Goal: Task Accomplishment & Management: Manage account settings

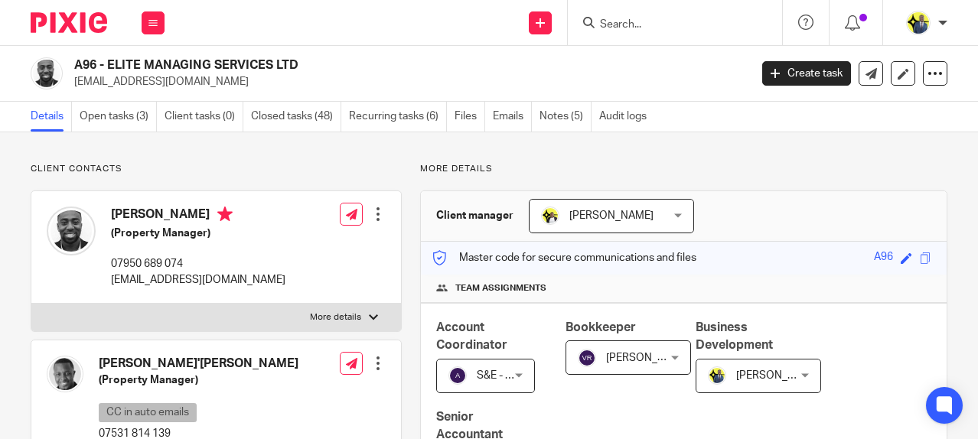
click at [634, 24] on input "Search" at bounding box center [667, 25] width 138 height 14
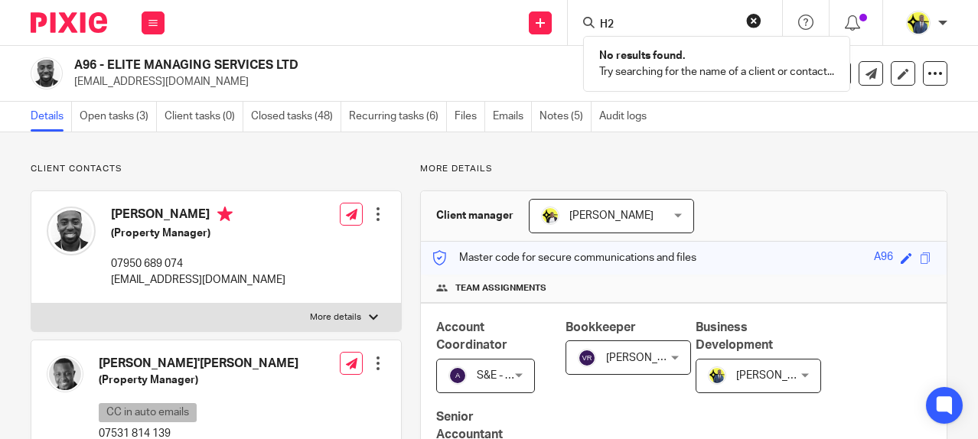
type input "H"
type input "H16"
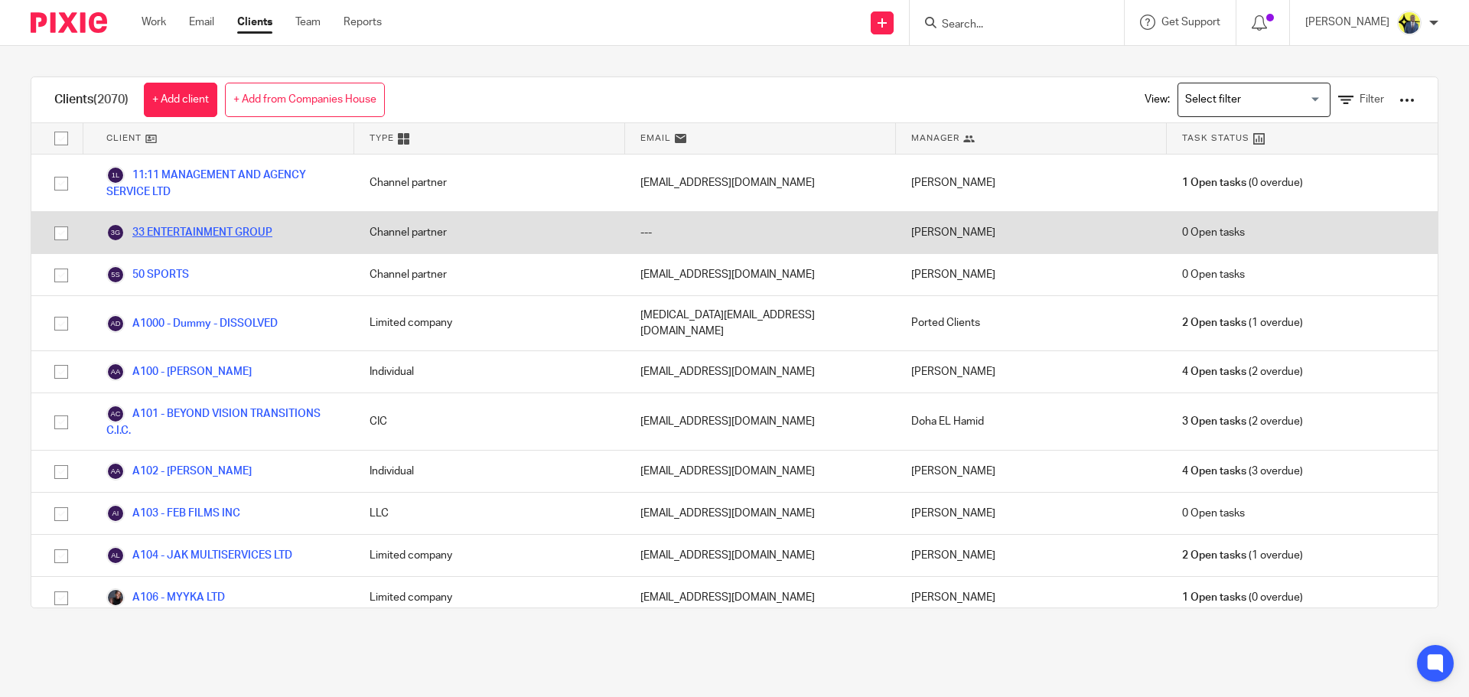
click at [197, 231] on link "33 ENTERTAINMENT GROUP" at bounding box center [189, 232] width 166 height 18
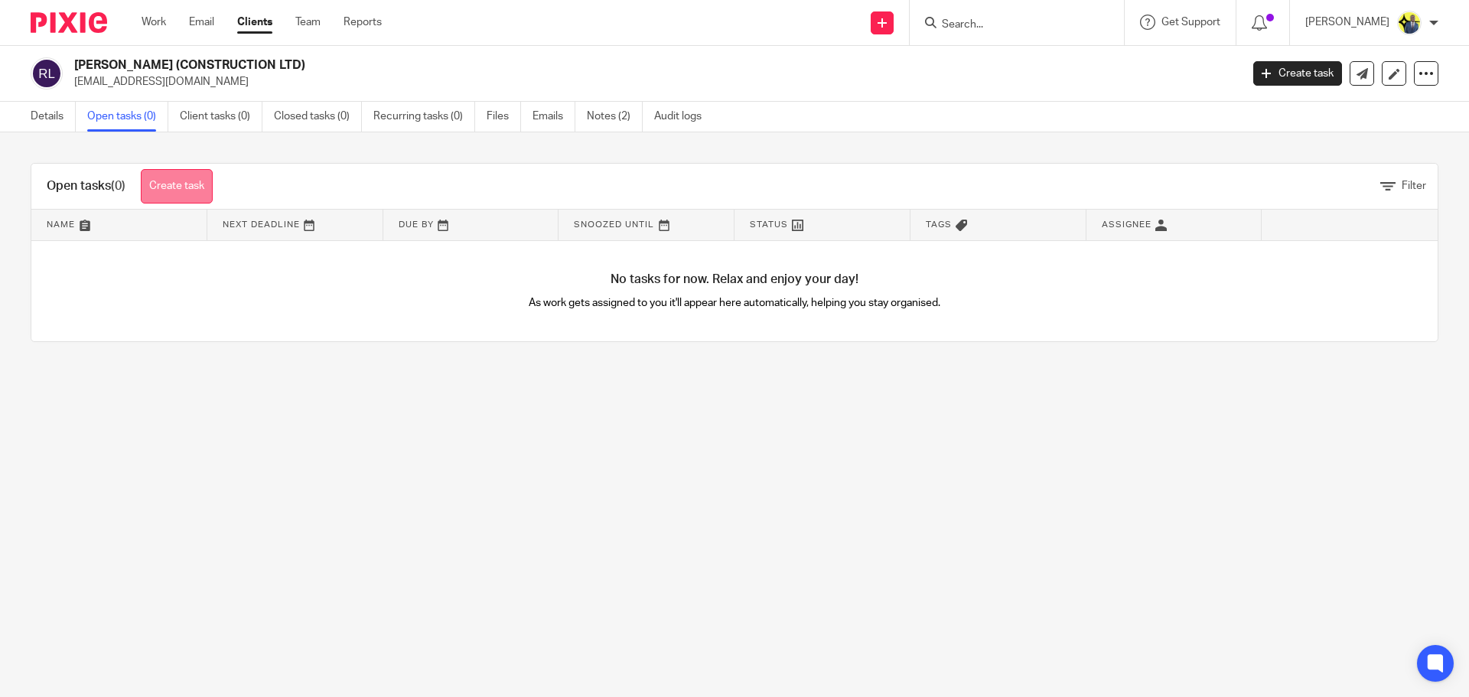
click at [158, 180] on link "Create task" at bounding box center [177, 186] width 72 height 34
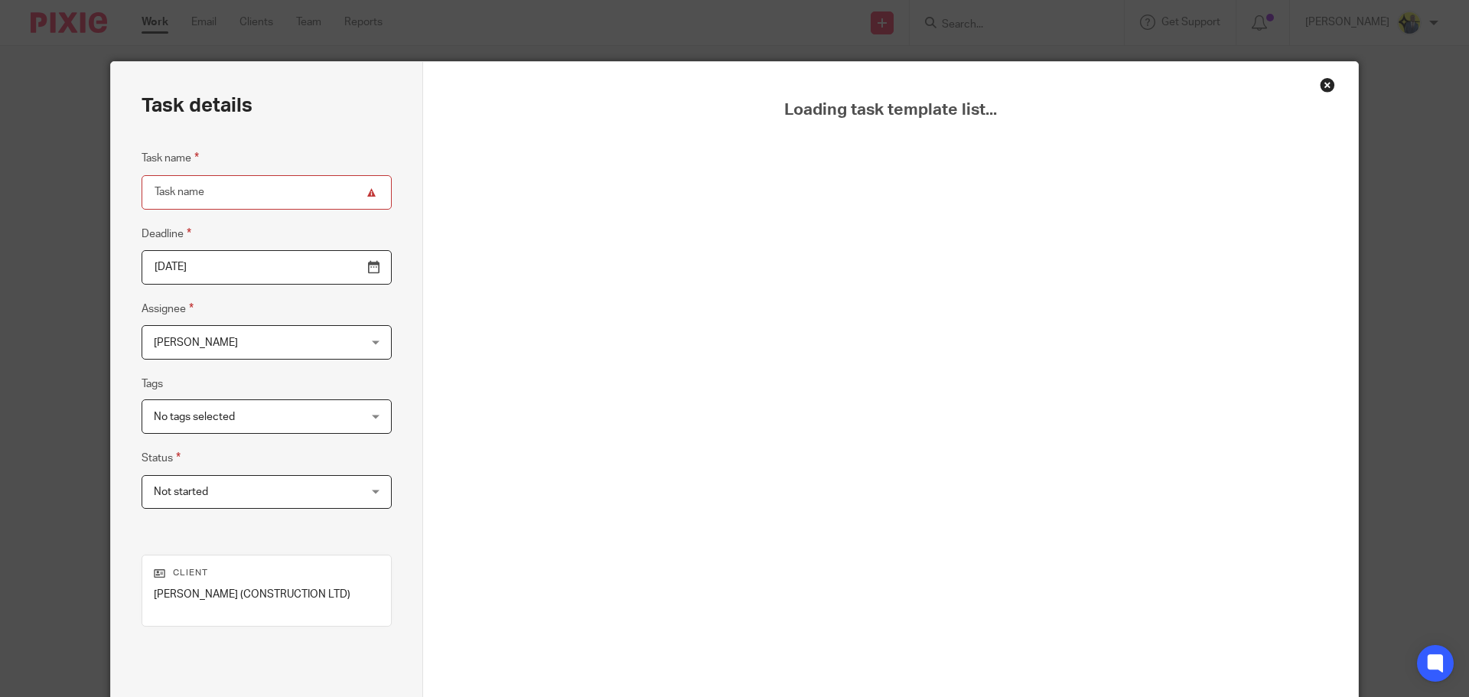
click at [1320, 89] on div "Close this dialog window" at bounding box center [1327, 84] width 15 height 15
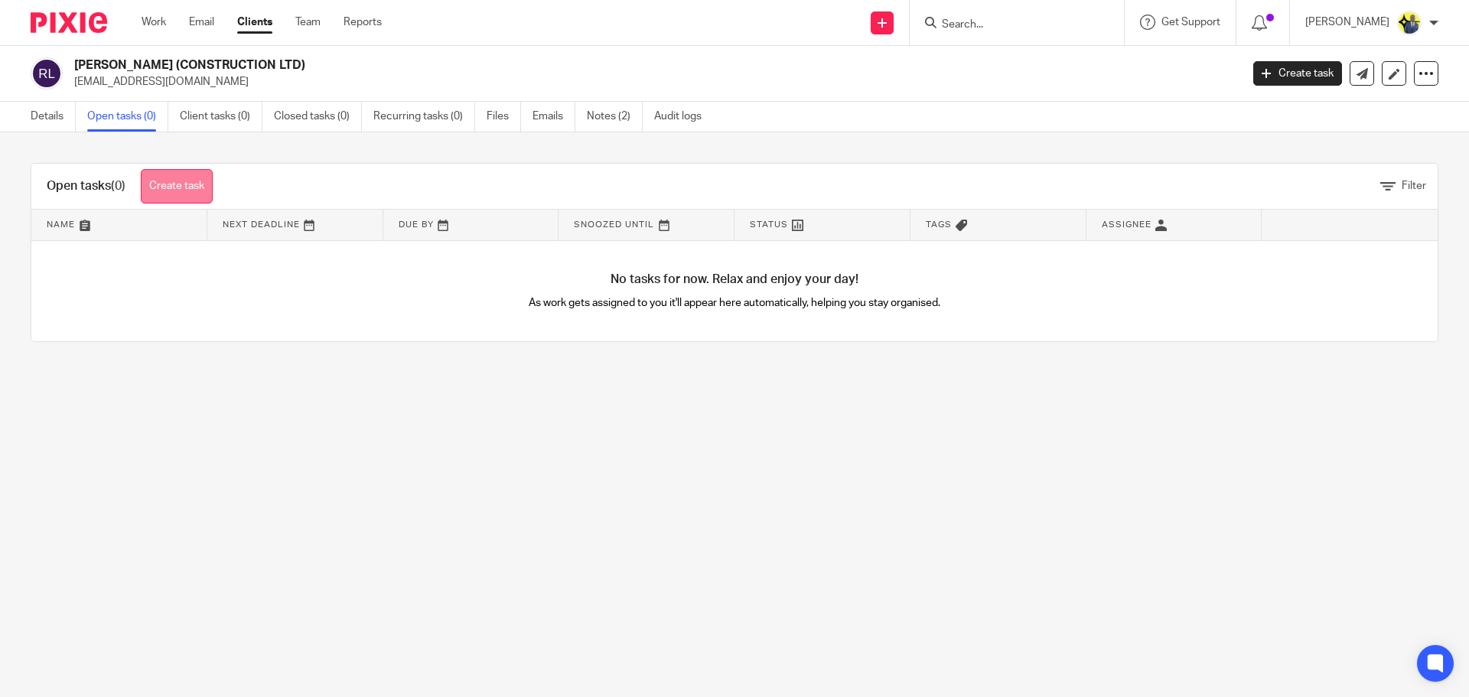
click at [181, 194] on link "Create task" at bounding box center [177, 186] width 72 height 34
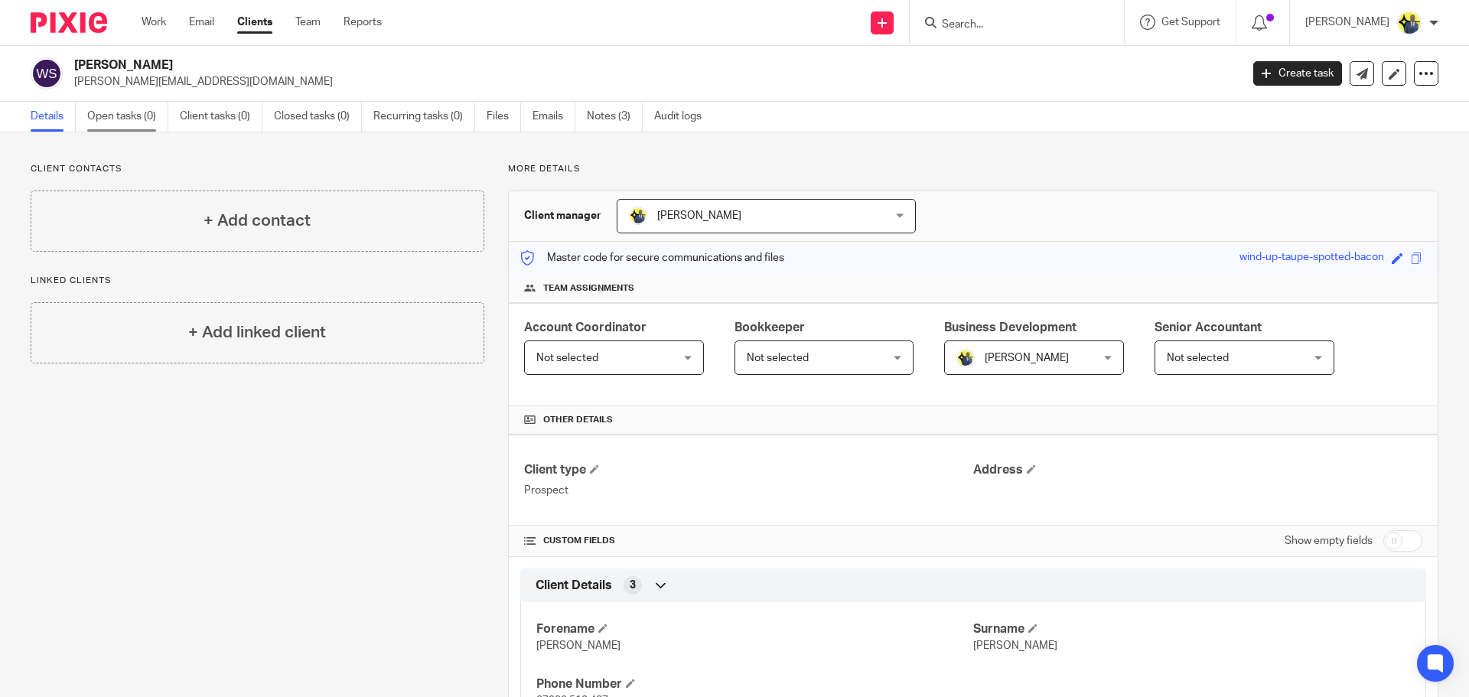
click at [106, 106] on link "Open tasks (0)" at bounding box center [127, 117] width 81 height 30
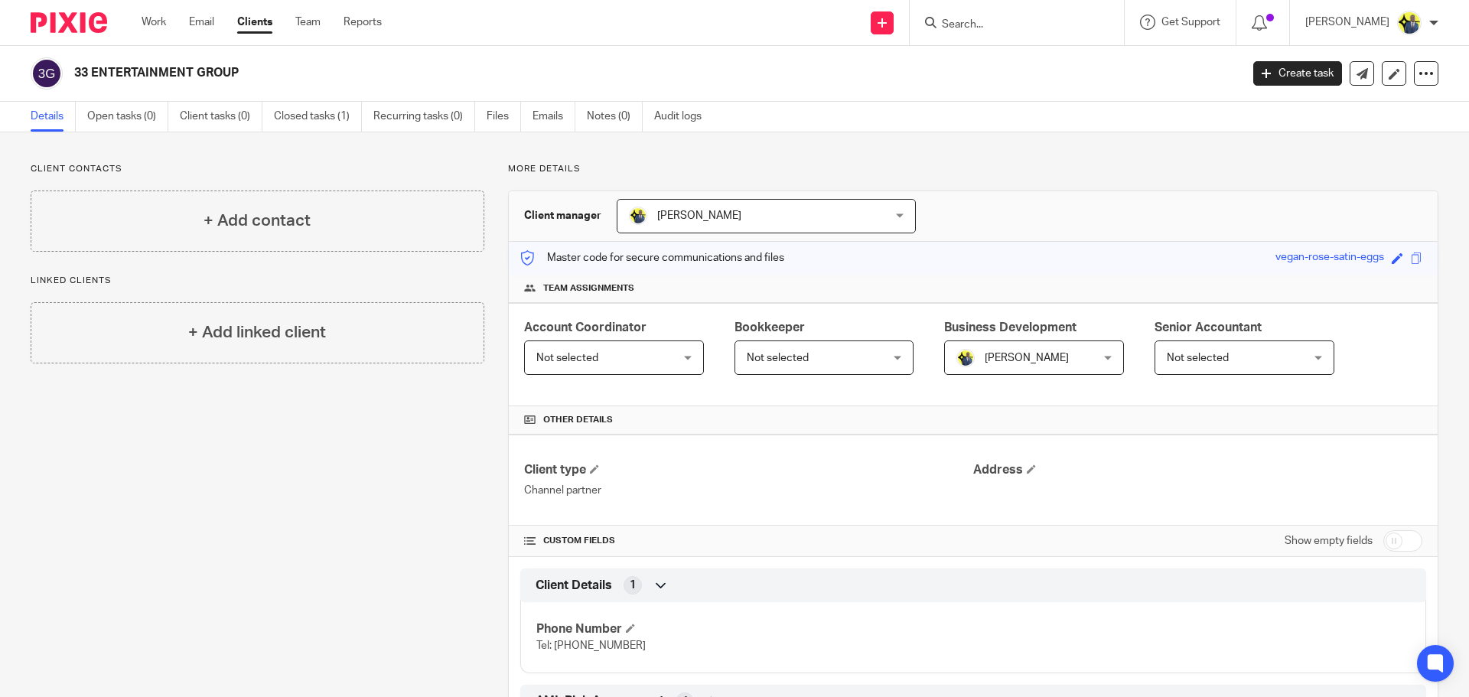
click at [756, 69] on h2 "33 ENTERTAINMENT GROUP" at bounding box center [536, 73] width 925 height 16
click at [259, 34] on div "Work Email Clients Team Reports Work Email Clients Team Reports Settings" at bounding box center [265, 22] width 278 height 45
click at [259, 23] on link "Clients" at bounding box center [254, 22] width 35 height 15
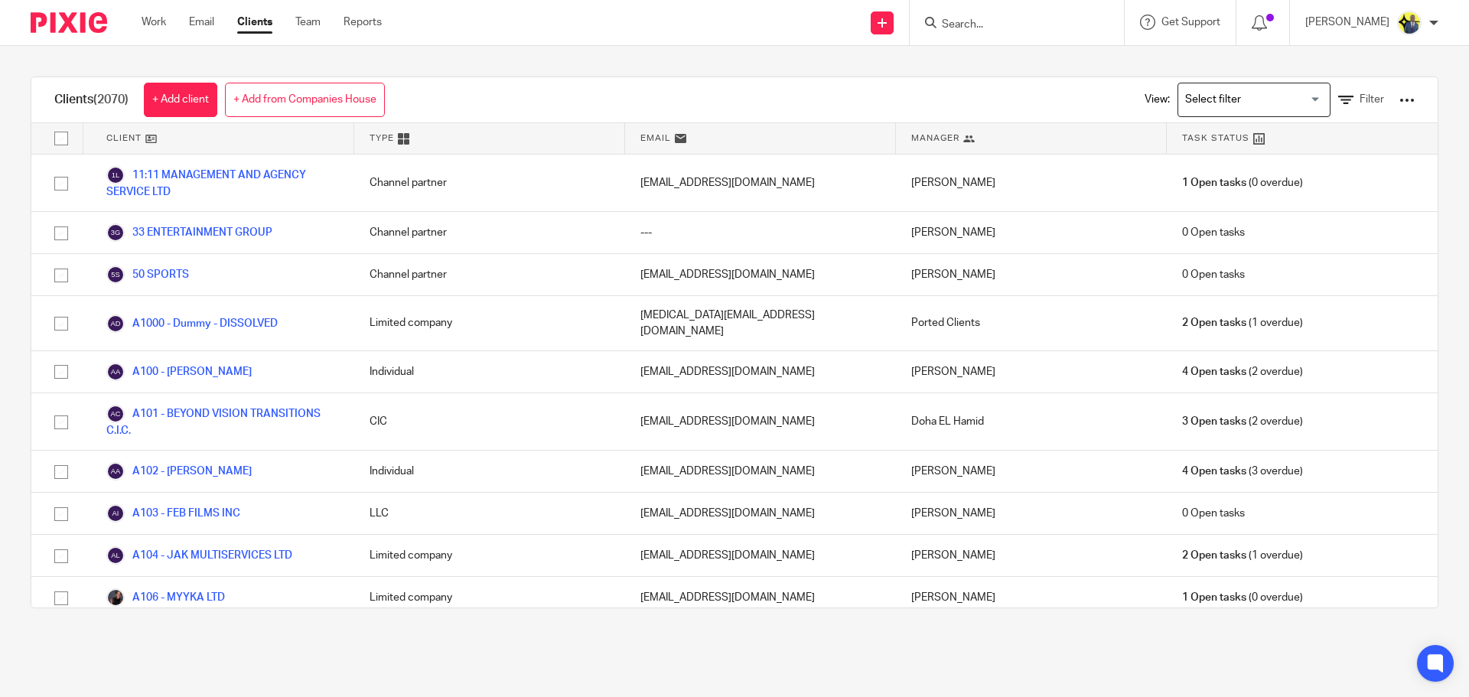
click at [1363, 100] on div "View: Loading... Filter" at bounding box center [1267, 99] width 293 height 45
click at [1359, 94] on span "Filter" at bounding box center [1371, 99] width 24 height 11
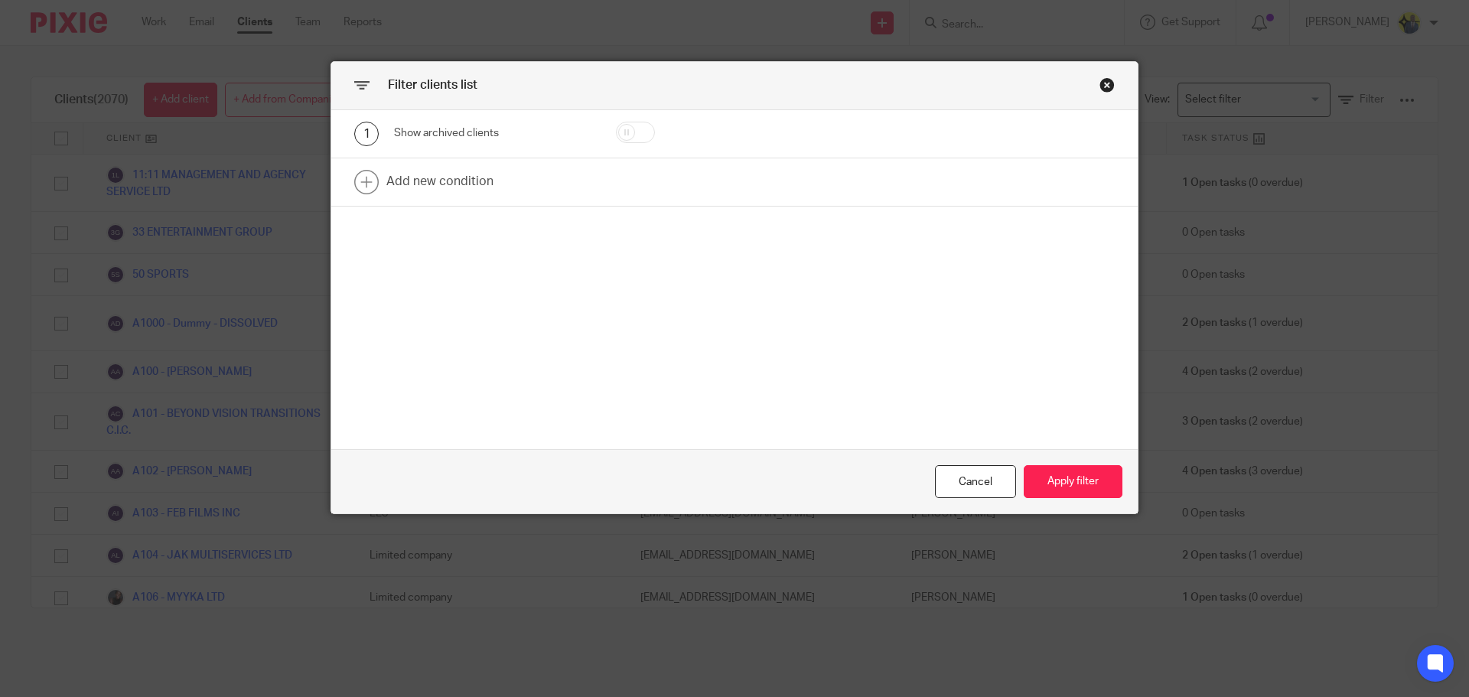
click at [648, 131] on input "checkbox" at bounding box center [635, 132] width 39 height 21
checkbox input "true"
click at [1076, 487] on button "Apply filter" at bounding box center [1073, 481] width 99 height 33
click at [1046, 480] on button "Apply filter" at bounding box center [1073, 481] width 99 height 33
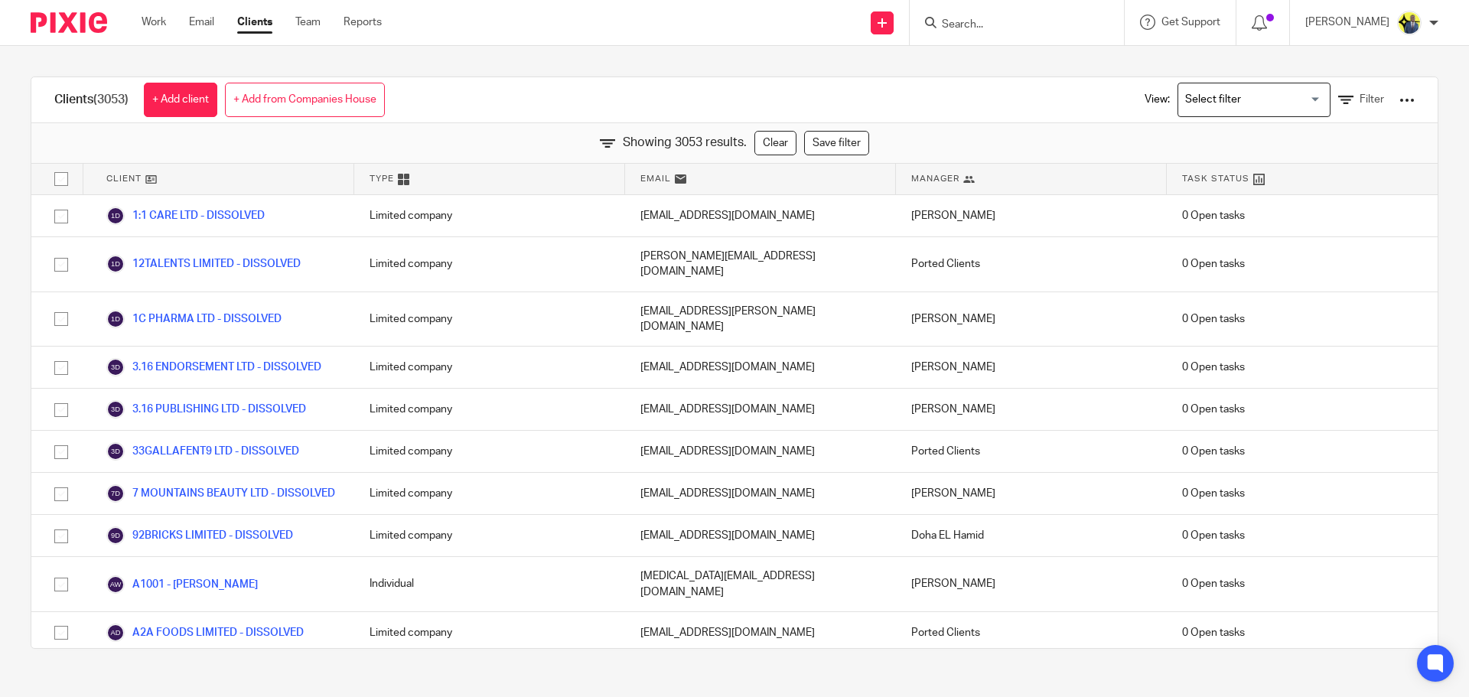
click at [666, 96] on div "Clients (3053) + Add client + Add from Companies House View: Loading... Filter" at bounding box center [734, 100] width 1406 height 46
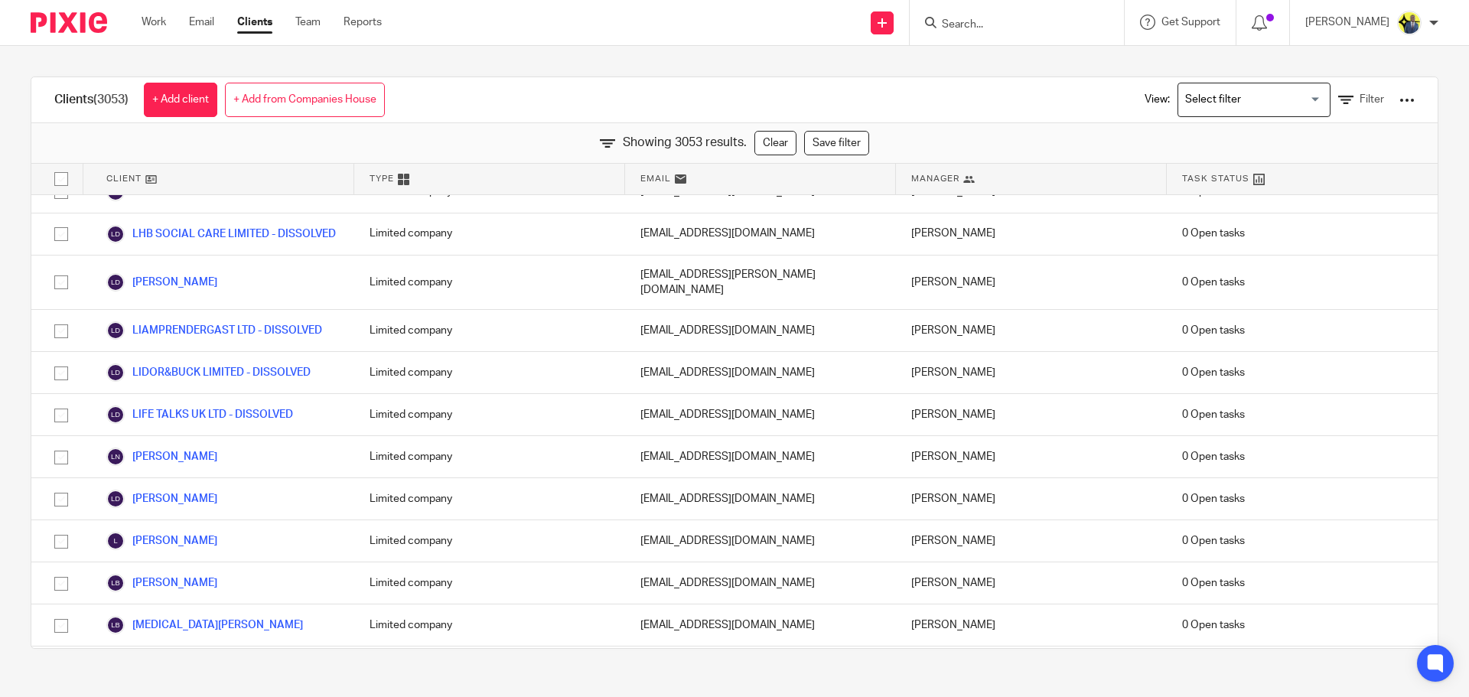
scroll to position [19060, 0]
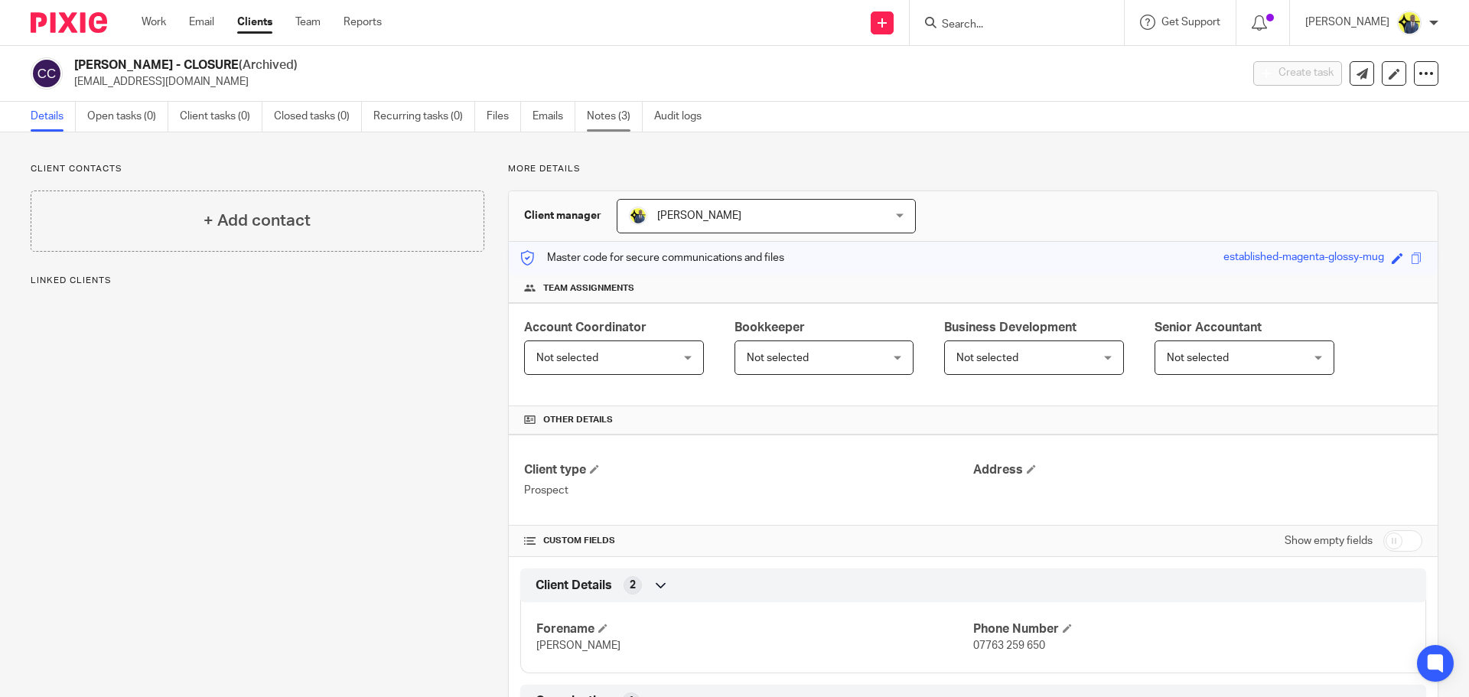
click at [594, 117] on link "Notes (3)" at bounding box center [615, 117] width 56 height 30
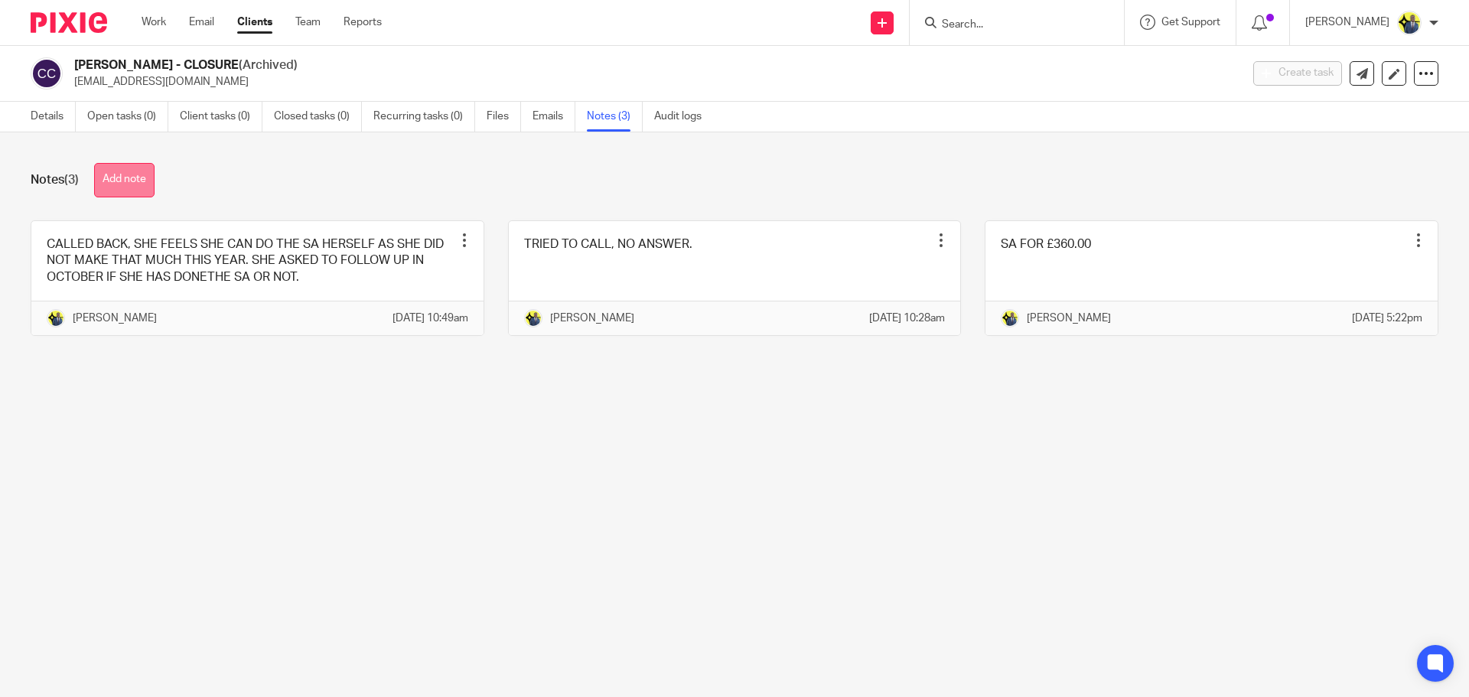
click at [112, 177] on button "Add note" at bounding box center [124, 180] width 60 height 34
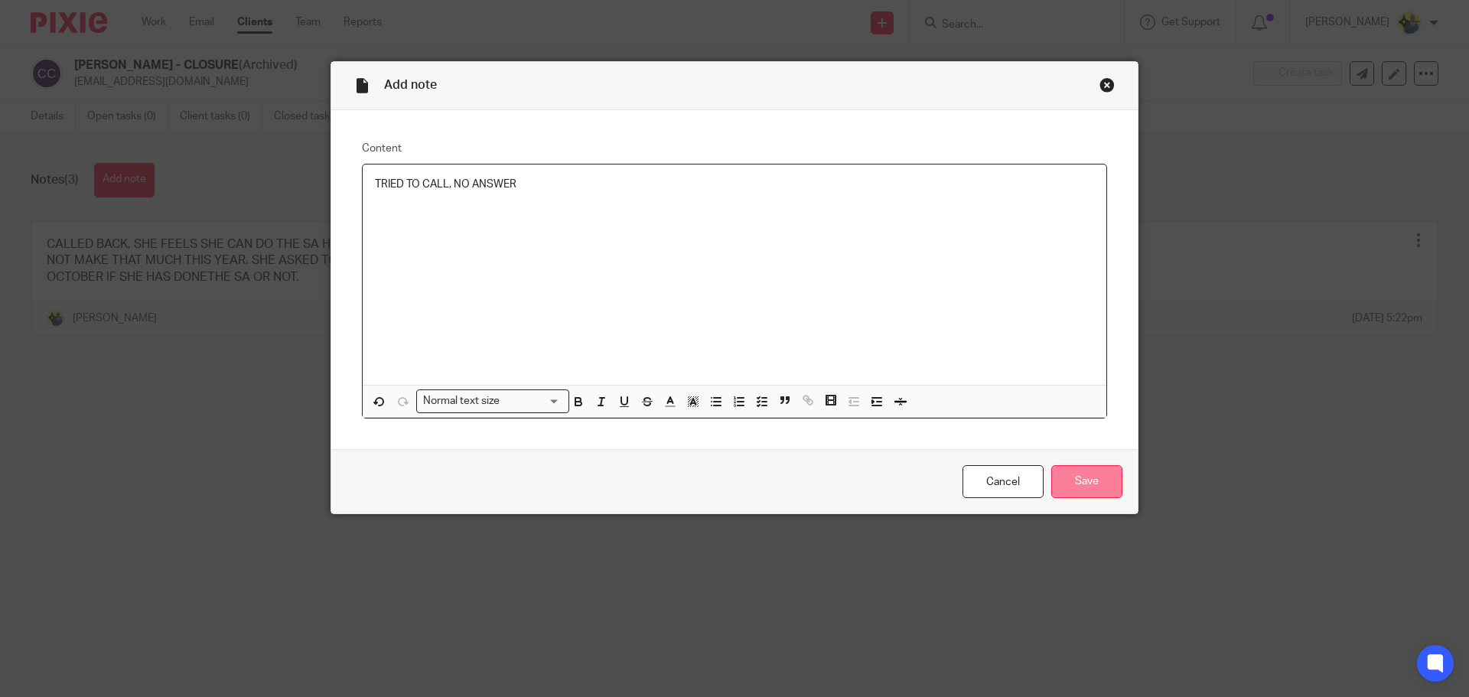
click at [1083, 479] on input "Save" at bounding box center [1086, 481] width 71 height 33
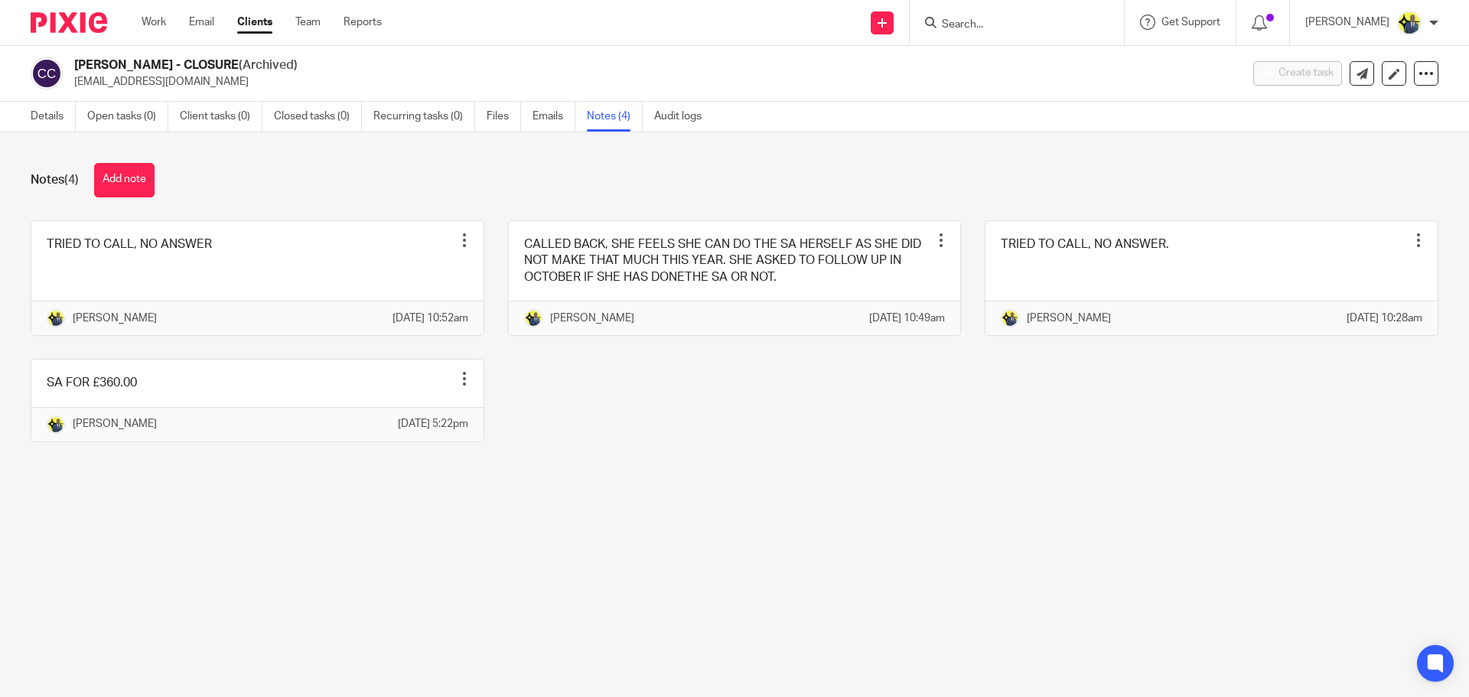
click at [321, 53] on div "CANDACE - CLOSURE (Archived) candacedesree@gmail.com Create task Update from Co…" at bounding box center [734, 74] width 1469 height 56
click at [57, 115] on link "Details" at bounding box center [53, 117] width 45 height 30
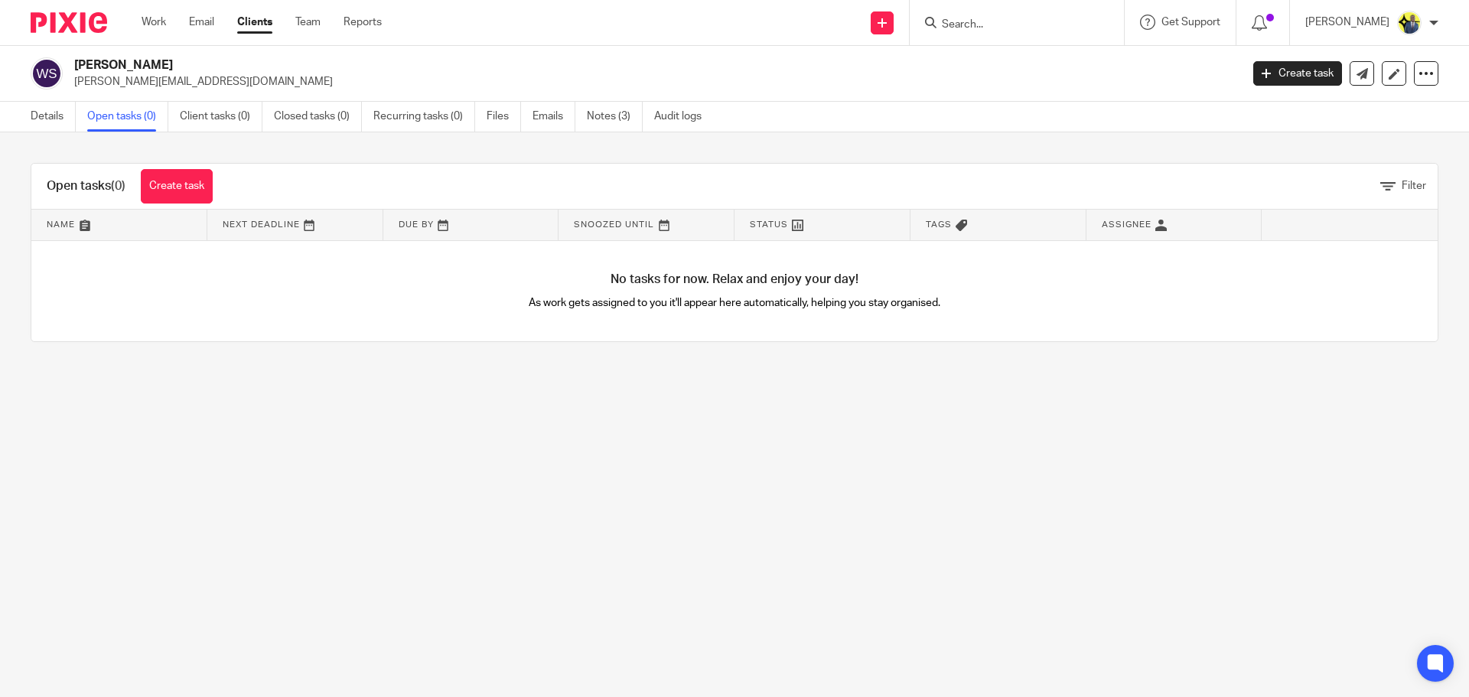
click at [213, 392] on main "WILLIAM SCOTT william-scott7@sky.com Create task Update from Companies House Ex…" at bounding box center [734, 348] width 1469 height 697
click at [179, 194] on link "Create task" at bounding box center [177, 186] width 72 height 34
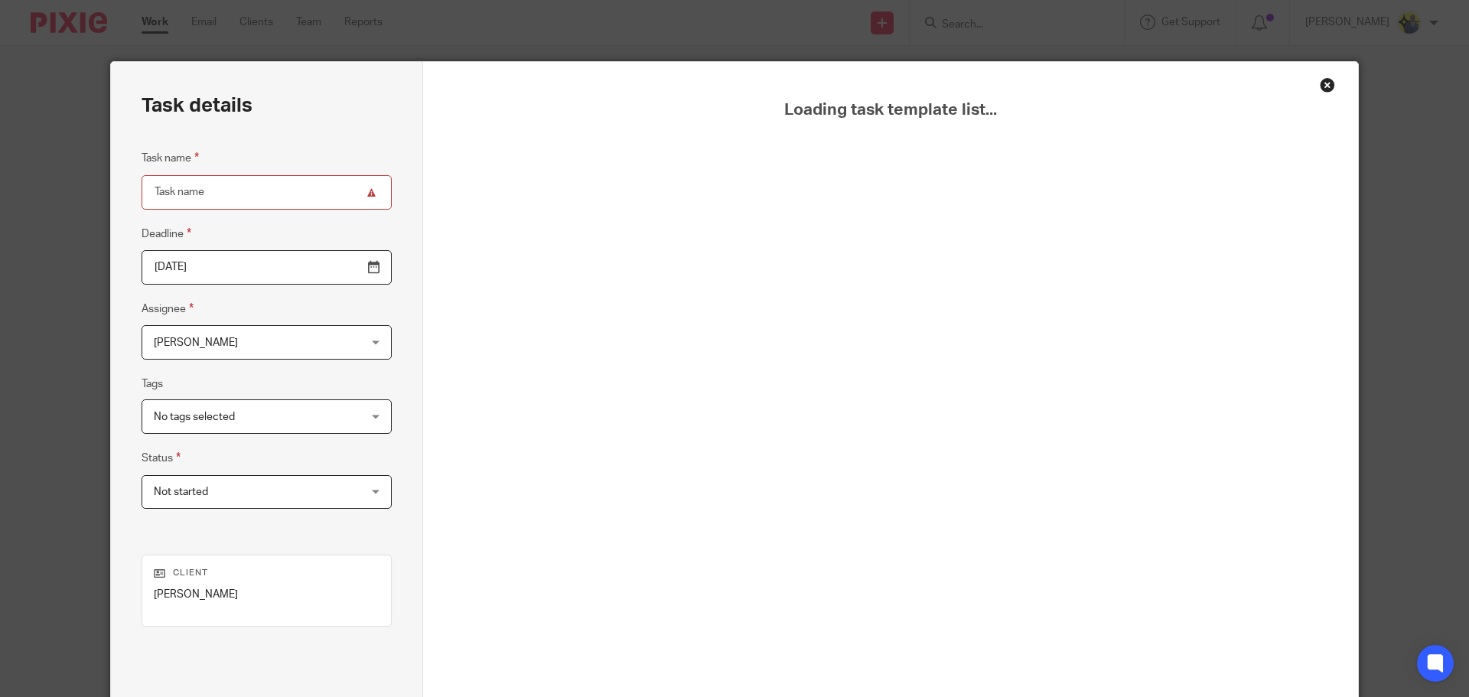
click at [216, 186] on input "Task name" at bounding box center [267, 192] width 250 height 34
click at [335, 195] on input "Task name" at bounding box center [267, 192] width 250 height 34
click at [1320, 83] on div "Close this dialog window" at bounding box center [1327, 84] width 15 height 15
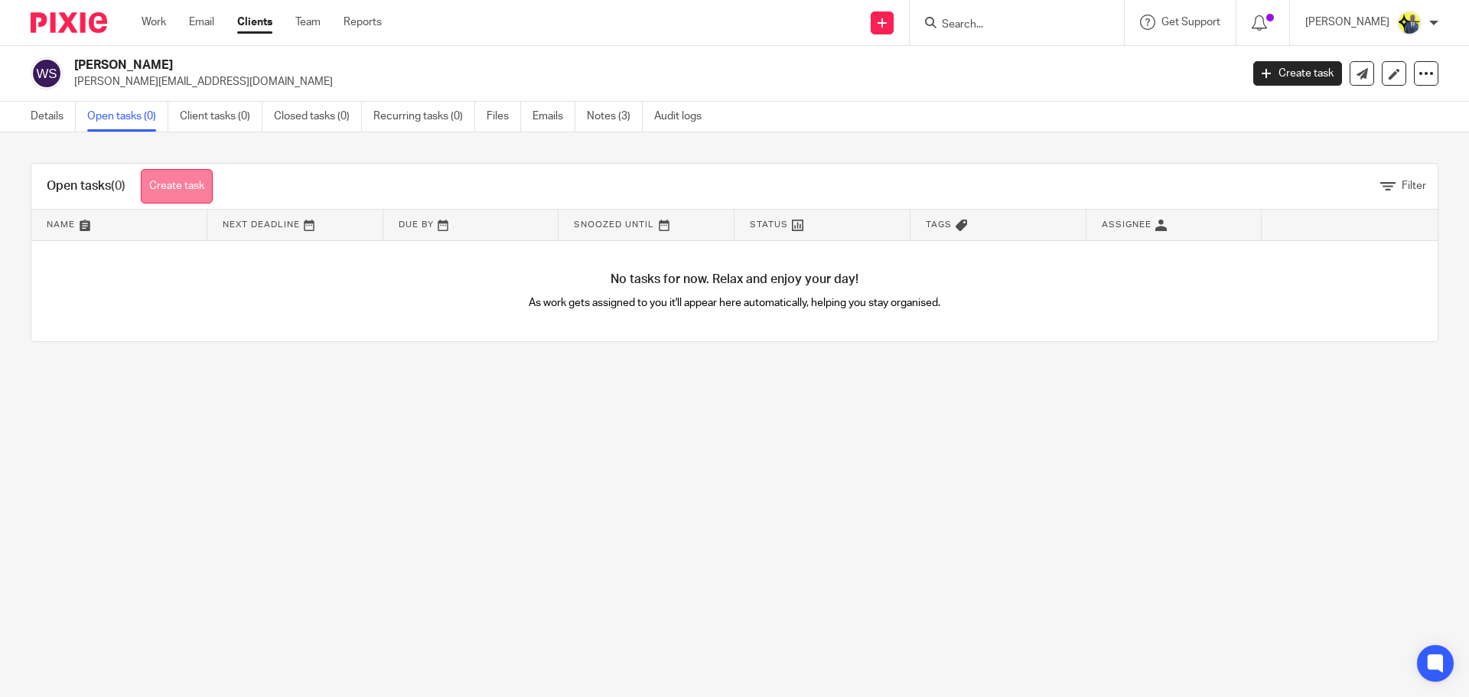
click at [158, 195] on link "Create task" at bounding box center [177, 186] width 72 height 34
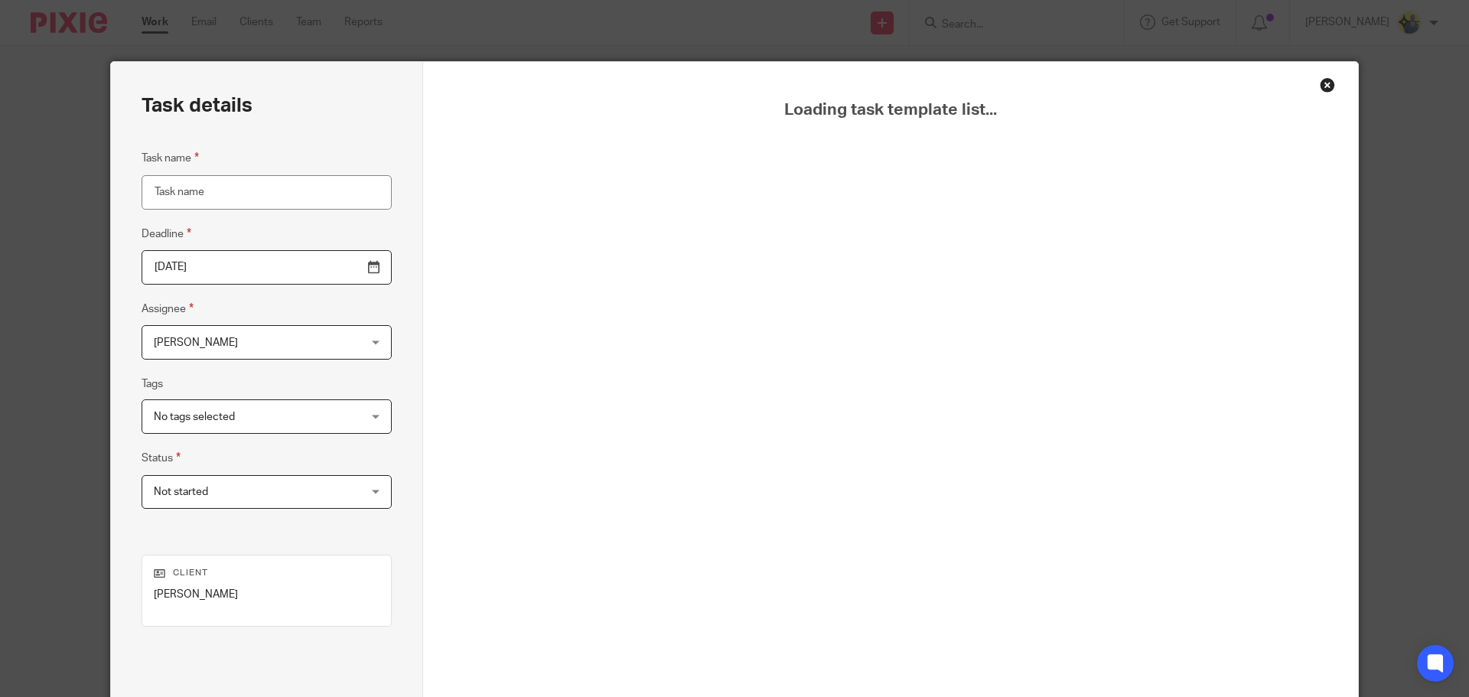
click at [1324, 88] on div "Close this dialog window" at bounding box center [1327, 84] width 15 height 15
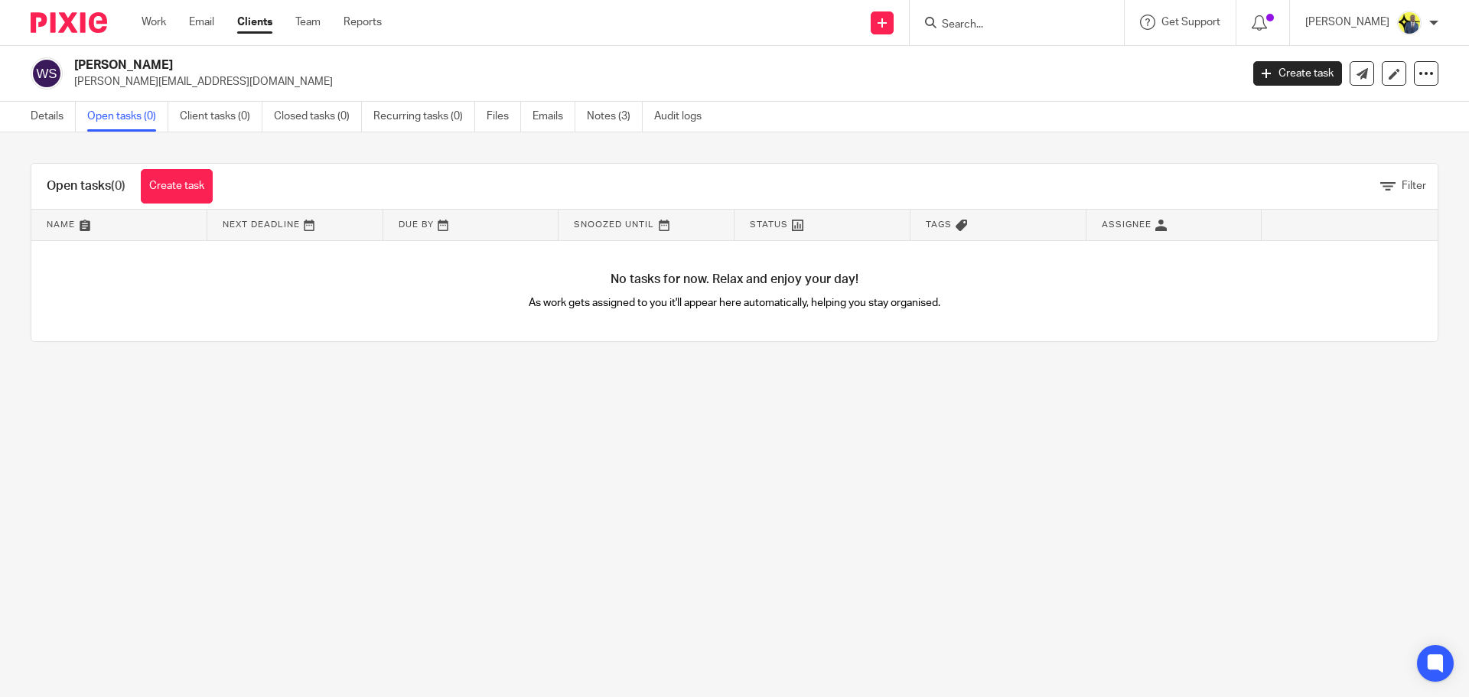
click at [973, 20] on input "Search" at bounding box center [1009, 25] width 138 height 14
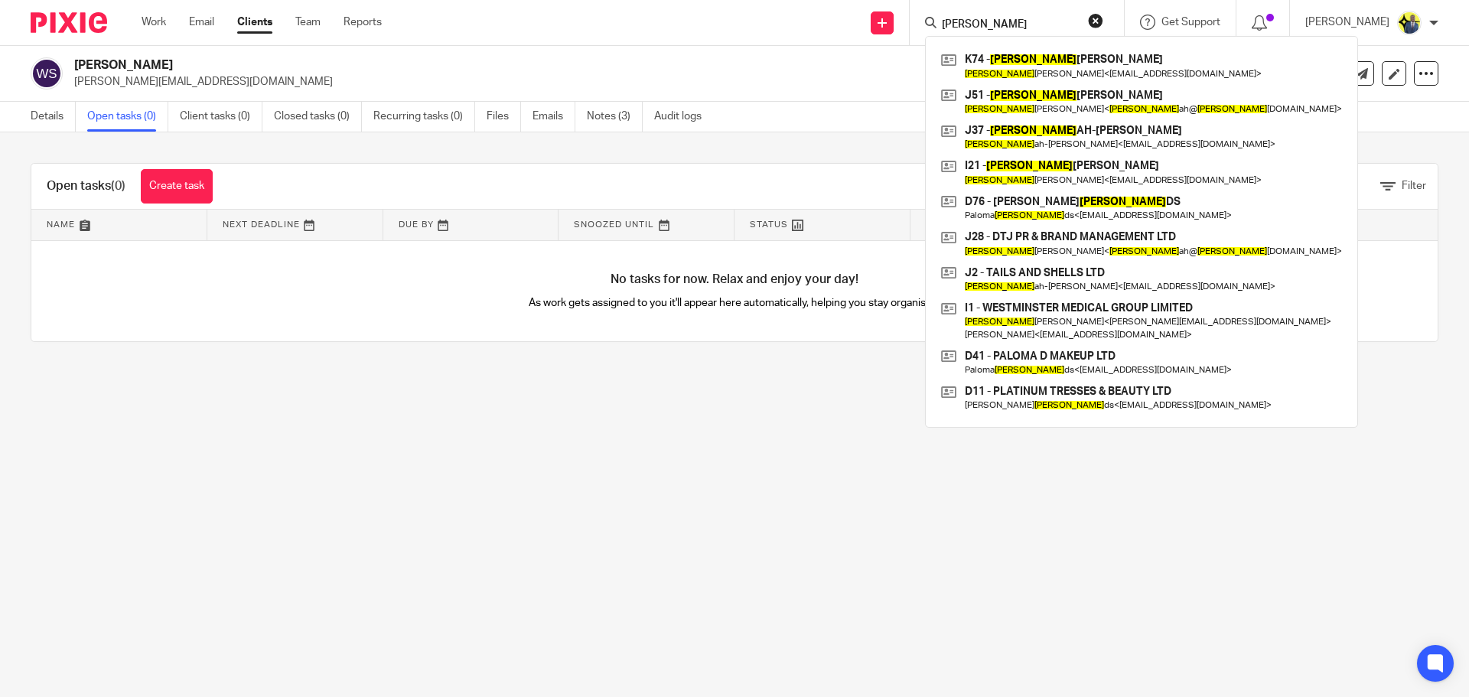
type input "[PERSON_NAME]"
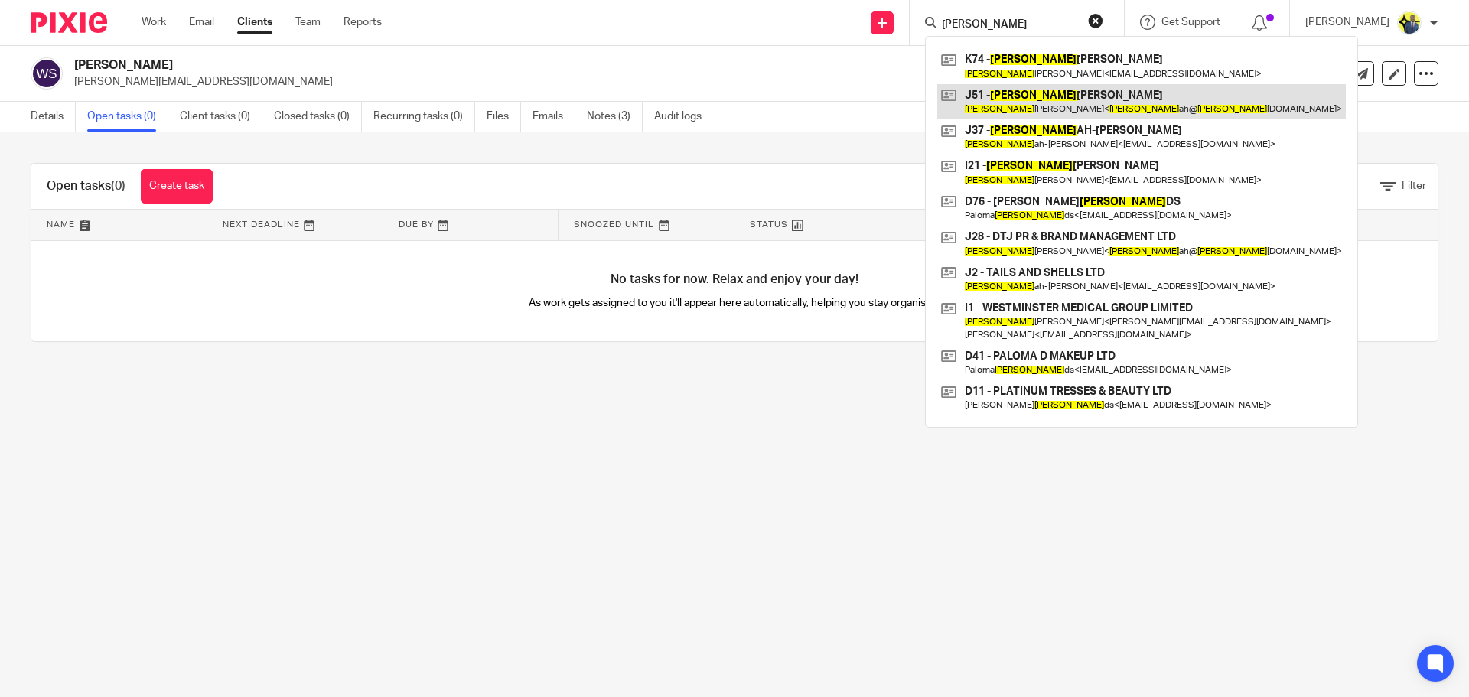
click at [1099, 99] on link at bounding box center [1141, 101] width 408 height 35
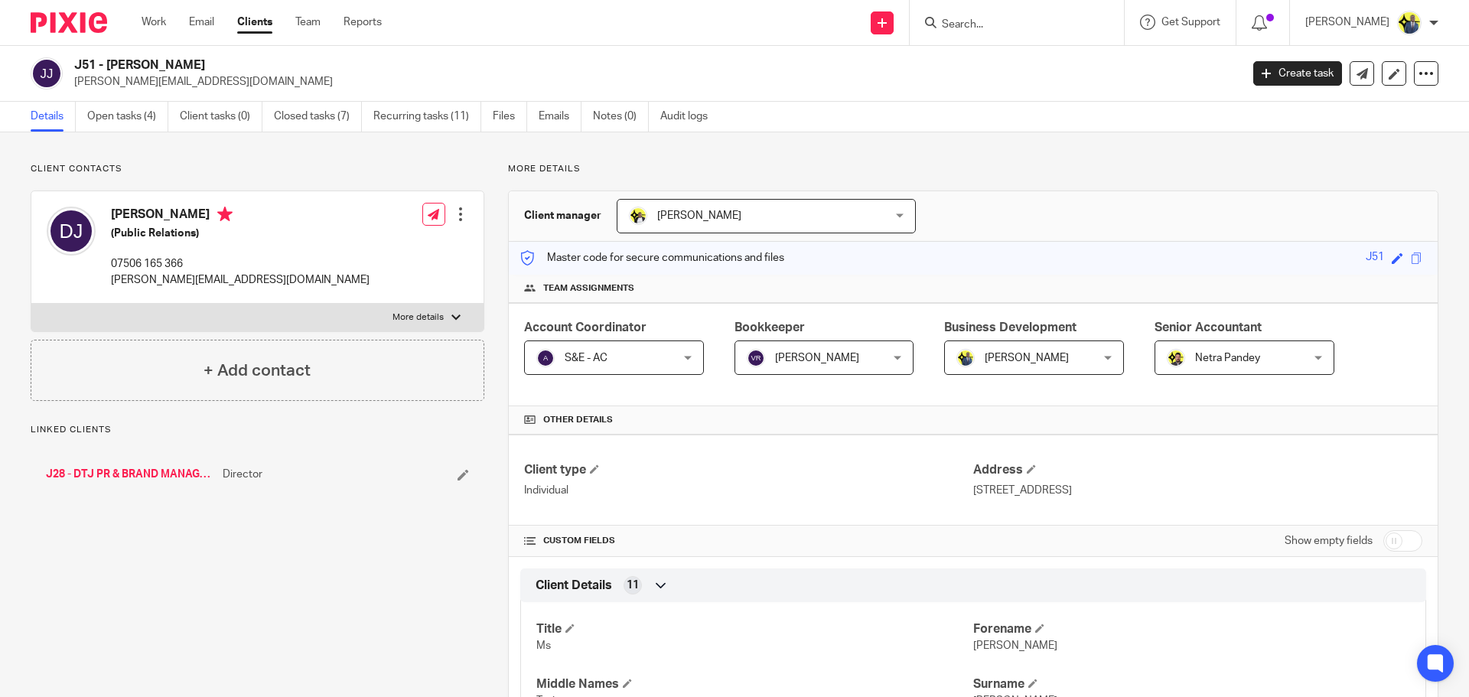
click at [142, 480] on link "J28 - DTJ PR & BRAND MANAGEMENT LTD" at bounding box center [130, 474] width 169 height 15
drag, startPoint x: 347, startPoint y: 67, endPoint x: 76, endPoint y: 58, distance: 270.2
click at [76, 58] on h2 "J28 - DTJ PR & BRAND MANAGEMENT LTD" at bounding box center [536, 65] width 925 height 16
copy h2 "J28 - DTJ PR & BRAND MANAGEMENT LTD"
click at [122, 112] on link "Open tasks (1)" at bounding box center [127, 117] width 81 height 30
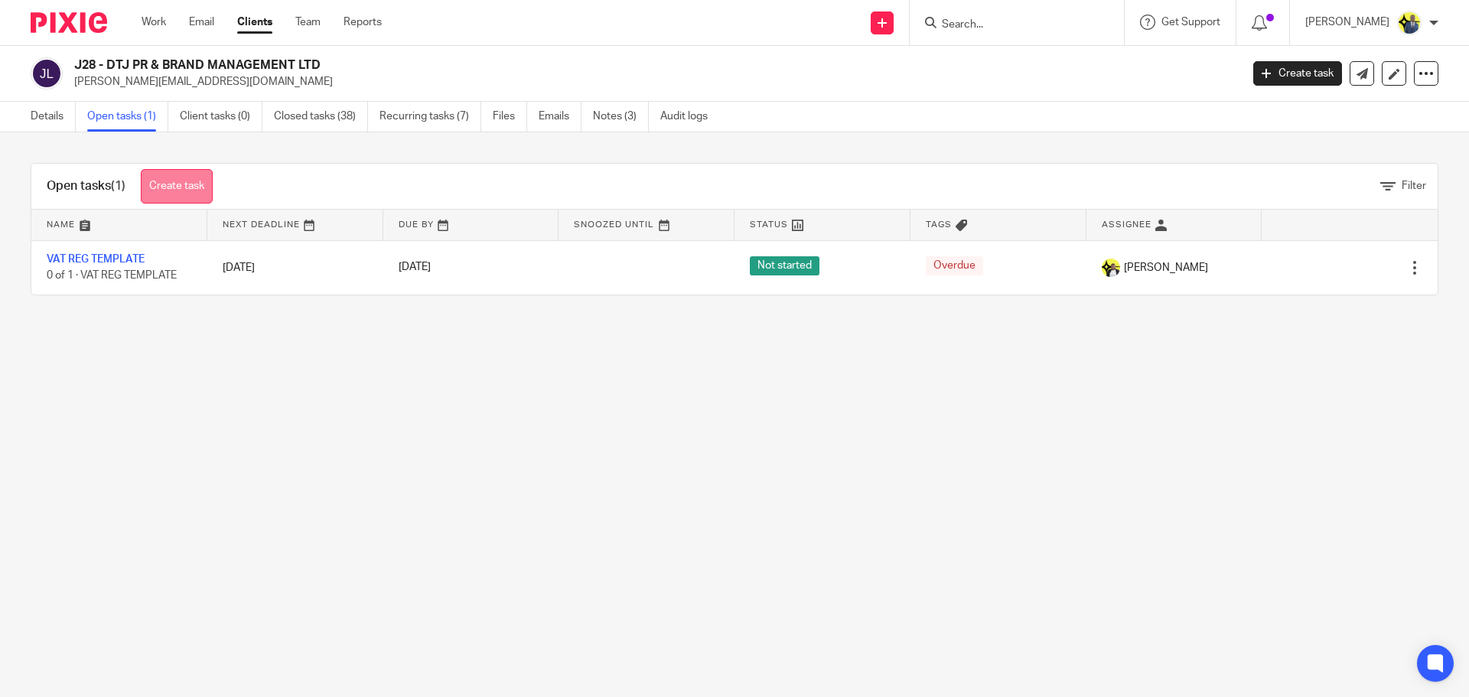
click at [171, 184] on link "Create task" at bounding box center [177, 186] width 72 height 34
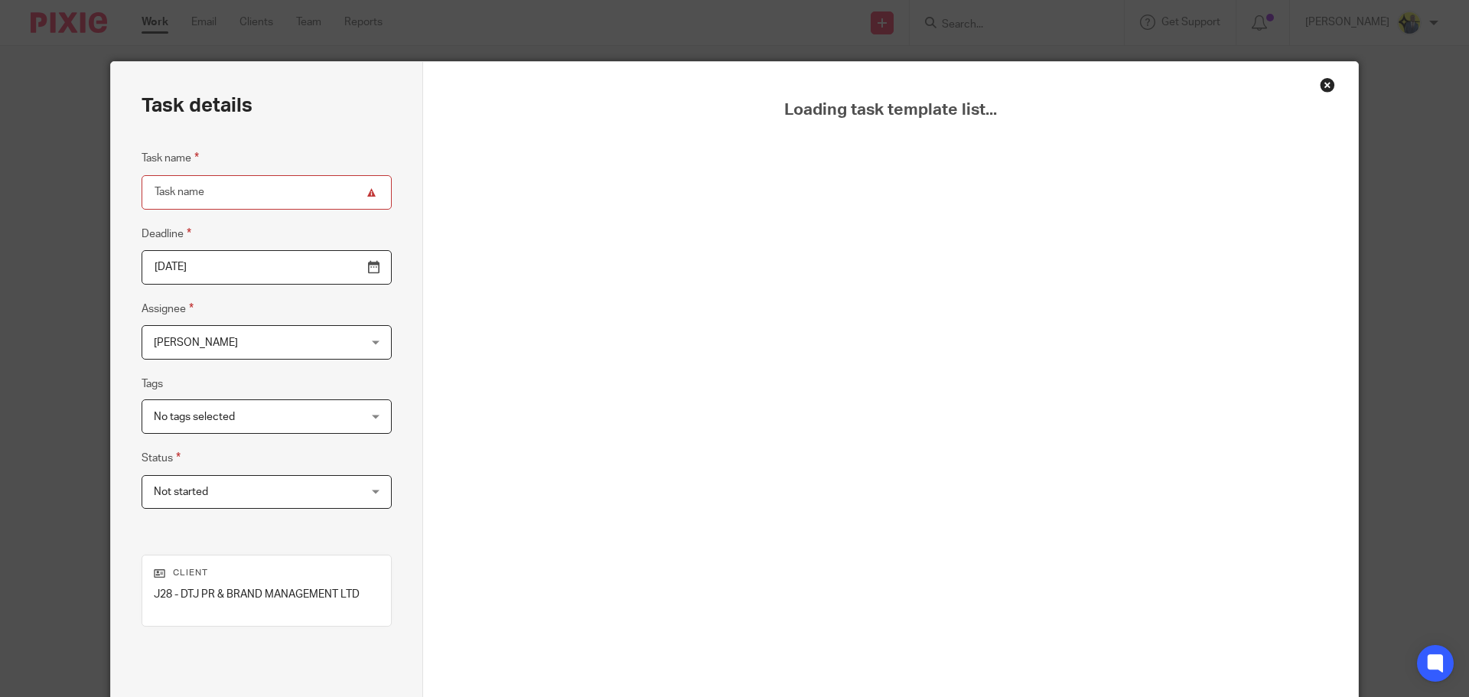
click at [225, 189] on input "Task name" at bounding box center [267, 192] width 250 height 34
type input "qoute"
click at [1321, 83] on div "Close this dialog window" at bounding box center [1327, 84] width 15 height 15
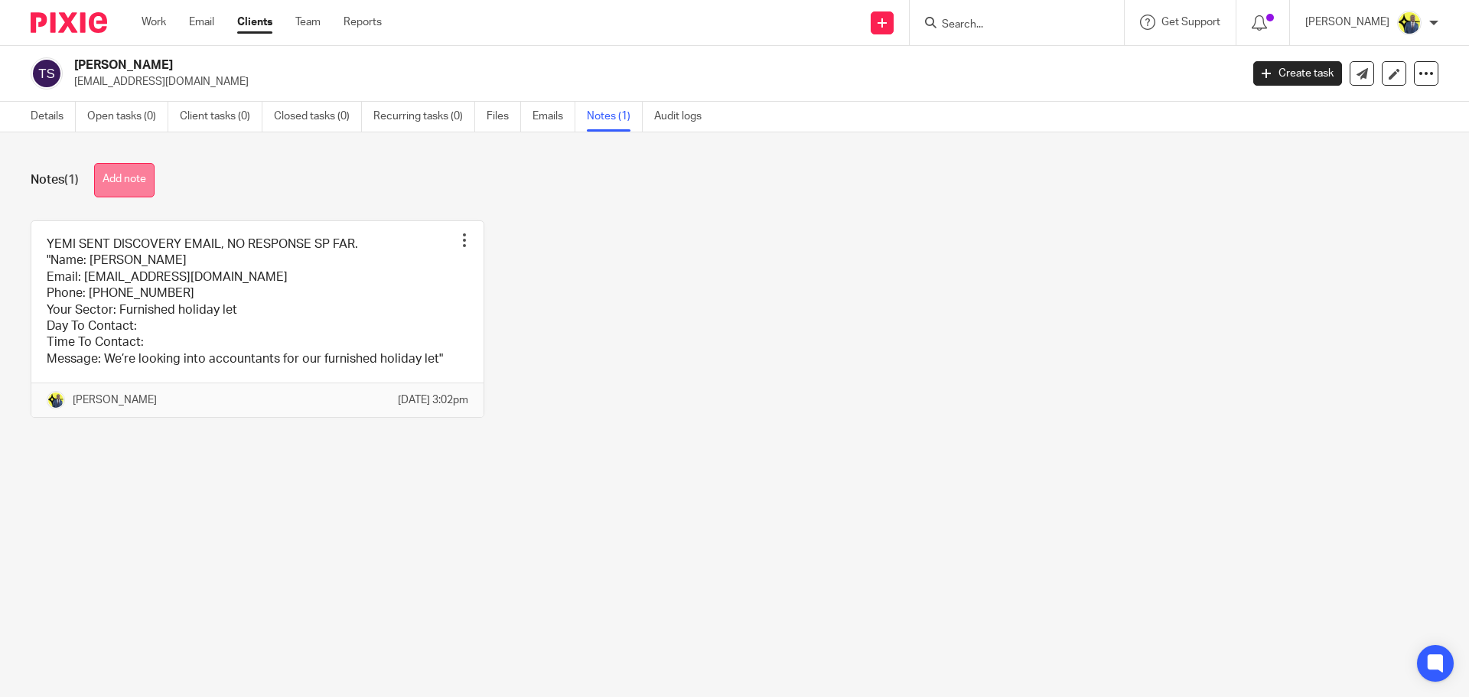
click at [123, 170] on button "Add note" at bounding box center [124, 180] width 60 height 34
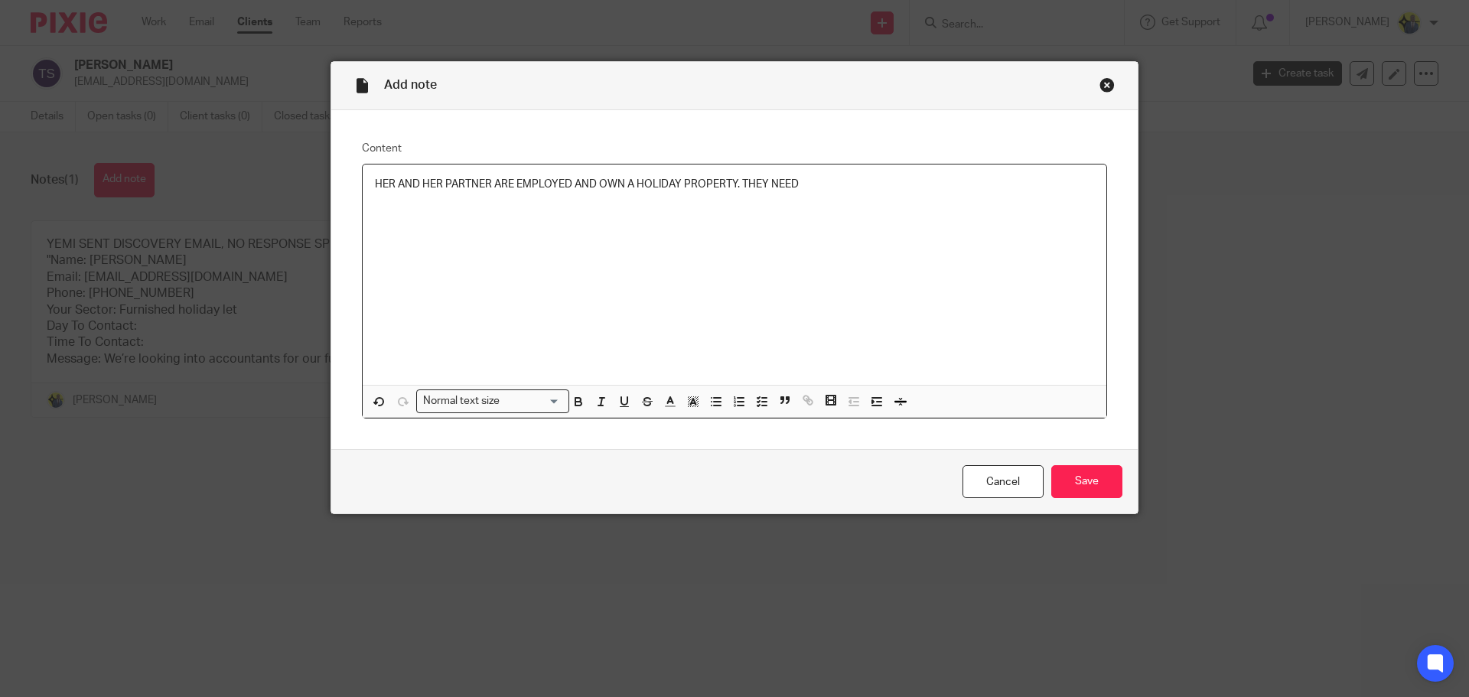
click at [813, 190] on p "HER AND HER PARTNER ARE EMPLOYED AND OWN A HOLIDAY PROPERTY. THEY NEED" at bounding box center [734, 184] width 719 height 15
click at [849, 194] on div "HER AND HER PARTNER ARE EMPLOYED AND OWN A HOLIDAY PROPERTY. THEY NEED" at bounding box center [735, 274] width 744 height 220
click at [834, 194] on div "HER AND HER PARTNER ARE EMPLOYED AND OWN A HOLIDAY PROPERTY. THEY NEED" at bounding box center [735, 274] width 744 height 220
click at [1089, 483] on input "Save" at bounding box center [1086, 481] width 71 height 33
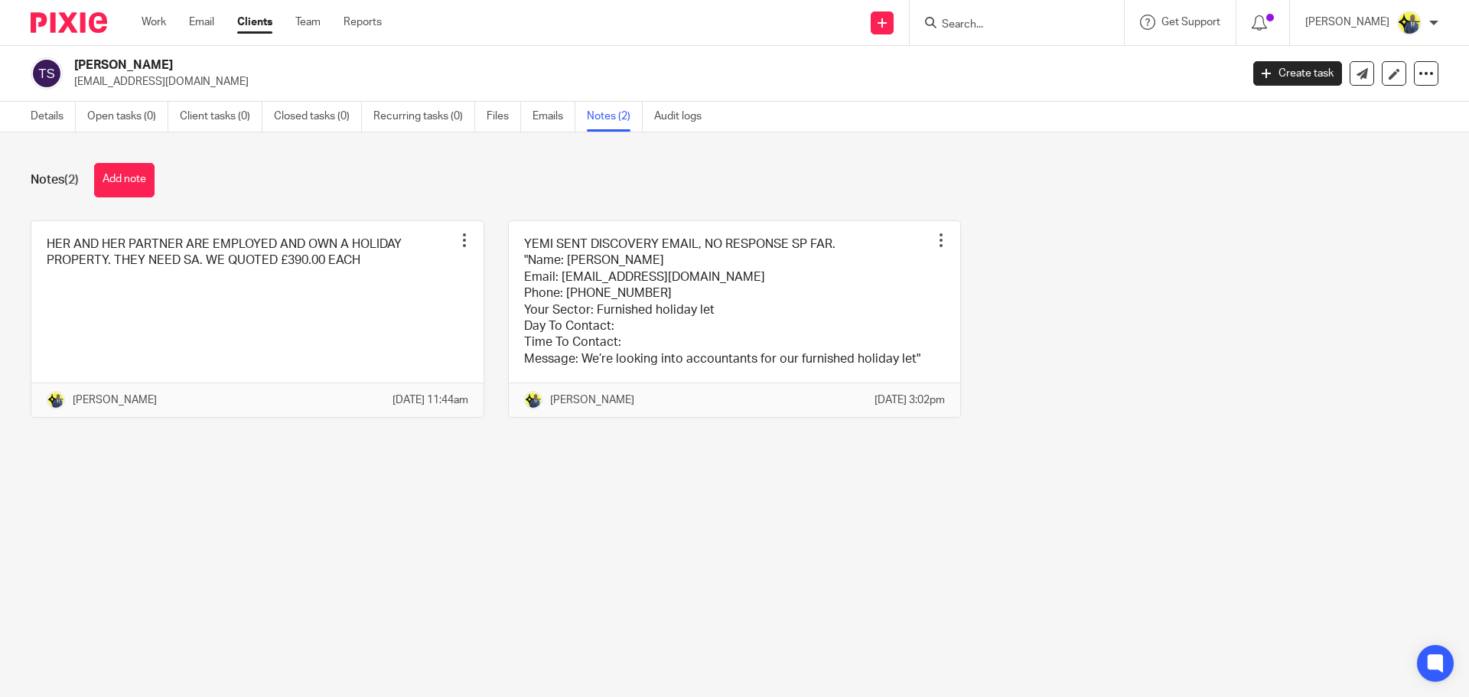
drag, startPoint x: 157, startPoint y: 57, endPoint x: 76, endPoint y: 62, distance: 80.5
click at [76, 62] on h2 "[PERSON_NAME]" at bounding box center [536, 65] width 925 height 16
copy h2 "[PERSON_NAME]"
click at [112, 194] on button "Add note" at bounding box center [124, 180] width 60 height 34
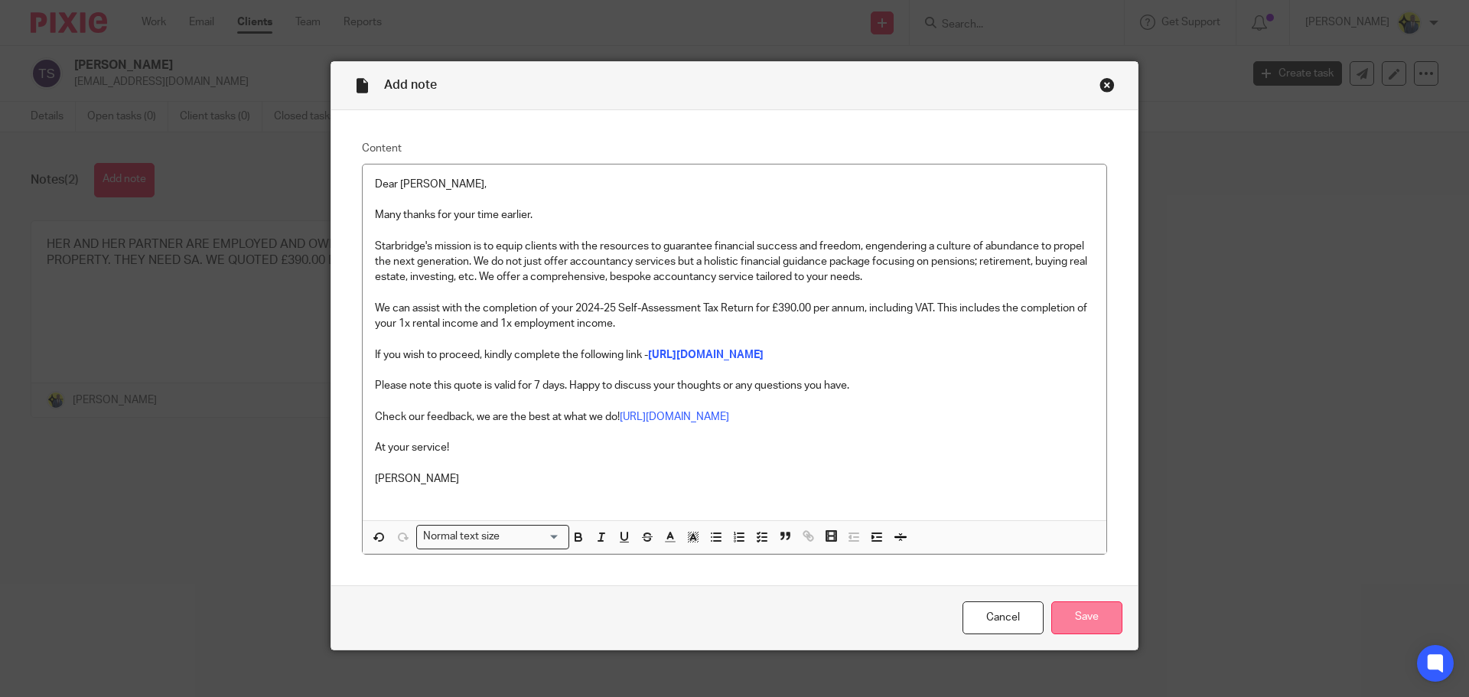
click at [1089, 634] on input "Save" at bounding box center [1086, 617] width 71 height 33
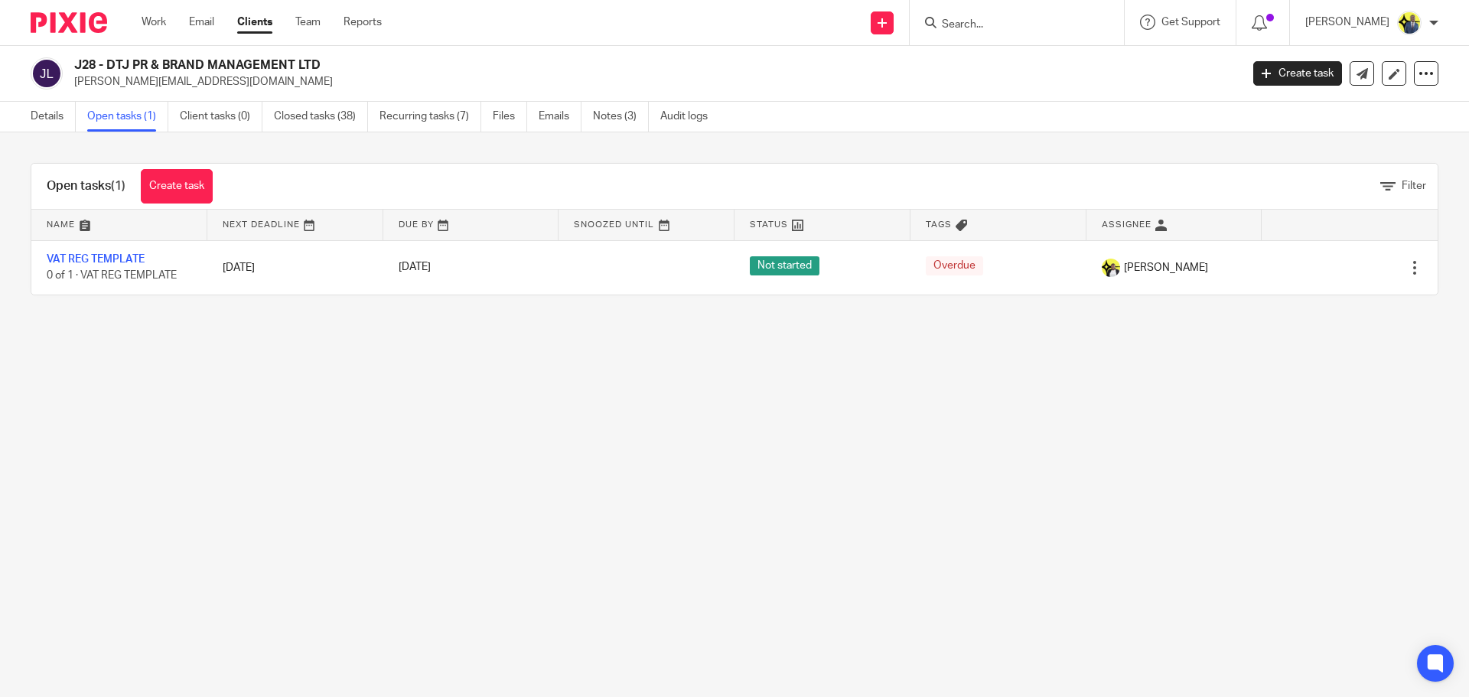
click at [1019, 28] on input "Search" at bounding box center [1009, 25] width 138 height 14
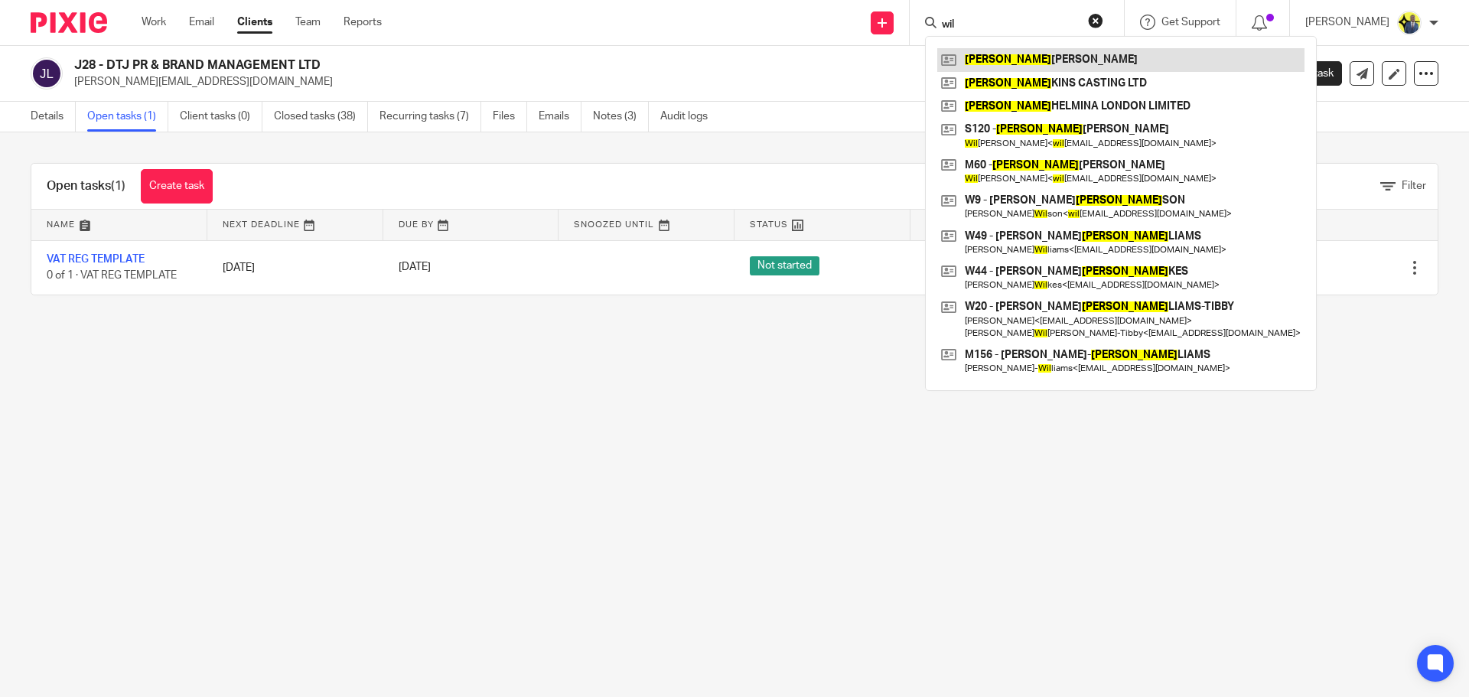
type input "wil"
click at [1017, 53] on link at bounding box center [1120, 59] width 367 height 23
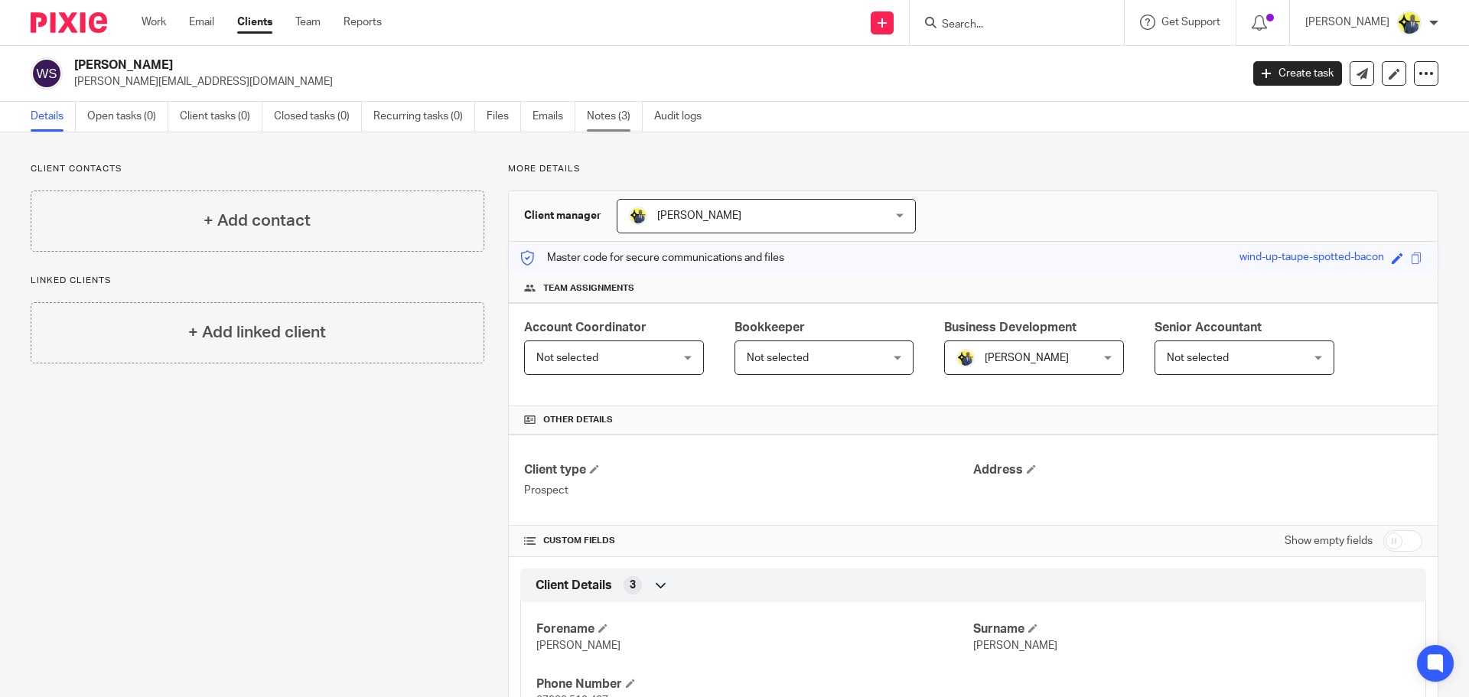
click at [597, 114] on link "Notes (3)" at bounding box center [615, 117] width 56 height 30
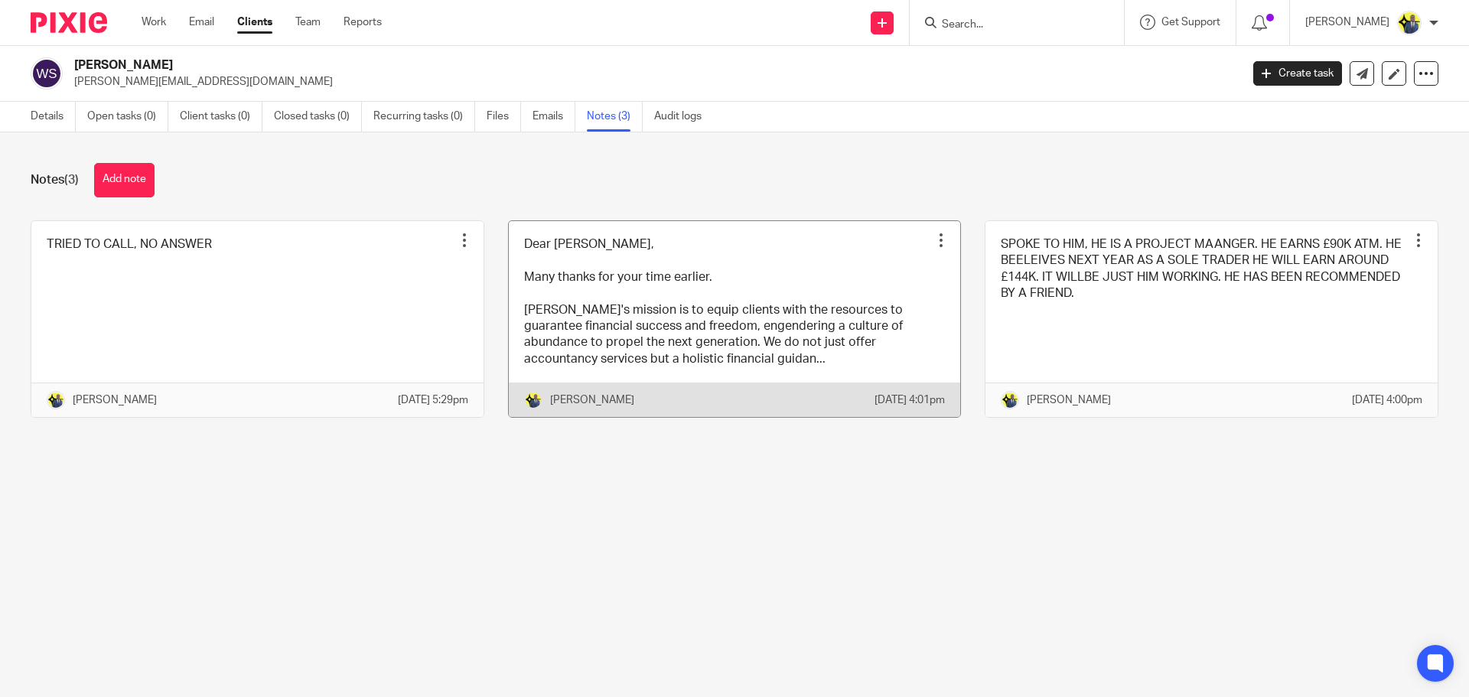
click at [645, 335] on link at bounding box center [735, 319] width 452 height 197
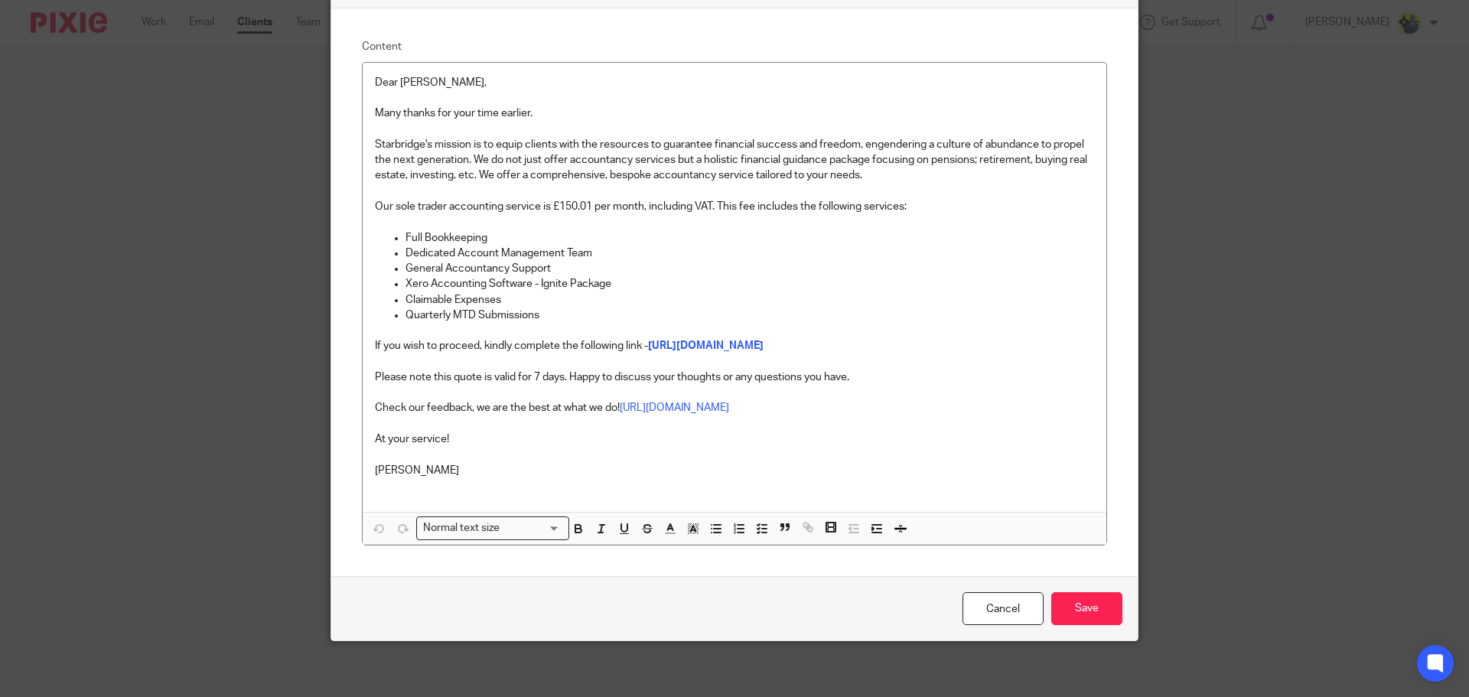
scroll to position [184, 0]
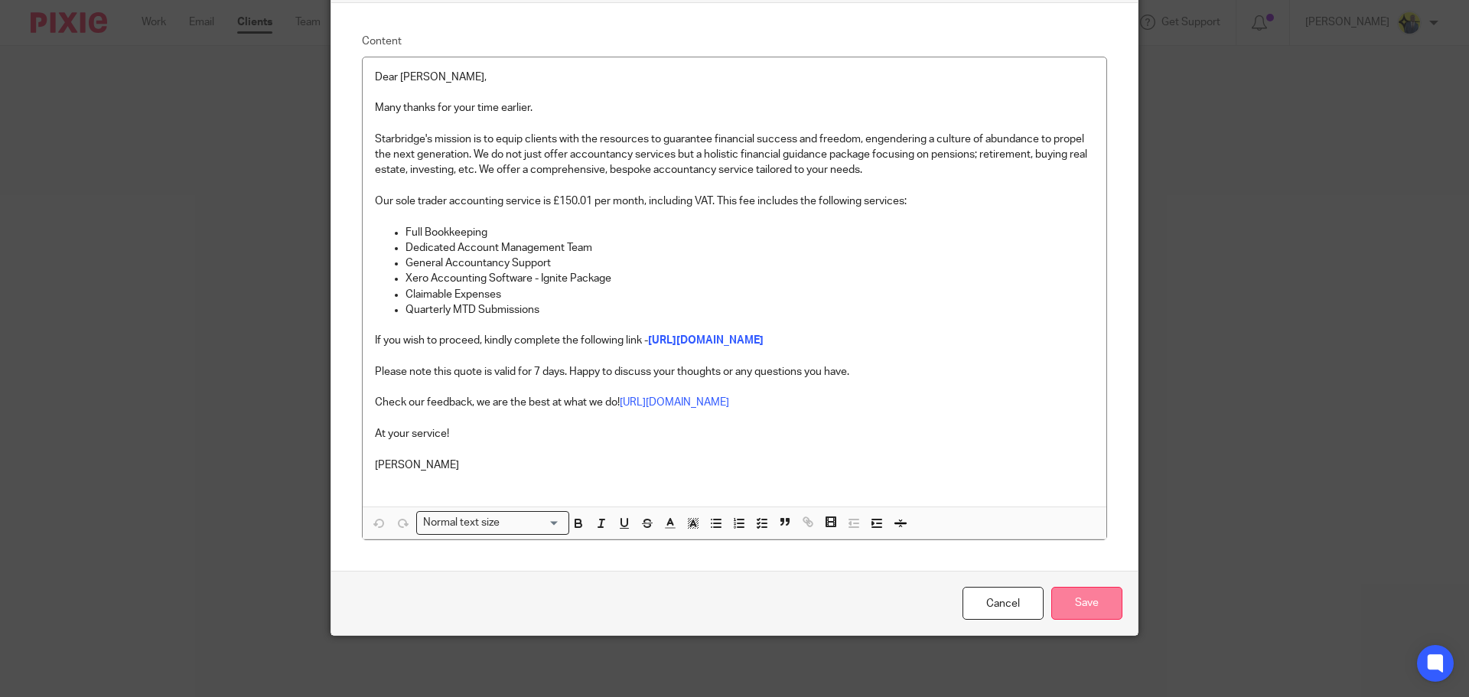
click at [1076, 594] on input "Save" at bounding box center [1086, 603] width 71 height 33
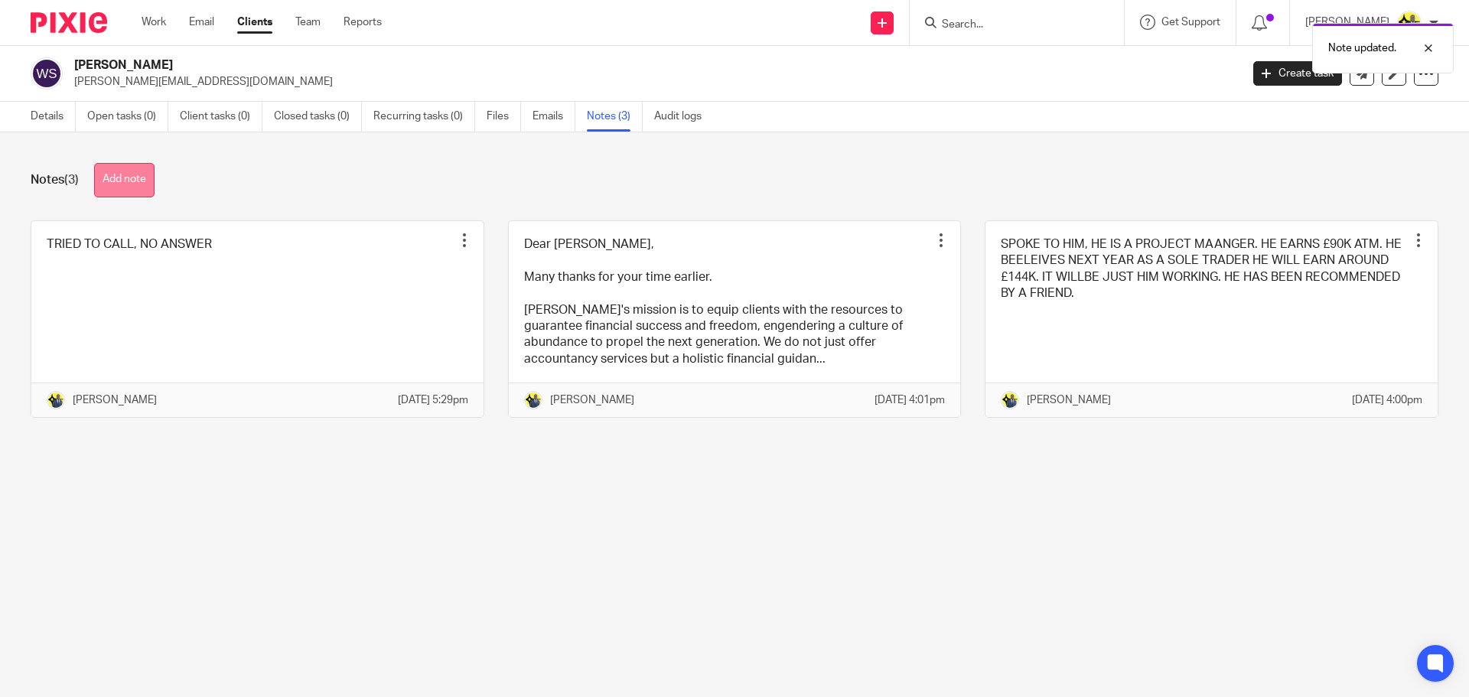
click at [128, 180] on button "Add note" at bounding box center [124, 180] width 60 height 34
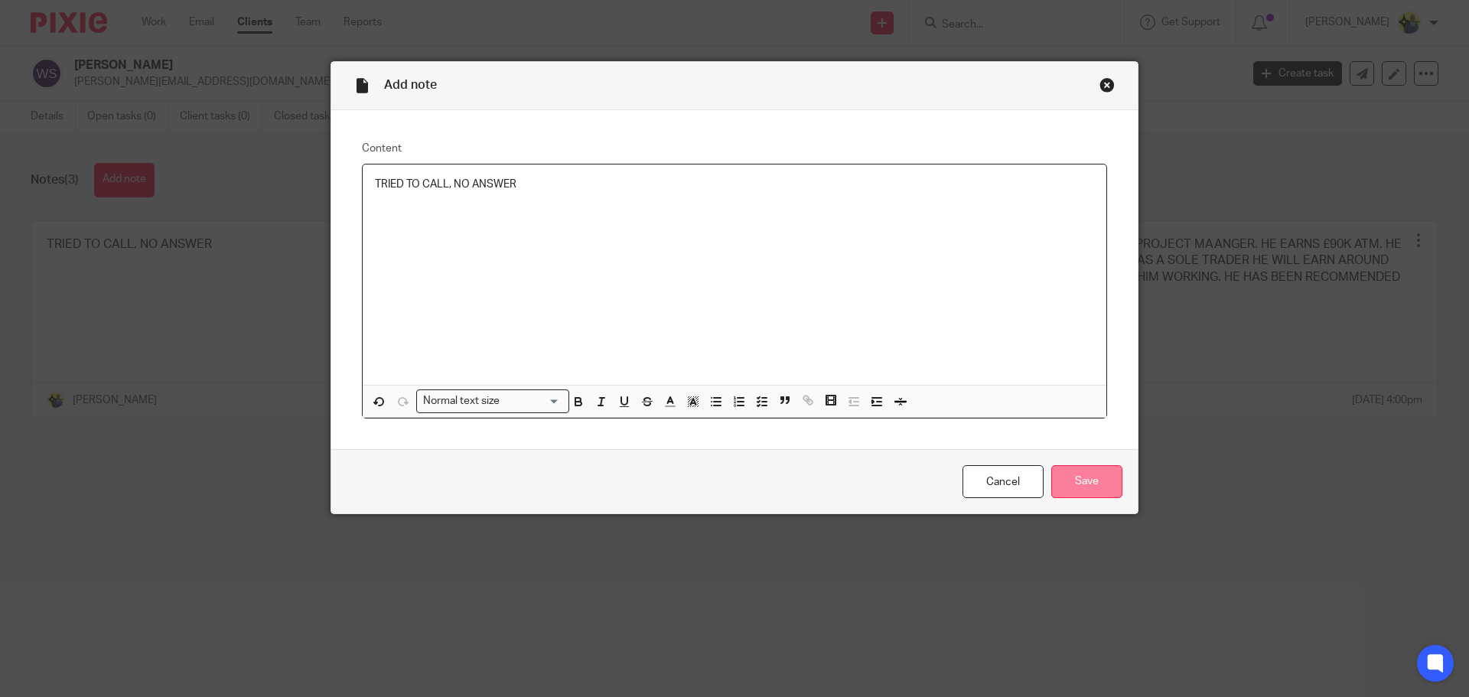
click at [1096, 478] on input "Save" at bounding box center [1086, 481] width 71 height 33
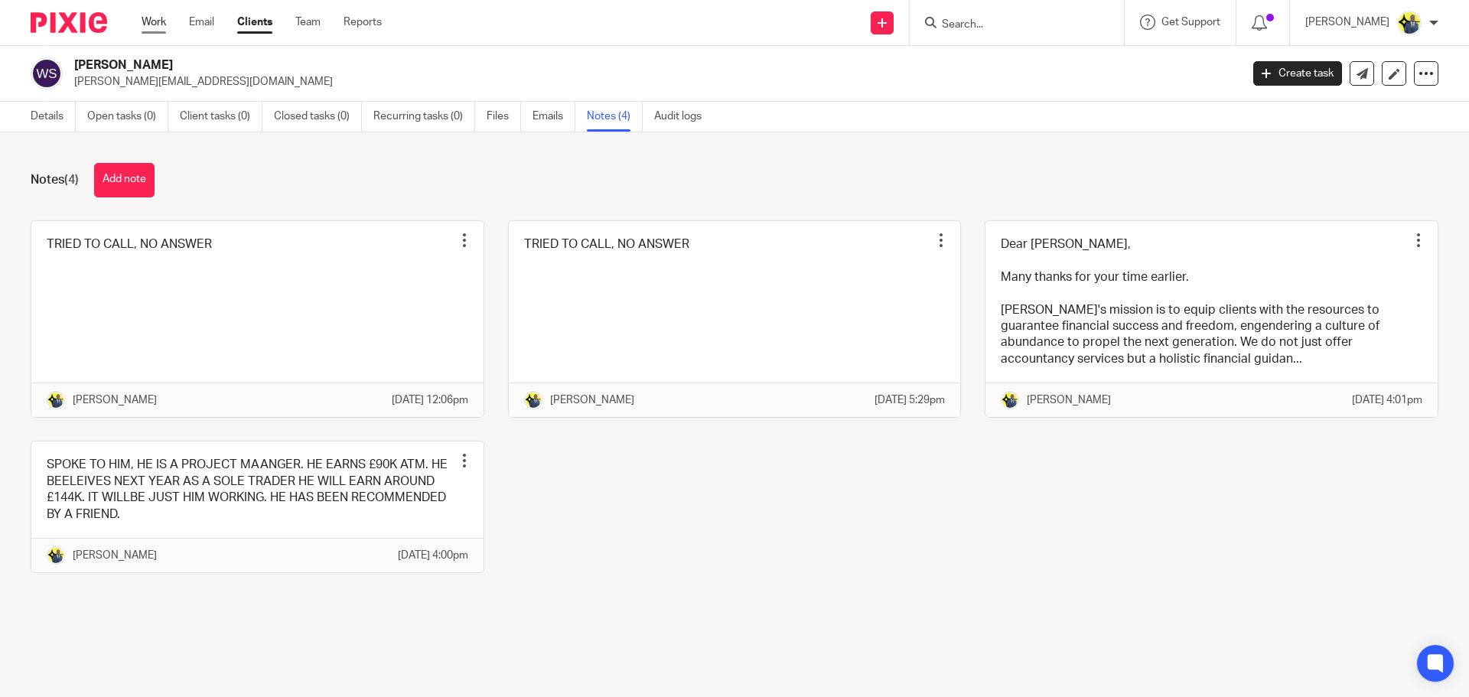
click at [148, 17] on link "Work" at bounding box center [154, 22] width 24 height 15
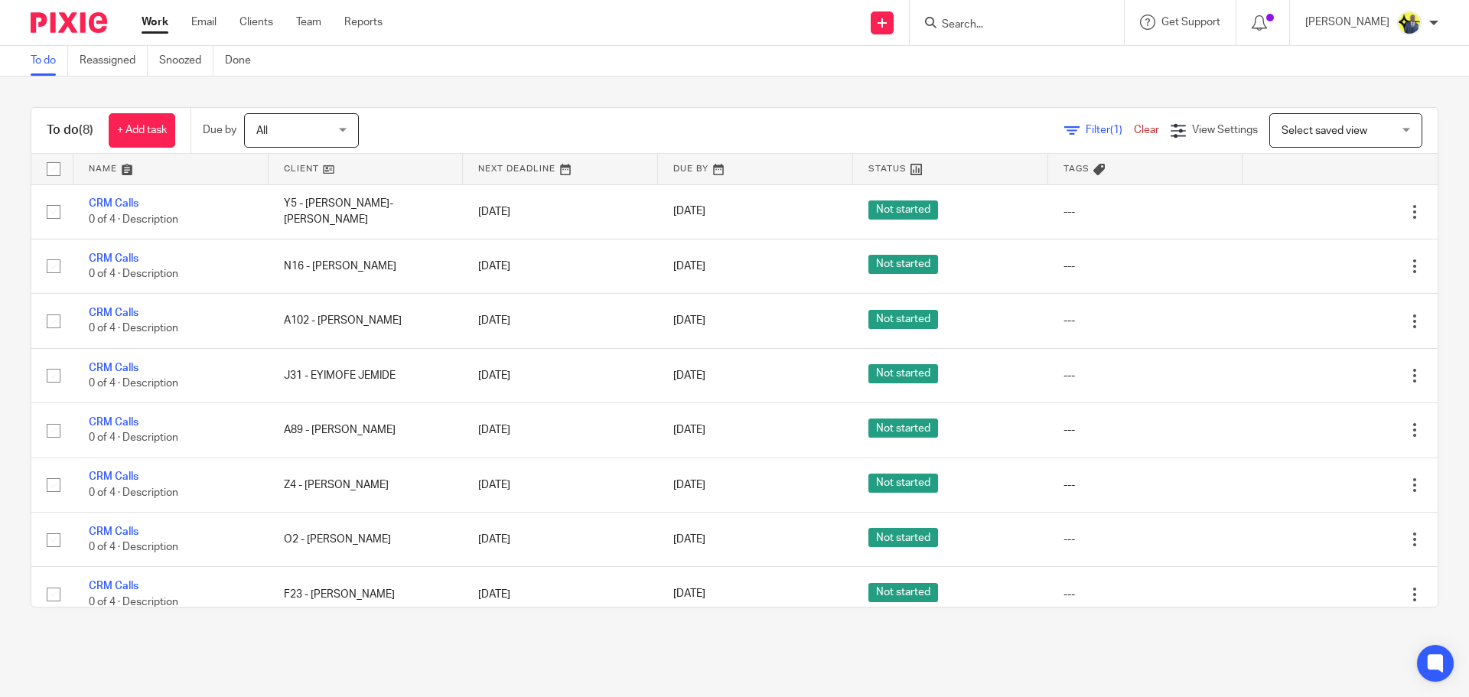
click at [1000, 21] on input "Search" at bounding box center [1009, 25] width 138 height 14
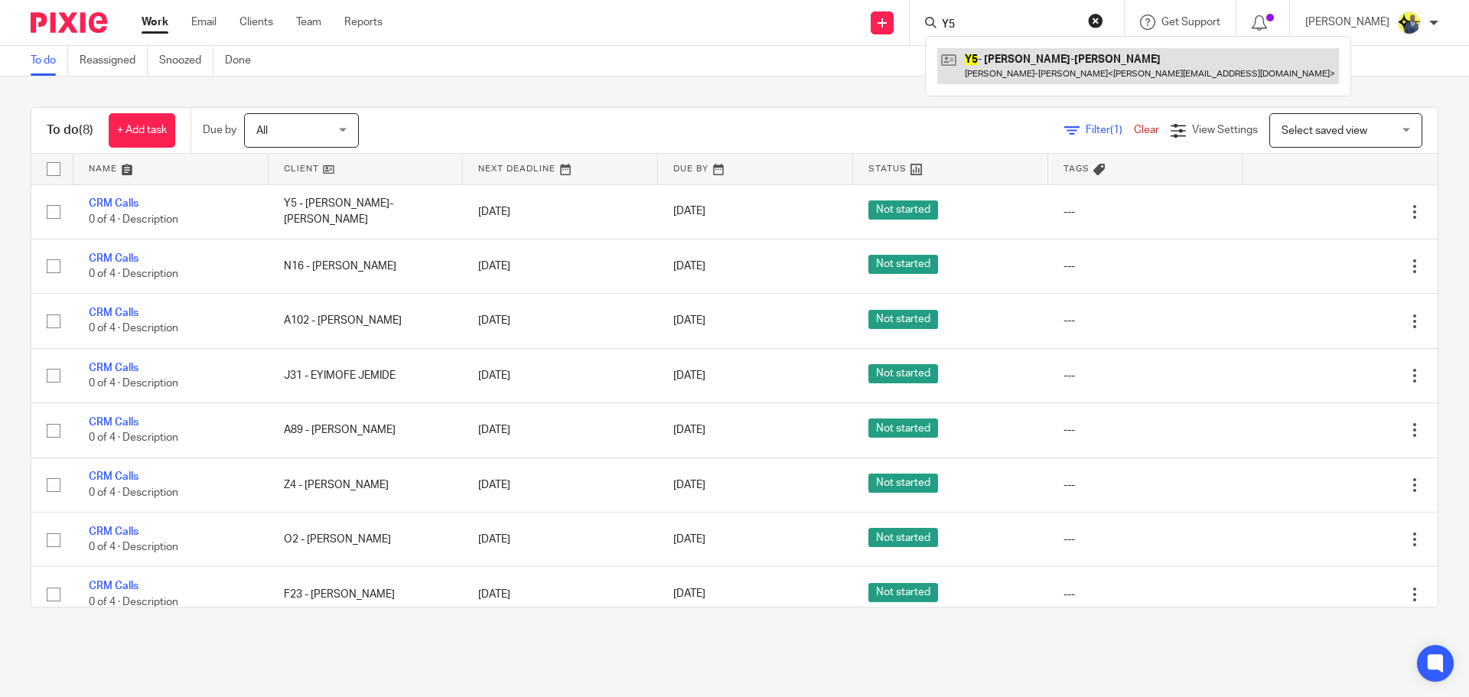
type input "Y5"
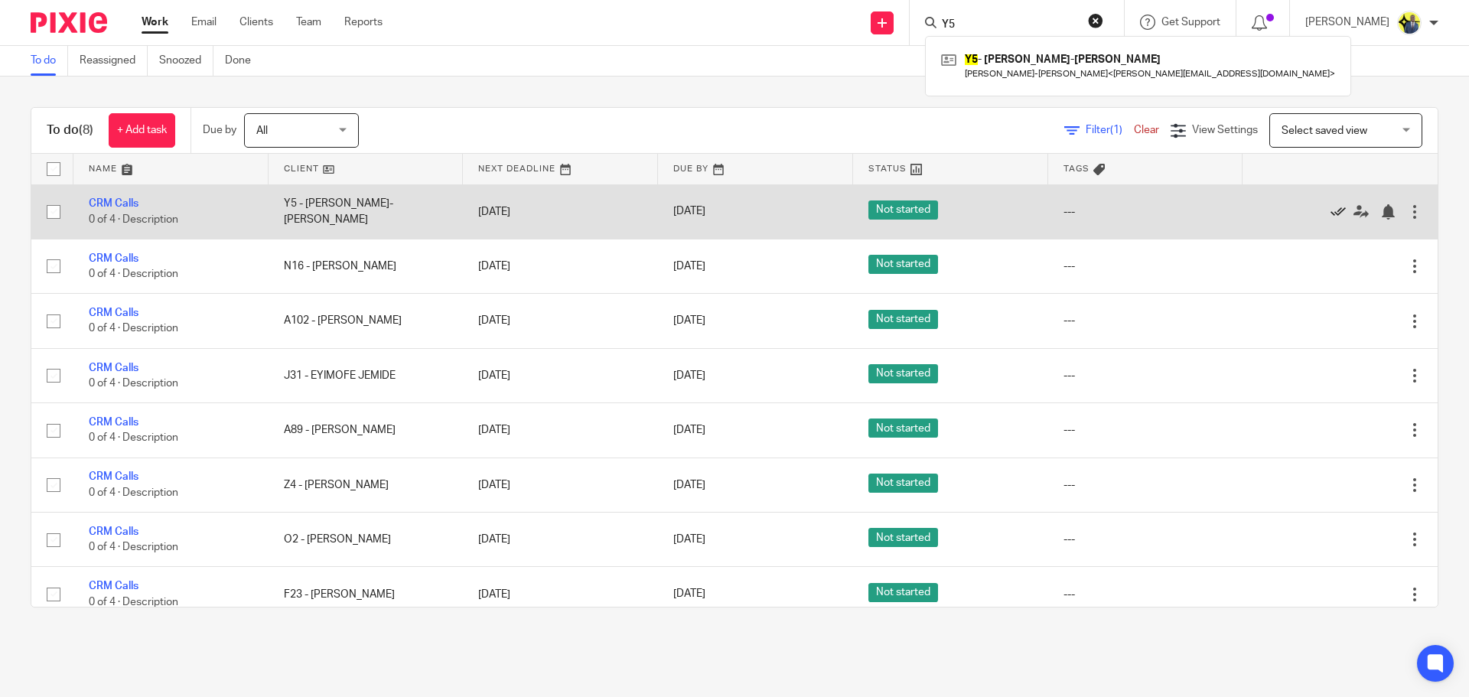
click at [1330, 213] on icon at bounding box center [1337, 211] width 15 height 15
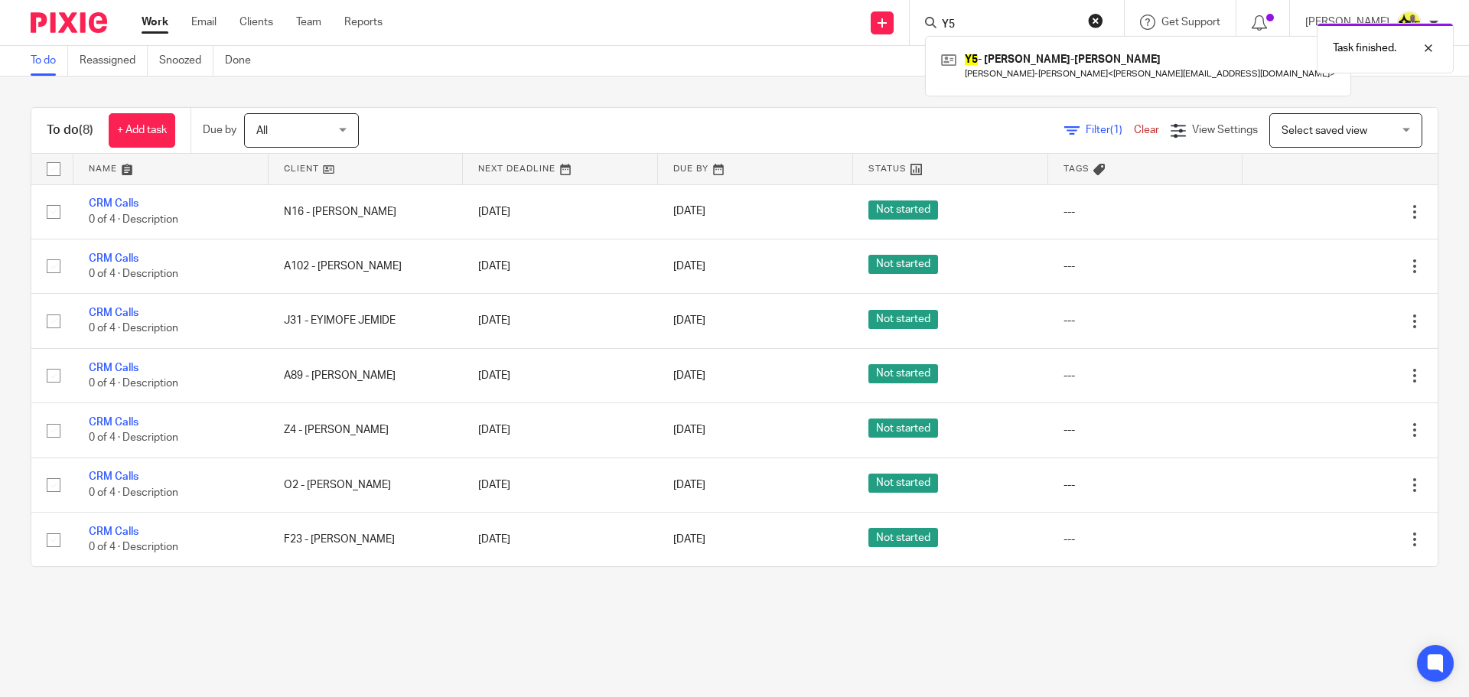
click at [989, 19] on div "Task finished." at bounding box center [1093, 44] width 719 height 58
click at [975, 17] on div "Task finished." at bounding box center [1093, 44] width 719 height 58
click at [972, 27] on div "Task finished." at bounding box center [1093, 44] width 719 height 58
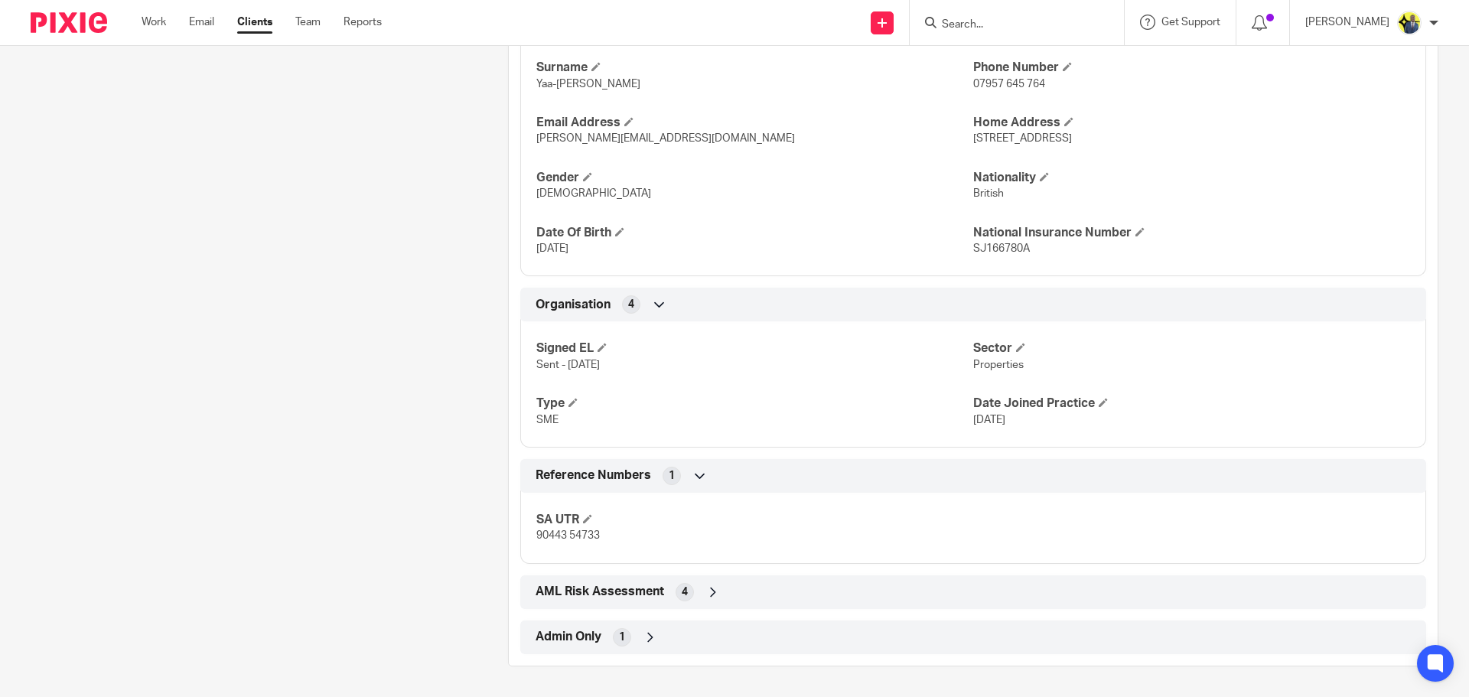
scroll to position [438, 0]
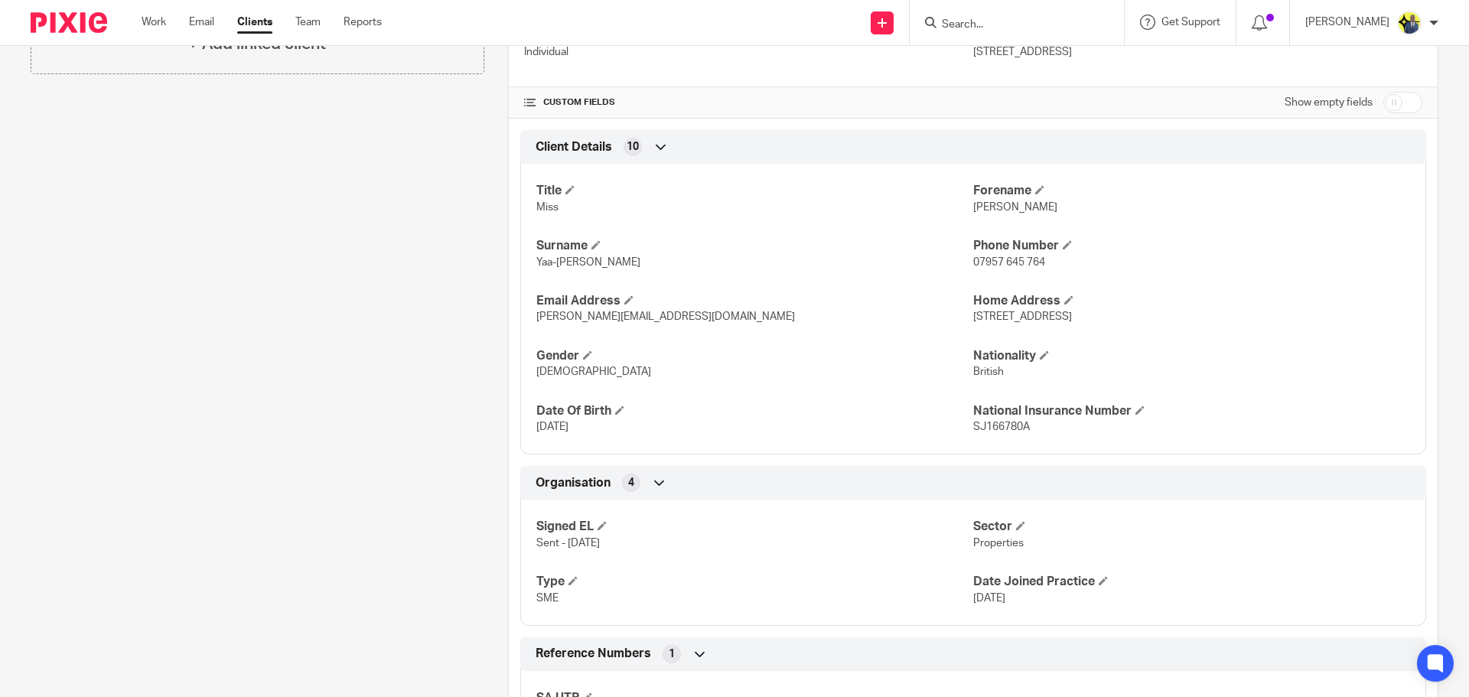
drag, startPoint x: 1131, startPoint y: 307, endPoint x: 1041, endPoint y: 313, distance: 89.7
click at [1040, 312] on div "Home Address 31 Wood Vale, Hatfield, AL10 8TT" at bounding box center [1191, 309] width 437 height 32
click at [1138, 316] on p "31 Wood Vale, Hatfield, AL10 8TT" at bounding box center [1191, 316] width 437 height 15
drag, startPoint x: 1139, startPoint y: 314, endPoint x: 965, endPoint y: 312, distance: 174.4
click at [973, 312] on p "31 Wood Vale, Hatfield, AL10 8TT" at bounding box center [1191, 316] width 437 height 15
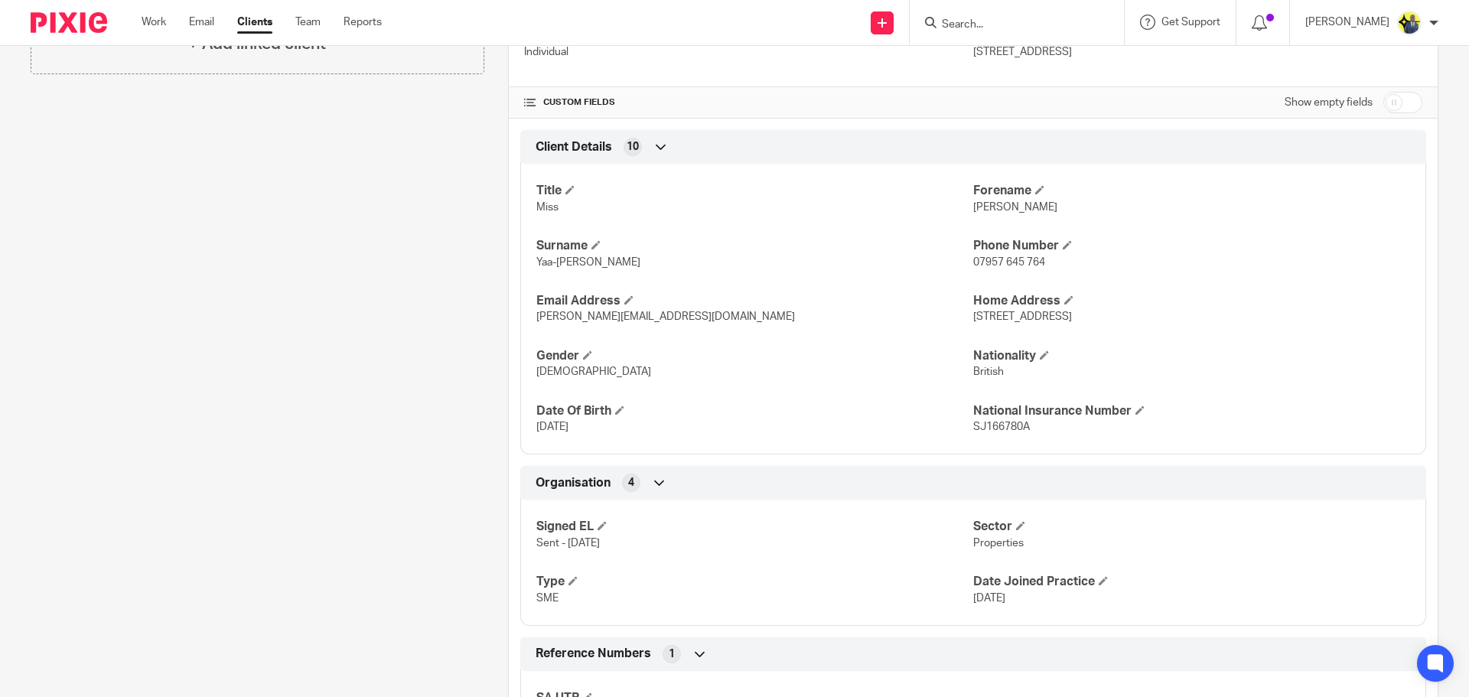
copy span "31 Wood Vale, Hatfield, AL10 8TT"
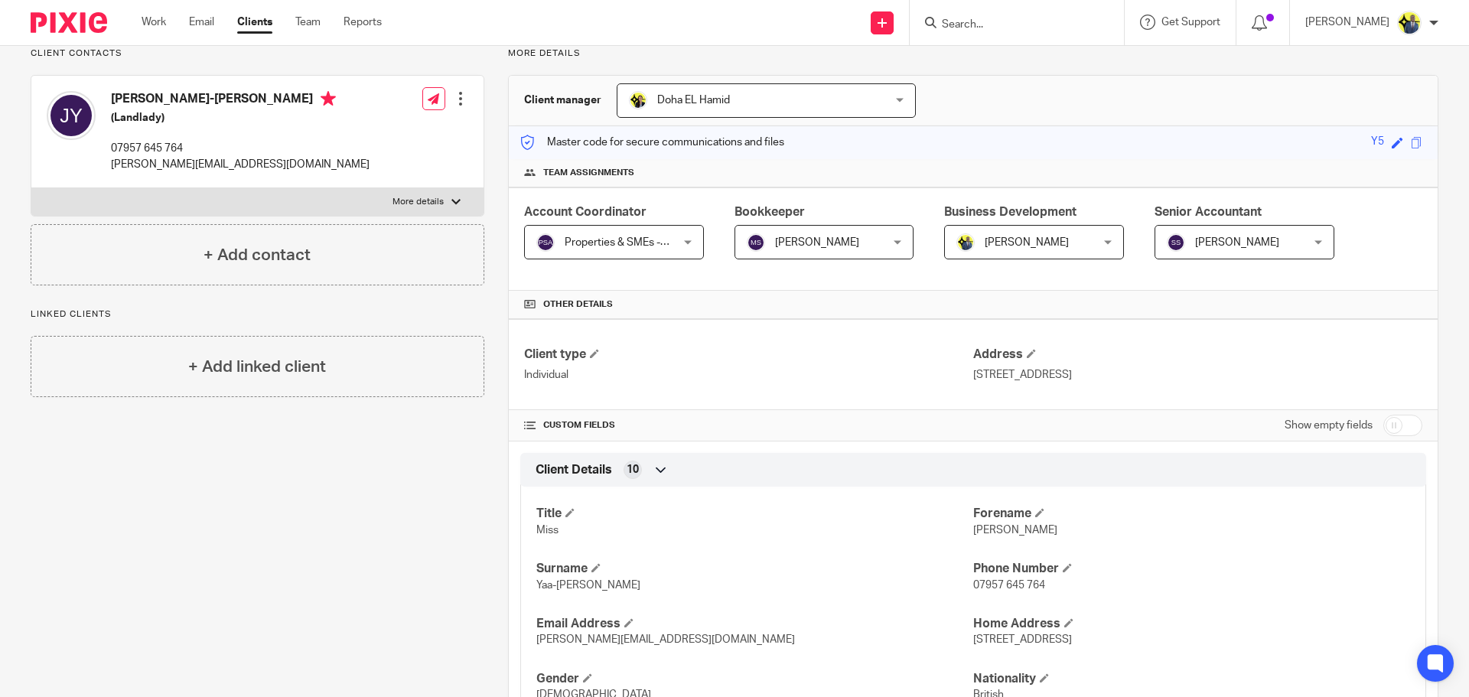
scroll to position [0, 0]
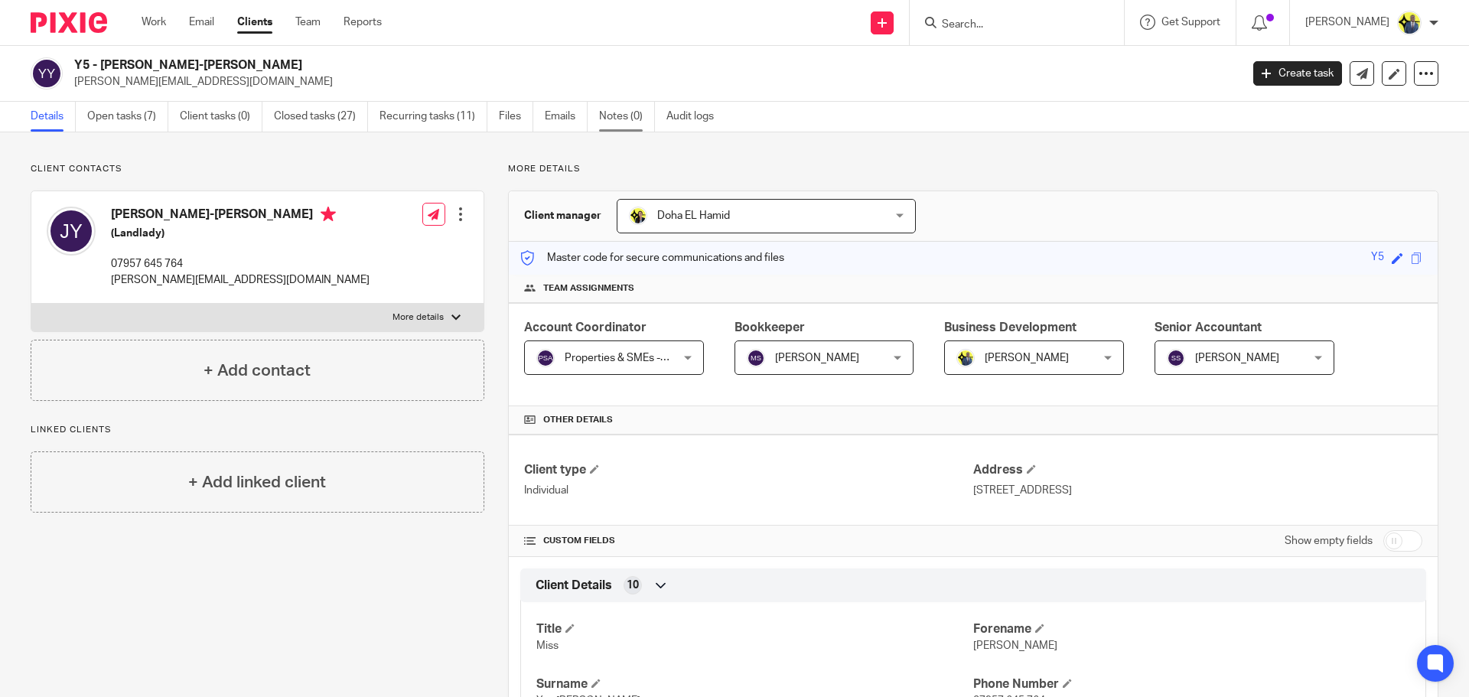
click at [636, 119] on link "Notes (0)" at bounding box center [627, 117] width 56 height 30
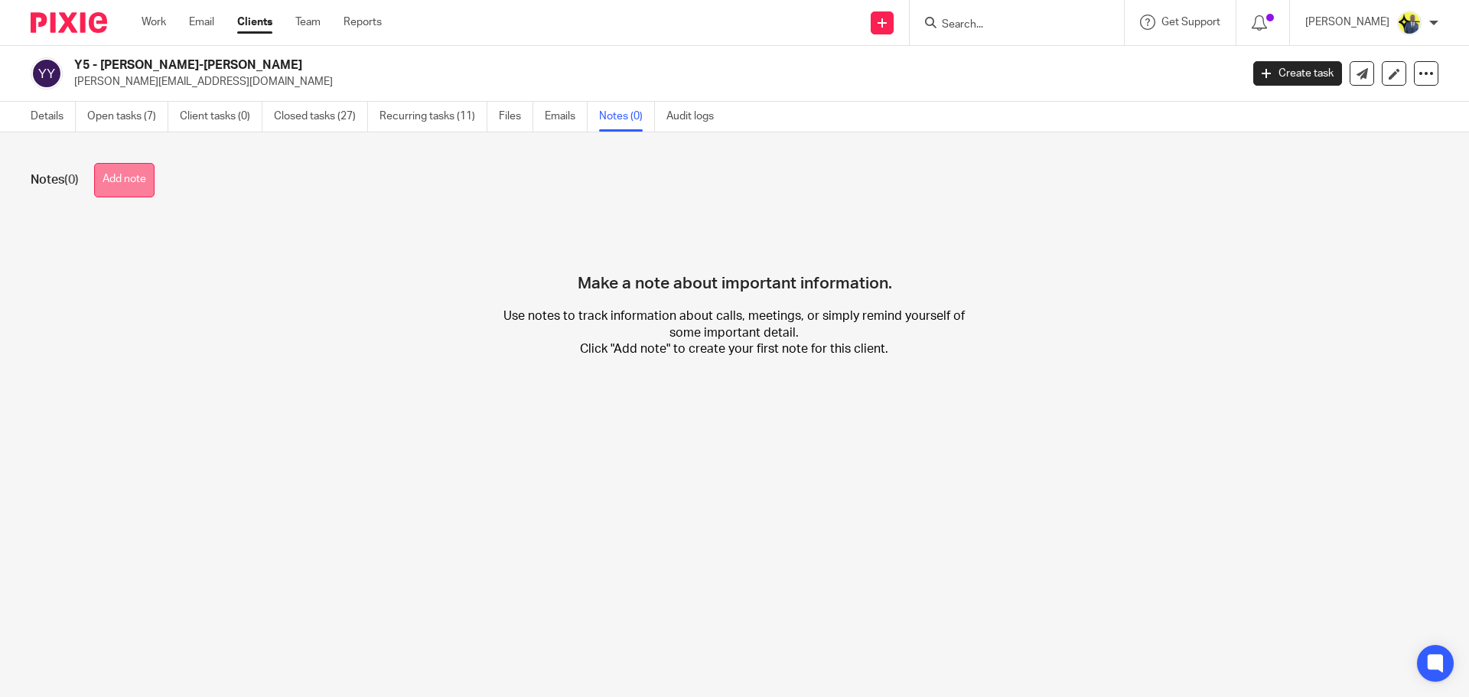
click at [142, 191] on button "Add note" at bounding box center [124, 180] width 60 height 34
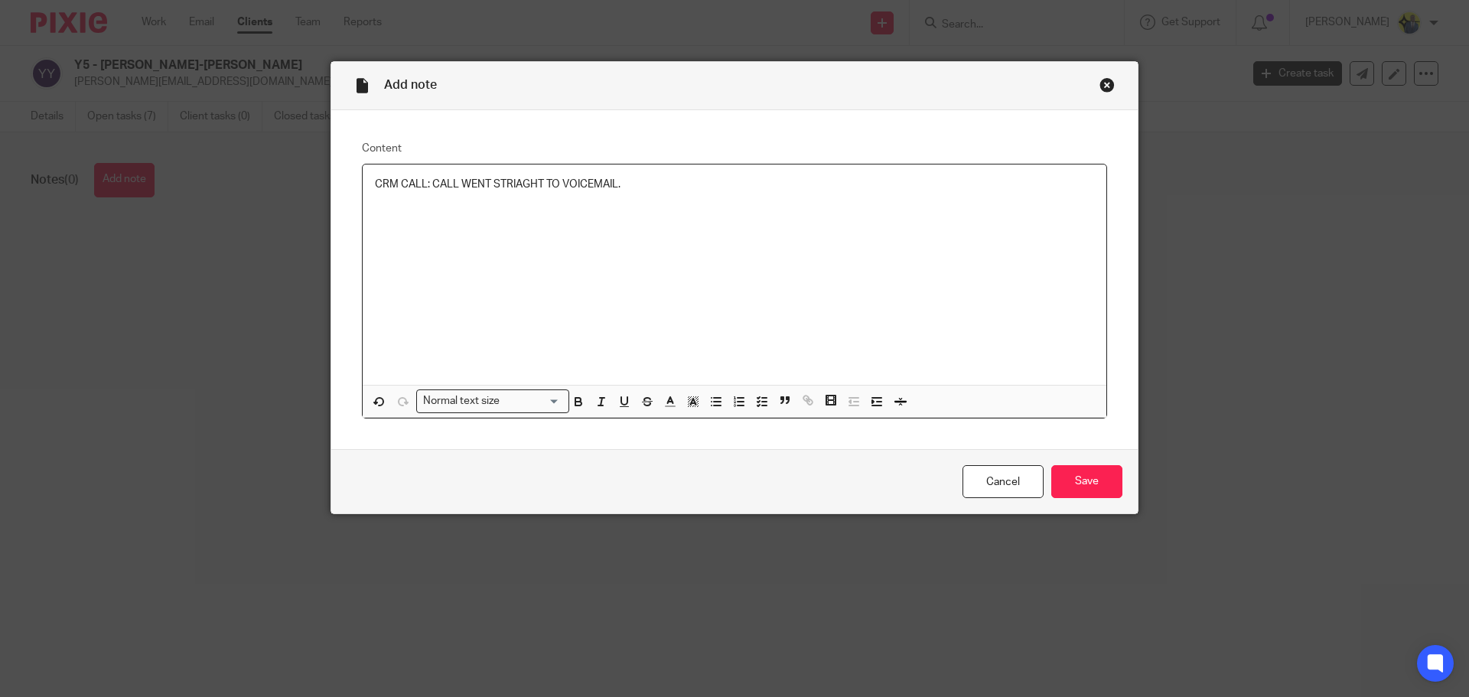
click at [1125, 480] on div "Cancel Save" at bounding box center [734, 481] width 806 height 64
click at [1094, 477] on input "Save" at bounding box center [1086, 481] width 71 height 33
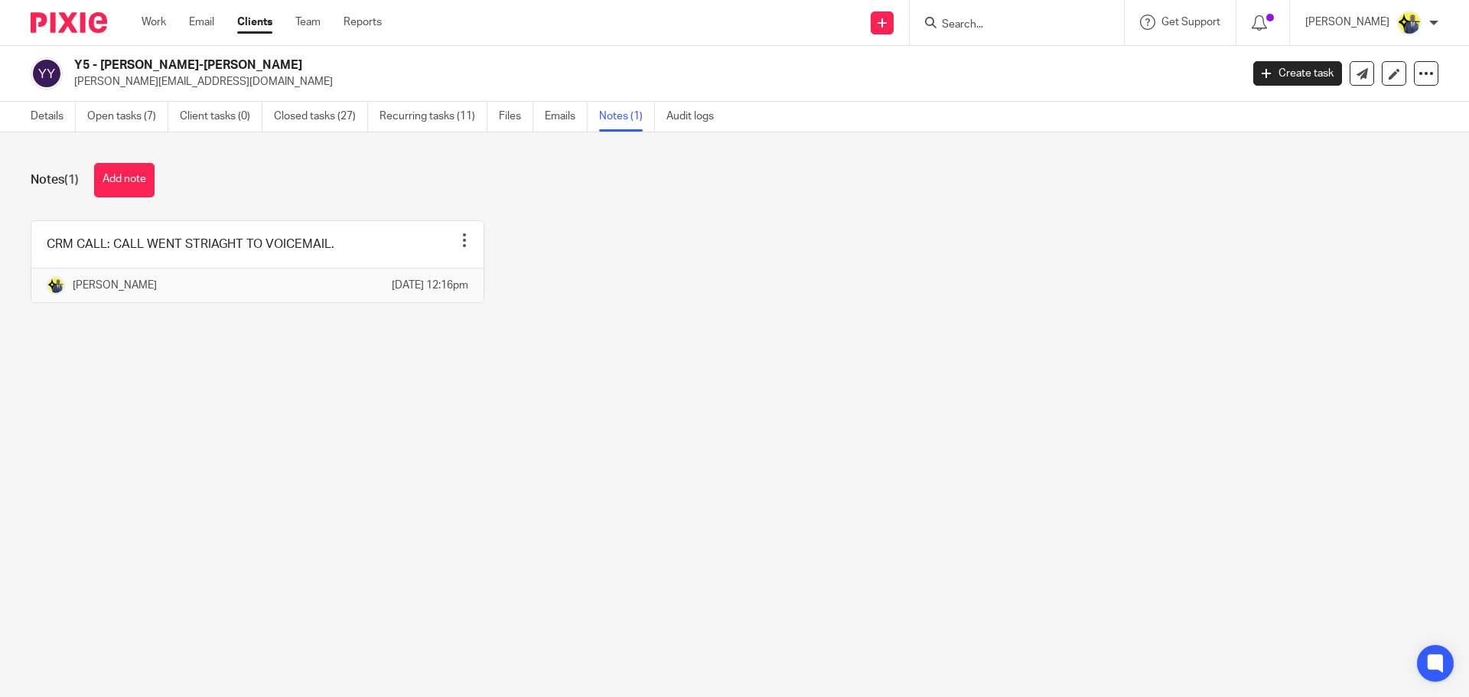
click at [566, 87] on p "[PERSON_NAME][EMAIL_ADDRESS][DOMAIN_NAME]" at bounding box center [652, 81] width 1156 height 15
click at [993, 21] on input "Search" at bounding box center [1009, 25] width 138 height 14
type input "N16"
click at [1087, 80] on link at bounding box center [1066, 65] width 259 height 35
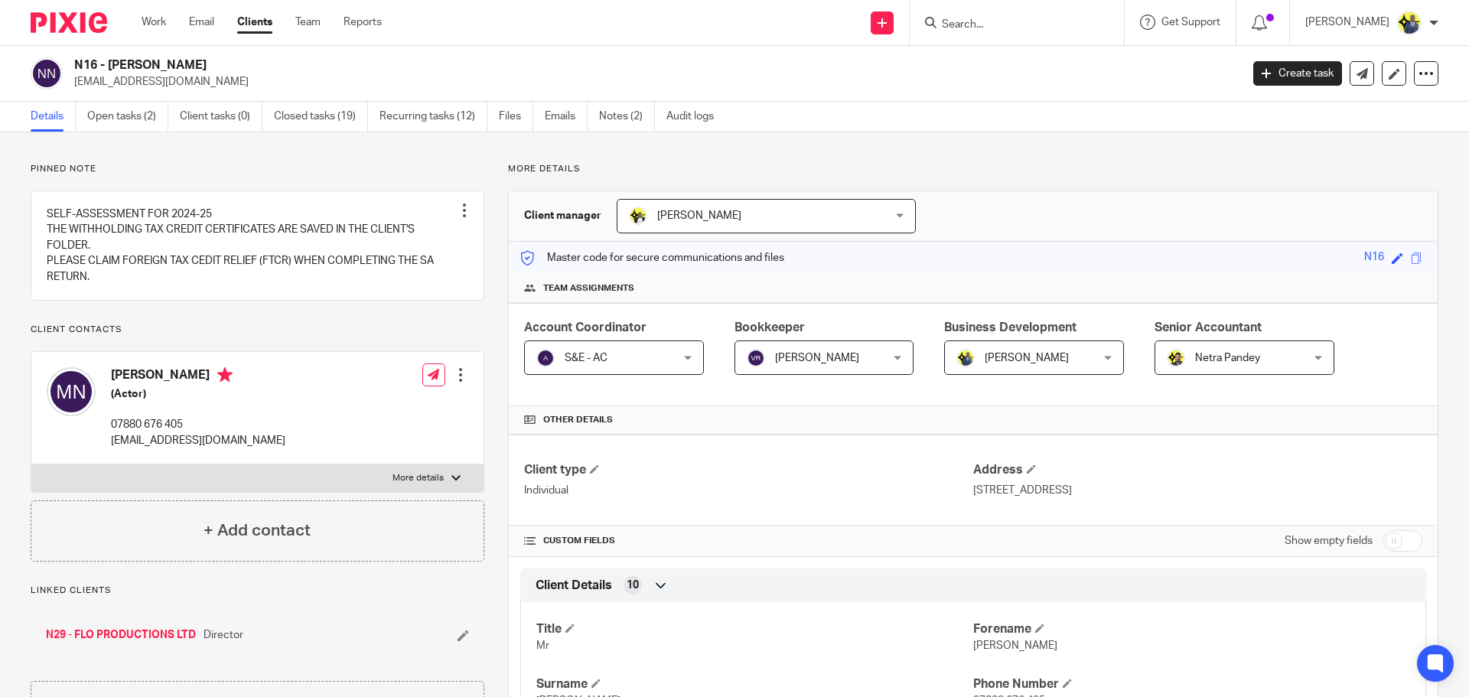
click at [1002, 25] on input "Search" at bounding box center [1009, 25] width 138 height 14
click at [1004, 23] on input "E50" at bounding box center [1009, 25] width 138 height 14
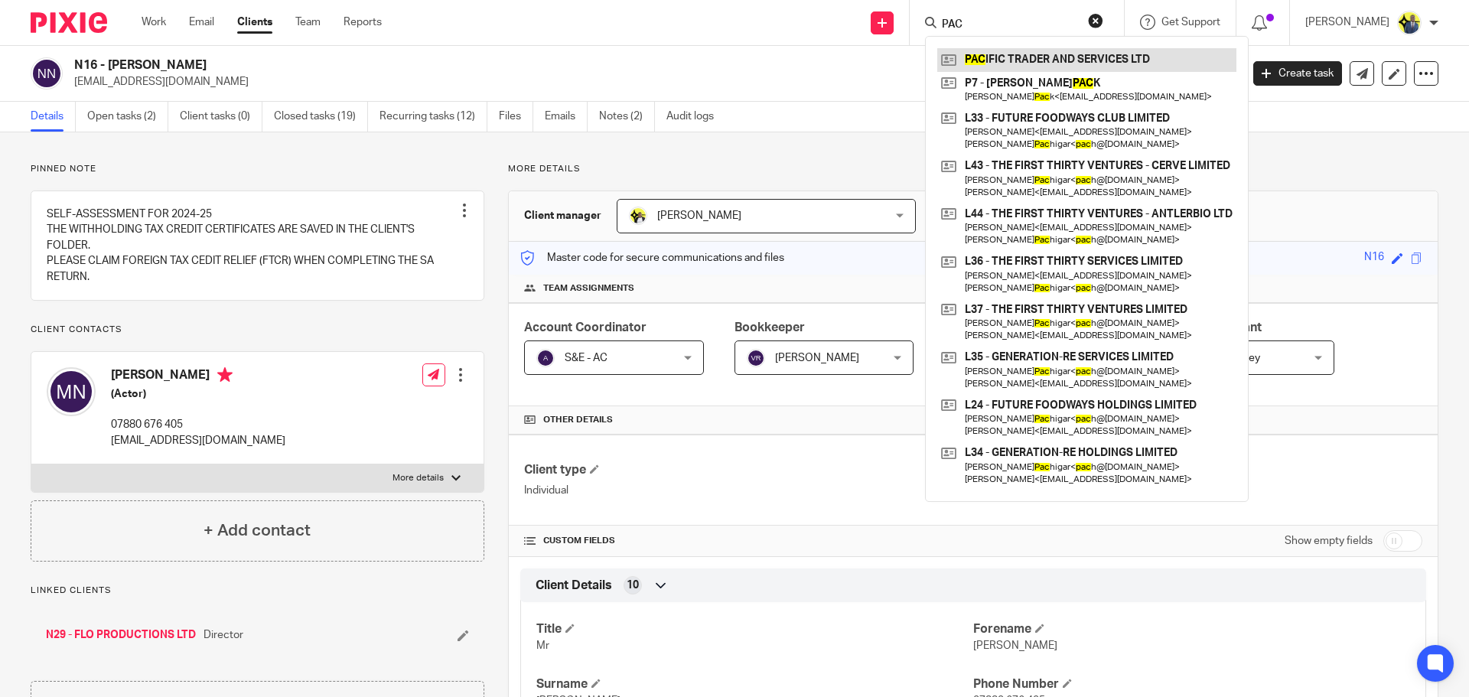
type input "PAC"
click at [1108, 59] on link at bounding box center [1086, 59] width 299 height 23
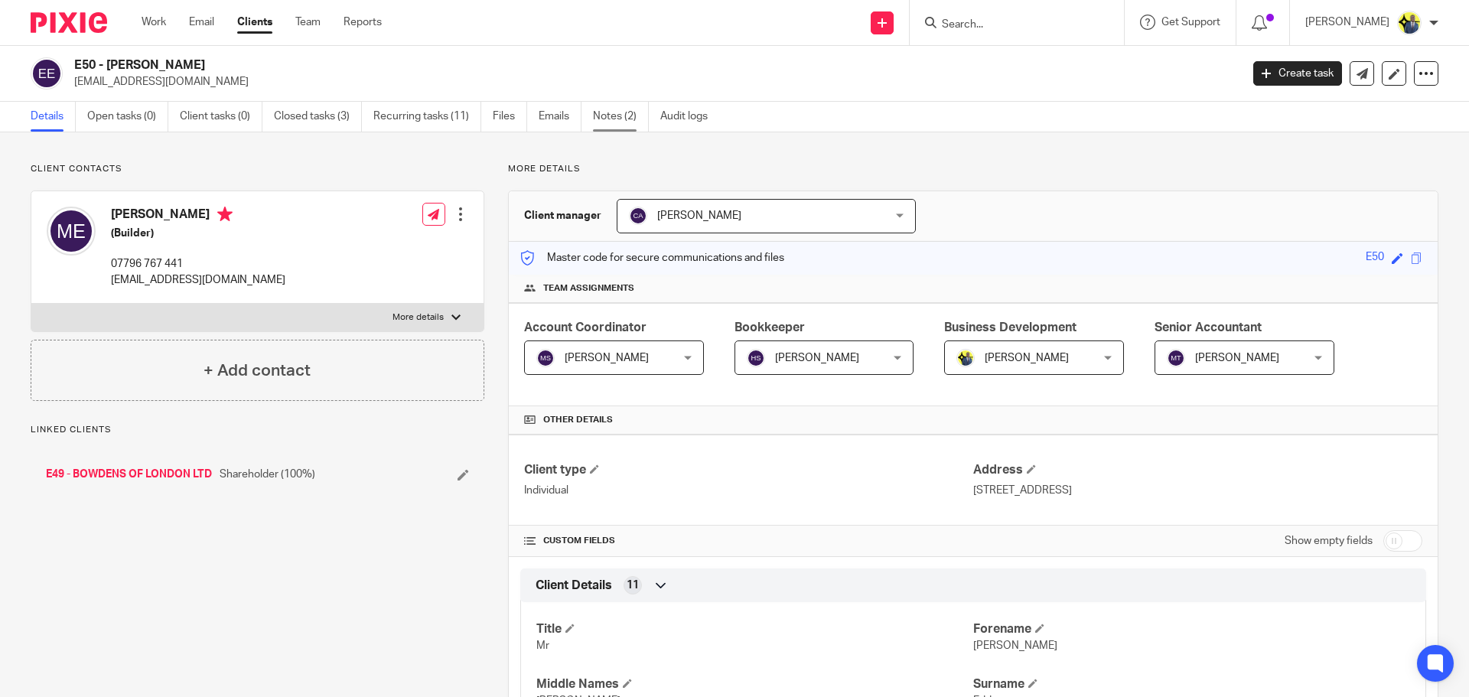
click at [617, 116] on link "Notes (2)" at bounding box center [621, 117] width 56 height 30
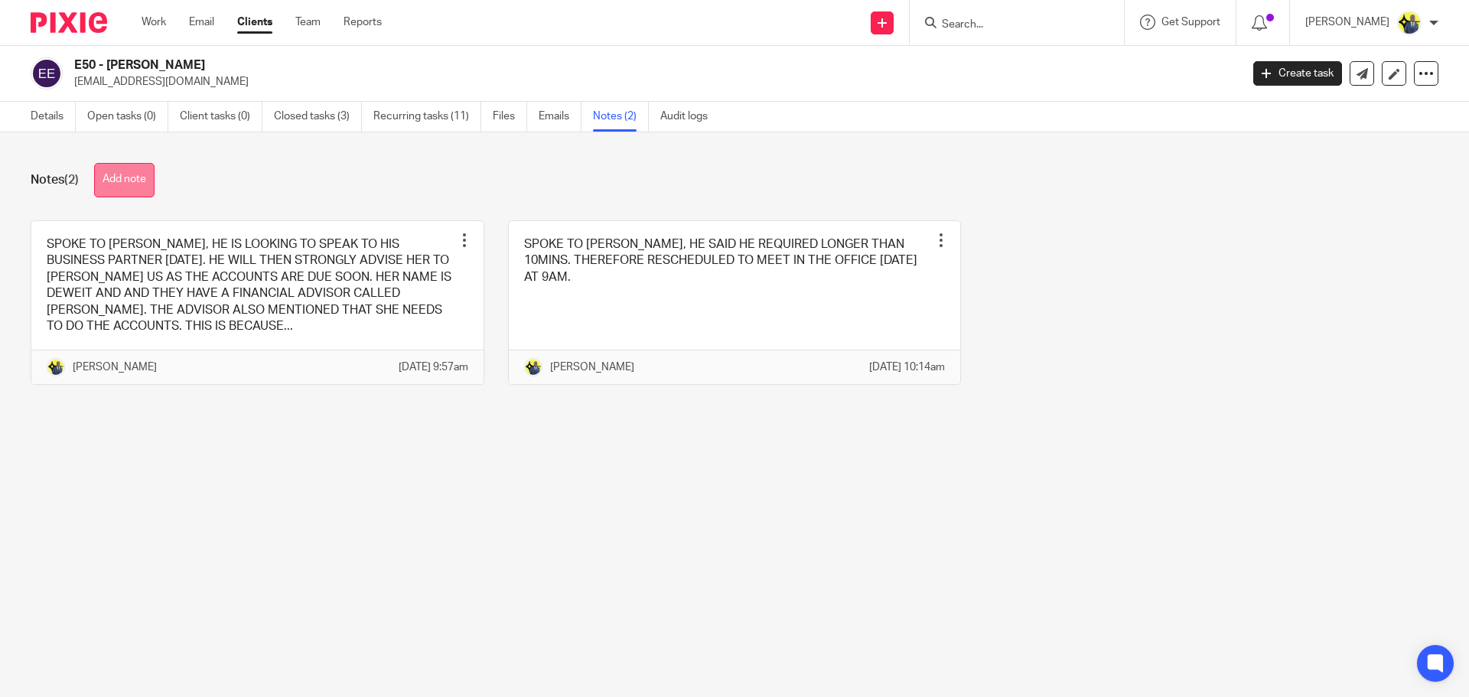
click at [122, 184] on button "Add note" at bounding box center [124, 180] width 60 height 34
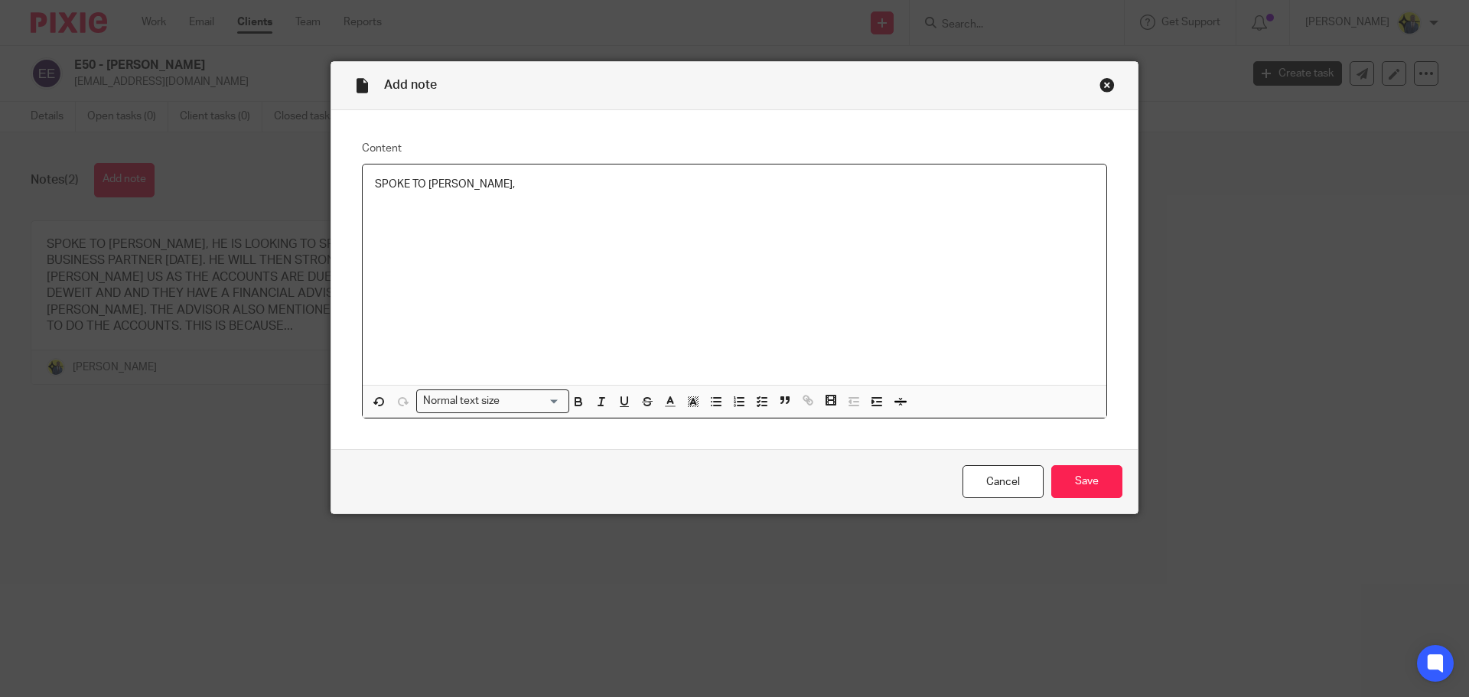
click at [499, 190] on p "SPOKE TO MARTIN," at bounding box center [734, 184] width 719 height 15
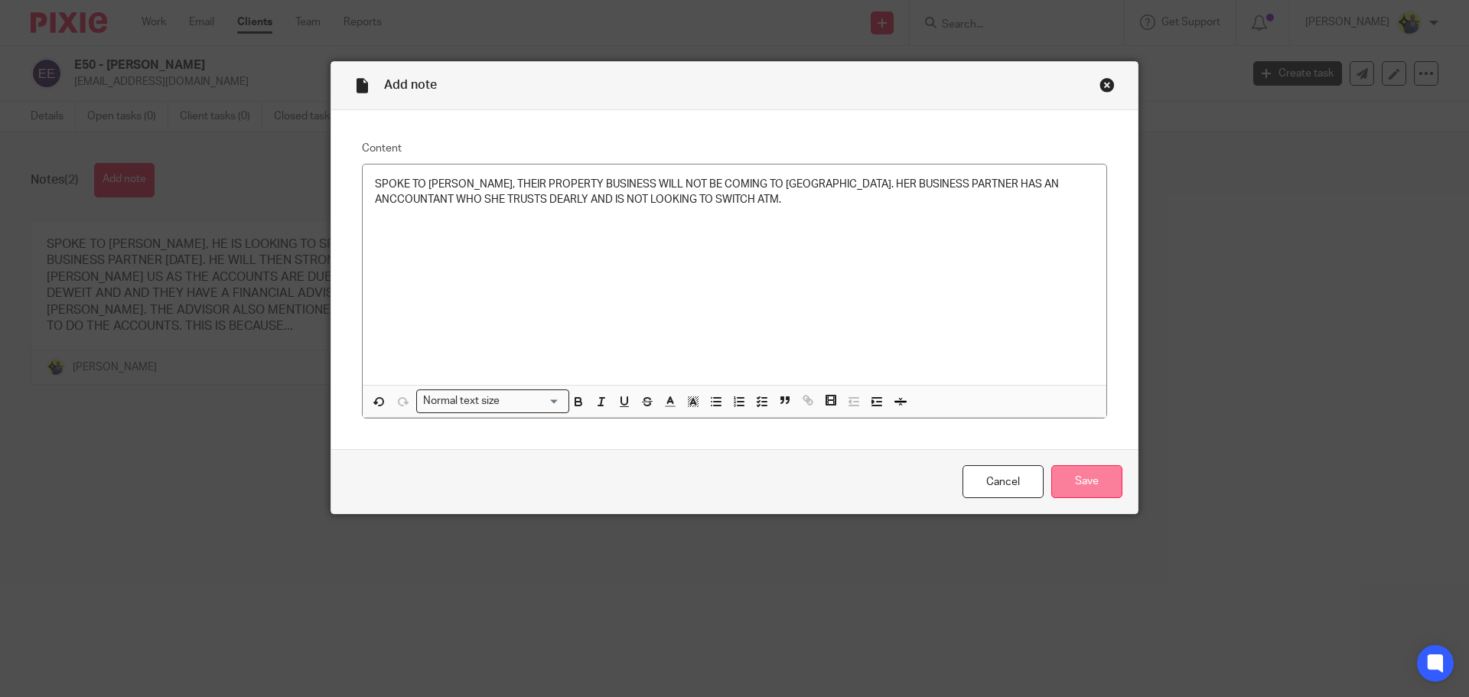
click at [1073, 482] on input "Save" at bounding box center [1086, 481] width 71 height 33
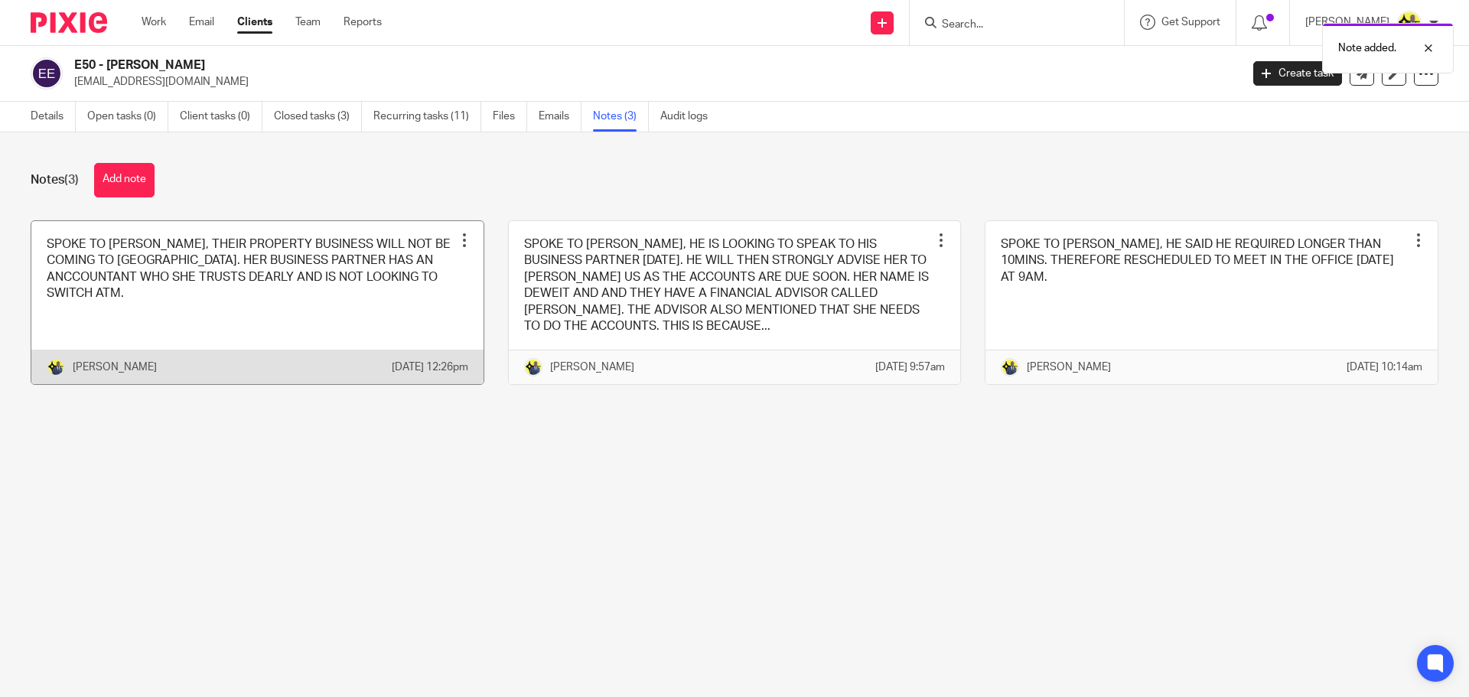
click at [351, 277] on link at bounding box center [257, 303] width 452 height 164
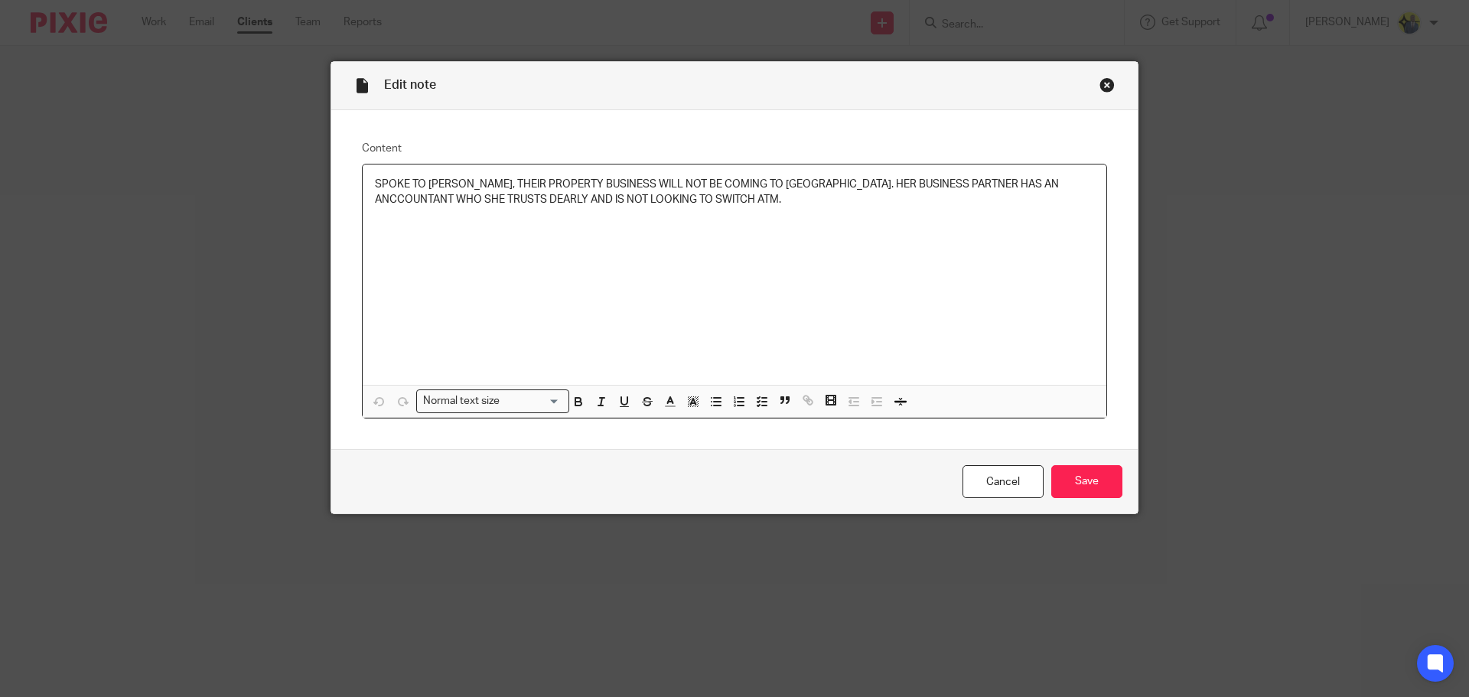
click at [929, 178] on p "SPOKE TO MARTIN, THEIR PROPERTY BUSINESS WILL NOT BE COMING TO US. HER BUSINESS…" at bounding box center [734, 192] width 719 height 31
click at [955, 181] on p "SPOKE TO MARTIN, THEIR PROPERTY BUSINESS WILL NOT BE COMING TO US. HER BUSINESS…" at bounding box center [734, 192] width 719 height 31
click at [1083, 493] on input "Save" at bounding box center [1086, 481] width 71 height 33
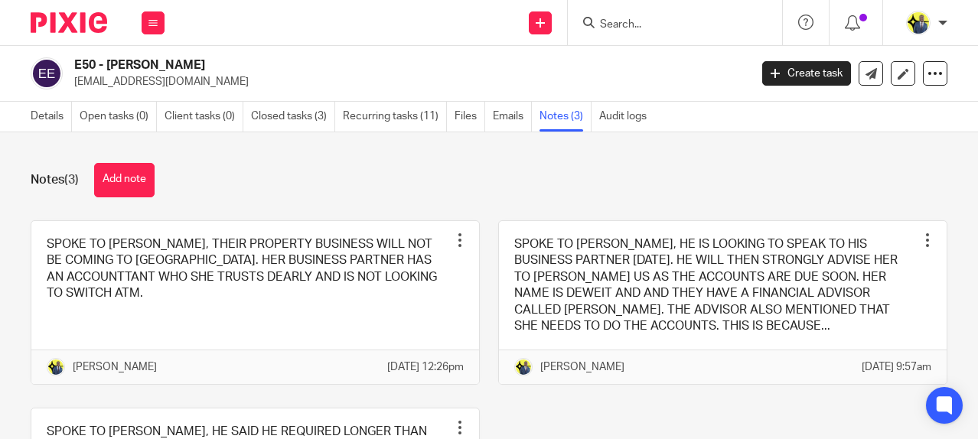
click at [281, 76] on p "[EMAIL_ADDRESS][DOMAIN_NAME]" at bounding box center [406, 81] width 665 height 15
click at [679, 24] on input "Search" at bounding box center [667, 25] width 138 height 14
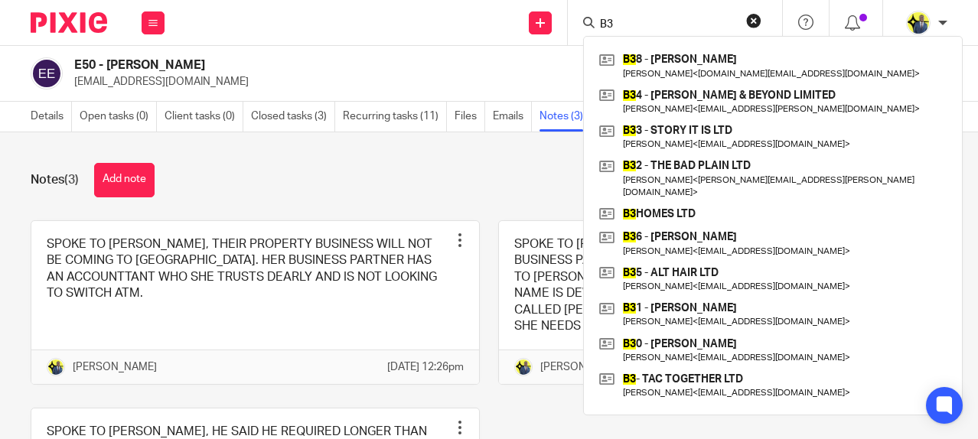
type input "B"
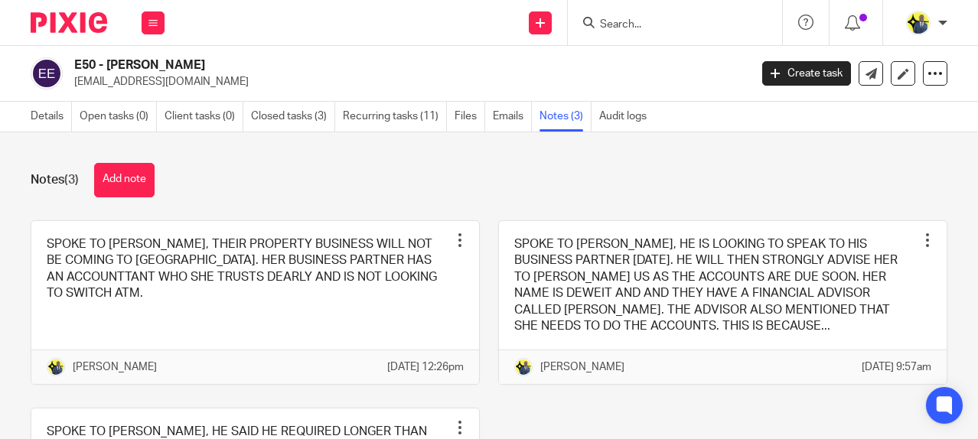
click at [327, 69] on h2 "E50 - [PERSON_NAME]" at bounding box center [340, 65] width 532 height 16
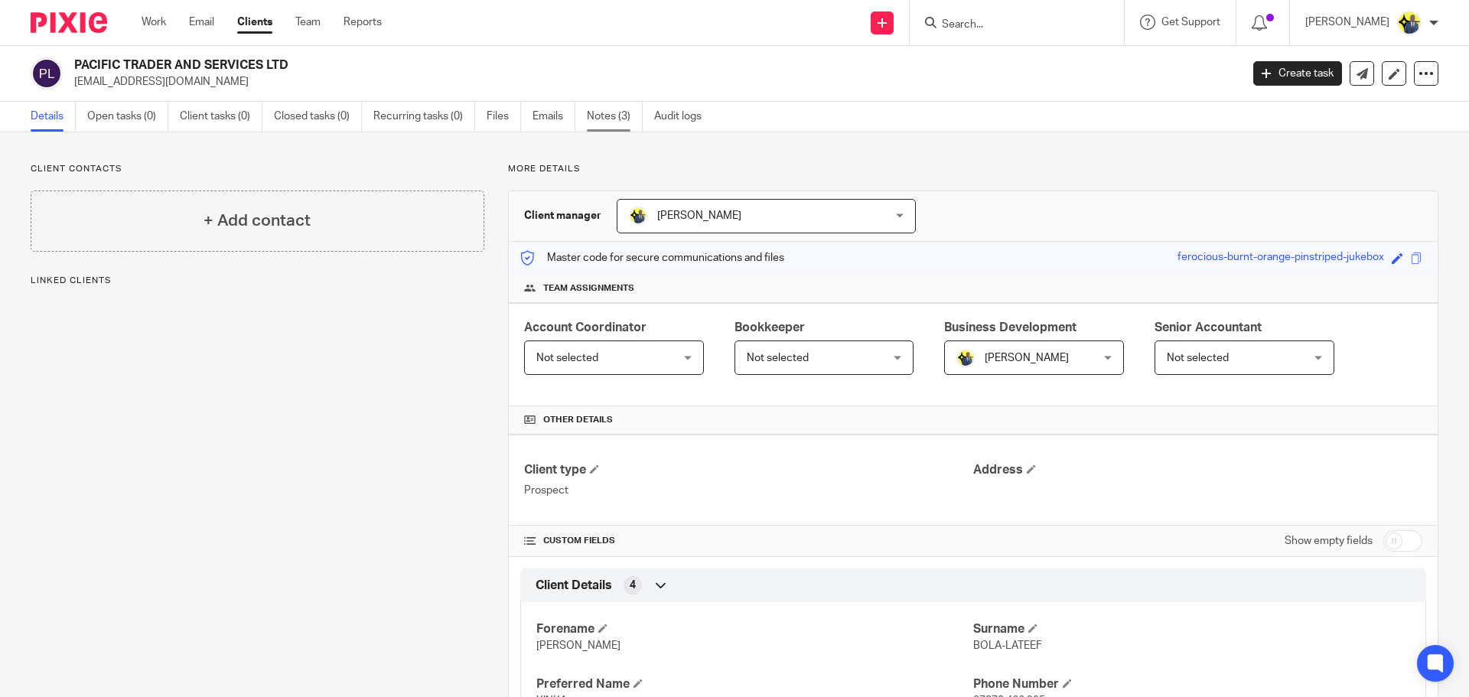
click at [607, 112] on link "Notes (3)" at bounding box center [615, 117] width 56 height 30
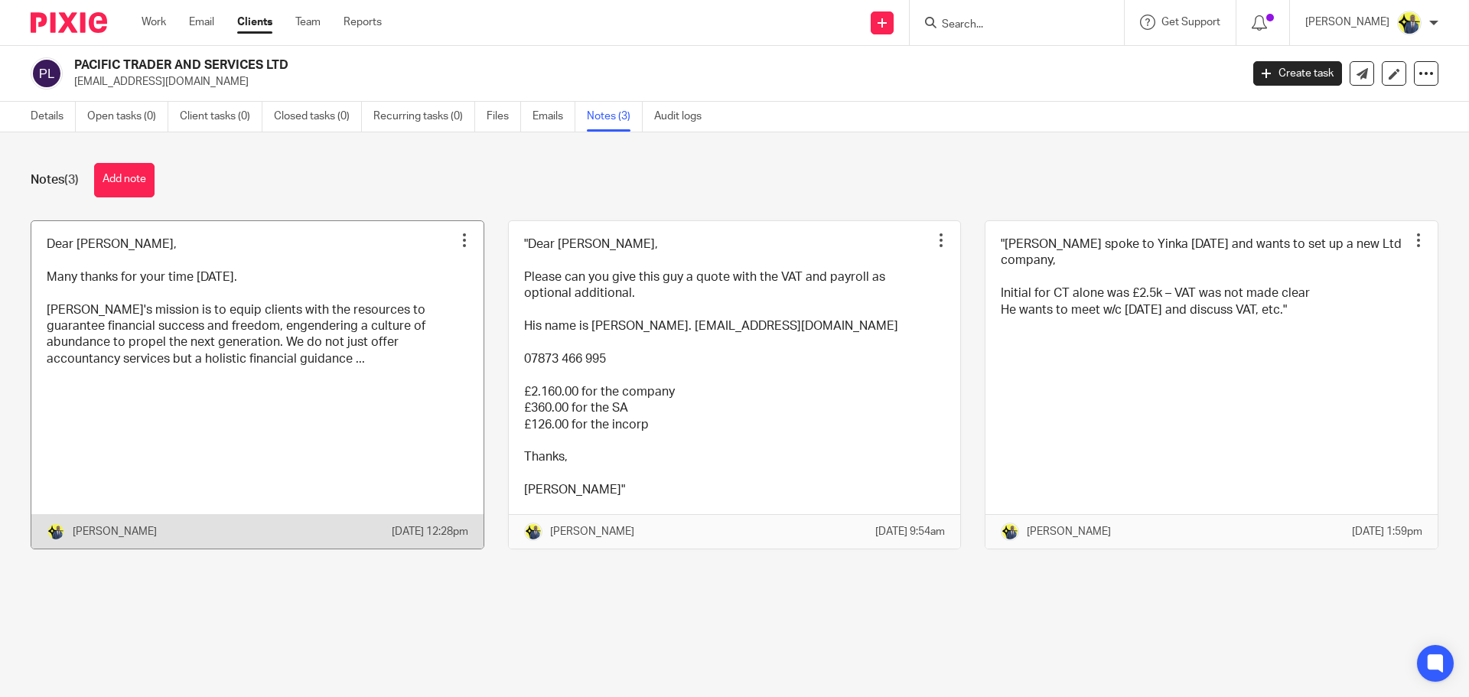
click at [177, 331] on link at bounding box center [257, 384] width 452 height 327
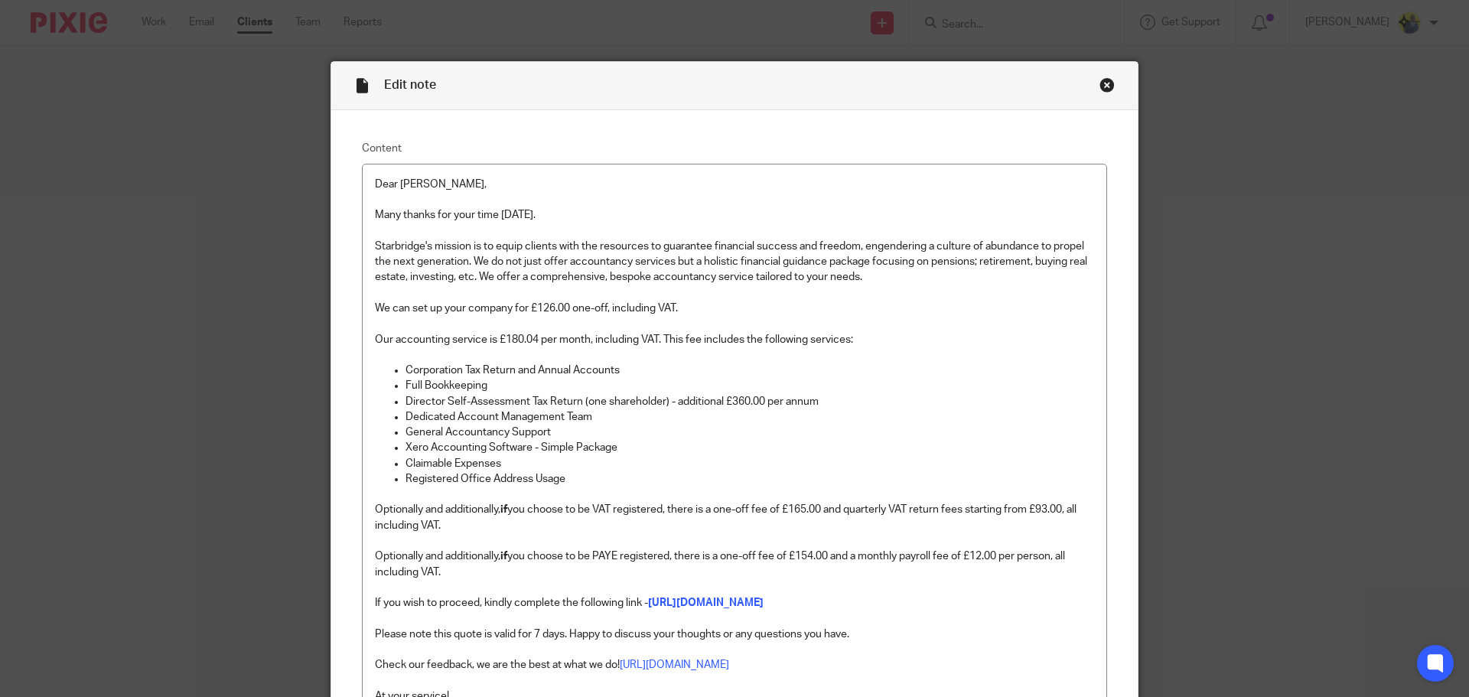
click at [449, 11] on div "Edit note Content Dear [PERSON_NAME], Many thanks for your time [DATE]. [PERSON…" at bounding box center [734, 348] width 1469 height 697
click at [1103, 89] on div "Close this dialog window" at bounding box center [1106, 84] width 15 height 15
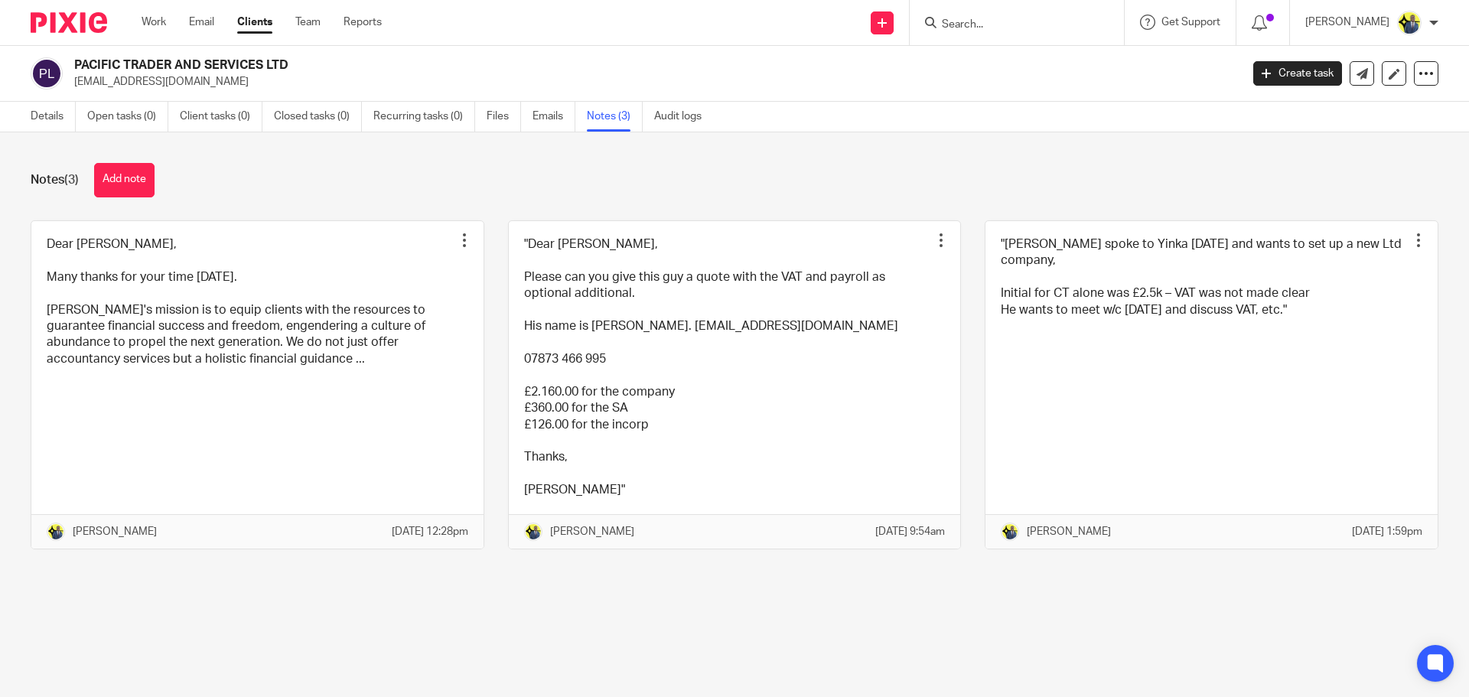
drag, startPoint x: 306, startPoint y: 64, endPoint x: 76, endPoint y: 62, distance: 230.3
click at [72, 62] on div "PACIFIC TRADER AND SERVICES LTD obolalateef@gmail.com" at bounding box center [630, 73] width 1199 height 32
copy h2 "PACIFIC TRADER AND SERVICES LTD"
click at [110, 109] on link "Open tasks (0)" at bounding box center [127, 117] width 81 height 30
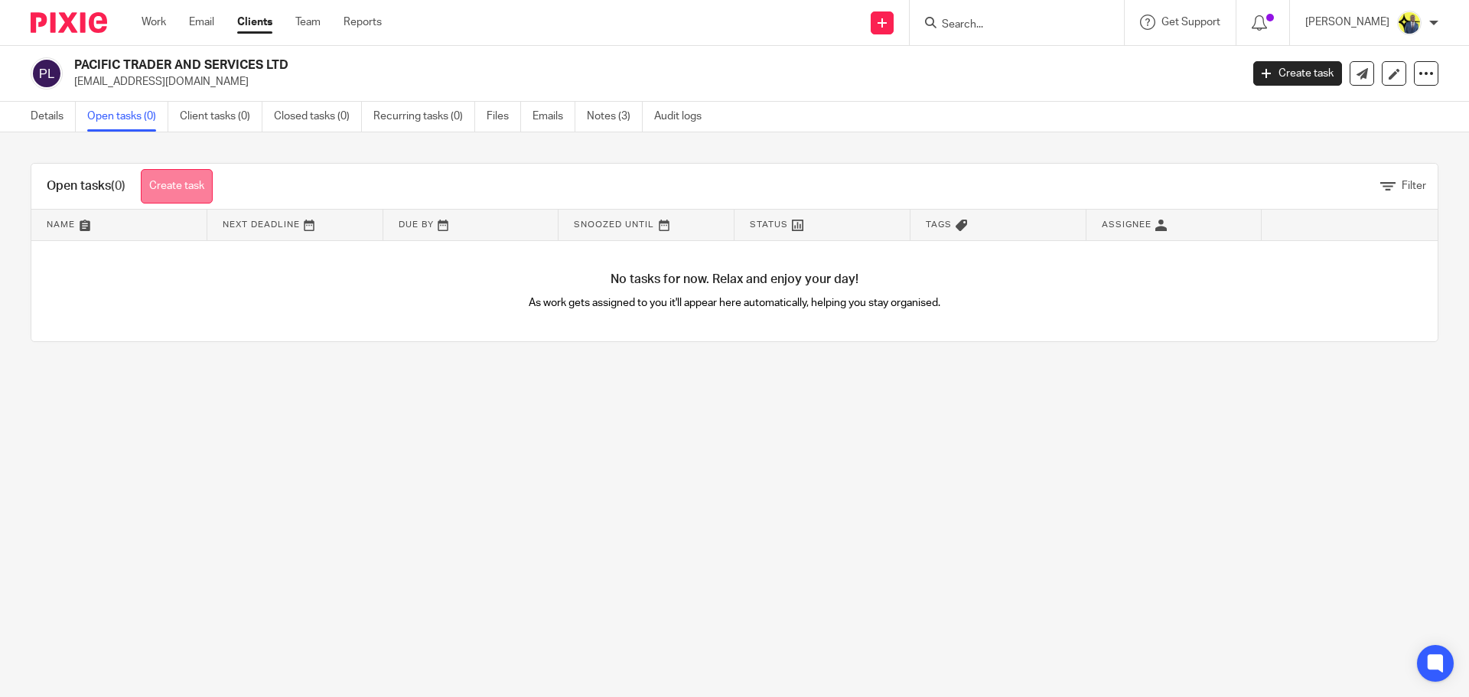
click at [157, 187] on link "Create task" at bounding box center [177, 186] width 72 height 34
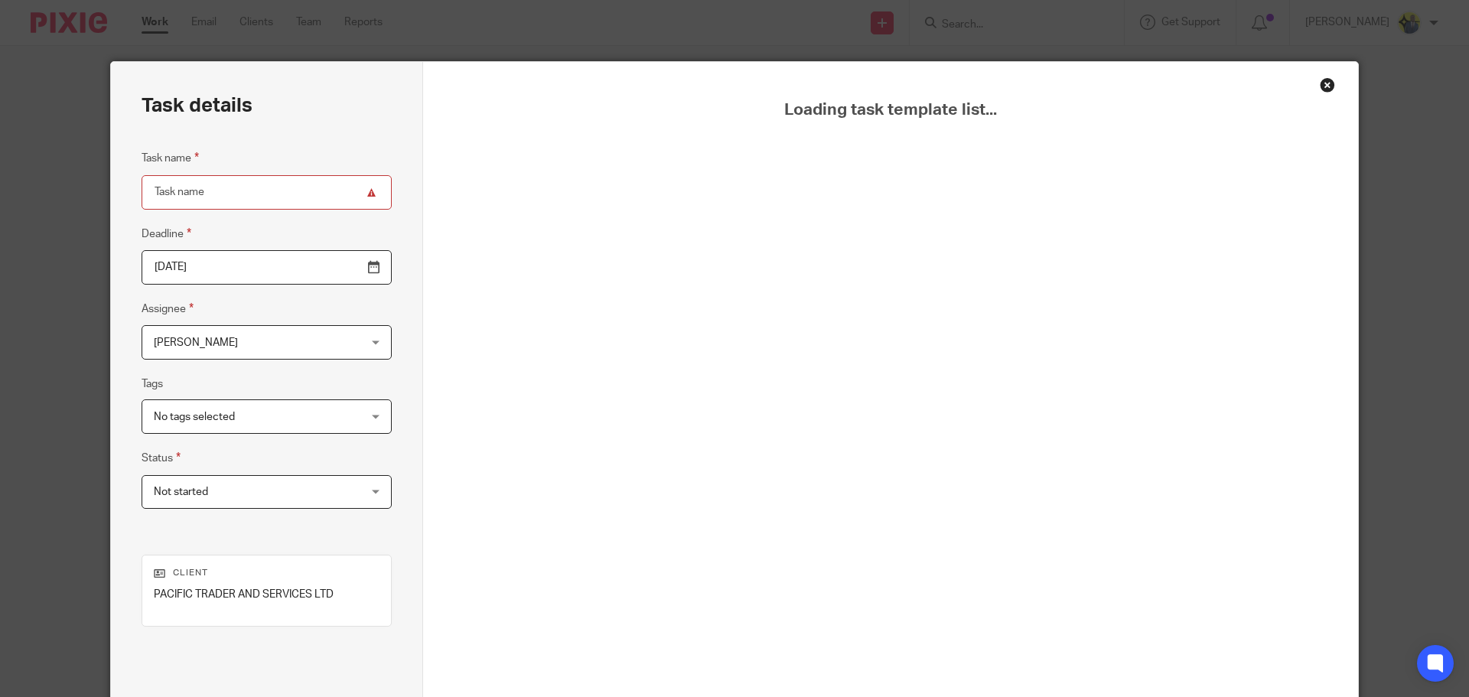
click at [226, 195] on input "Task name" at bounding box center [267, 192] width 250 height 34
click at [223, 199] on input "Task name" at bounding box center [267, 192] width 250 height 34
type input "QUOTE"
click at [1320, 86] on div "Close this dialog window" at bounding box center [1327, 84] width 15 height 15
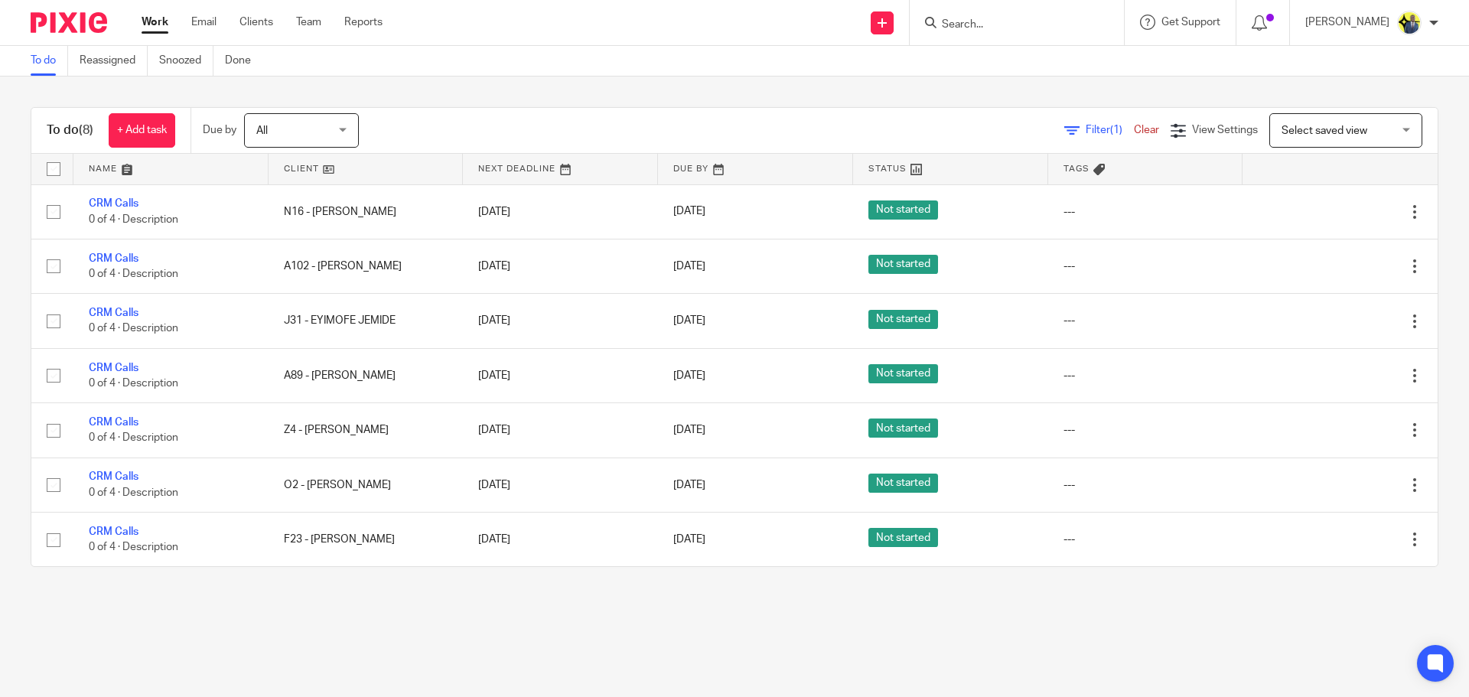
click at [972, 16] on form at bounding box center [1021, 22] width 163 height 19
click at [973, 20] on input "Search" at bounding box center [1009, 25] width 138 height 14
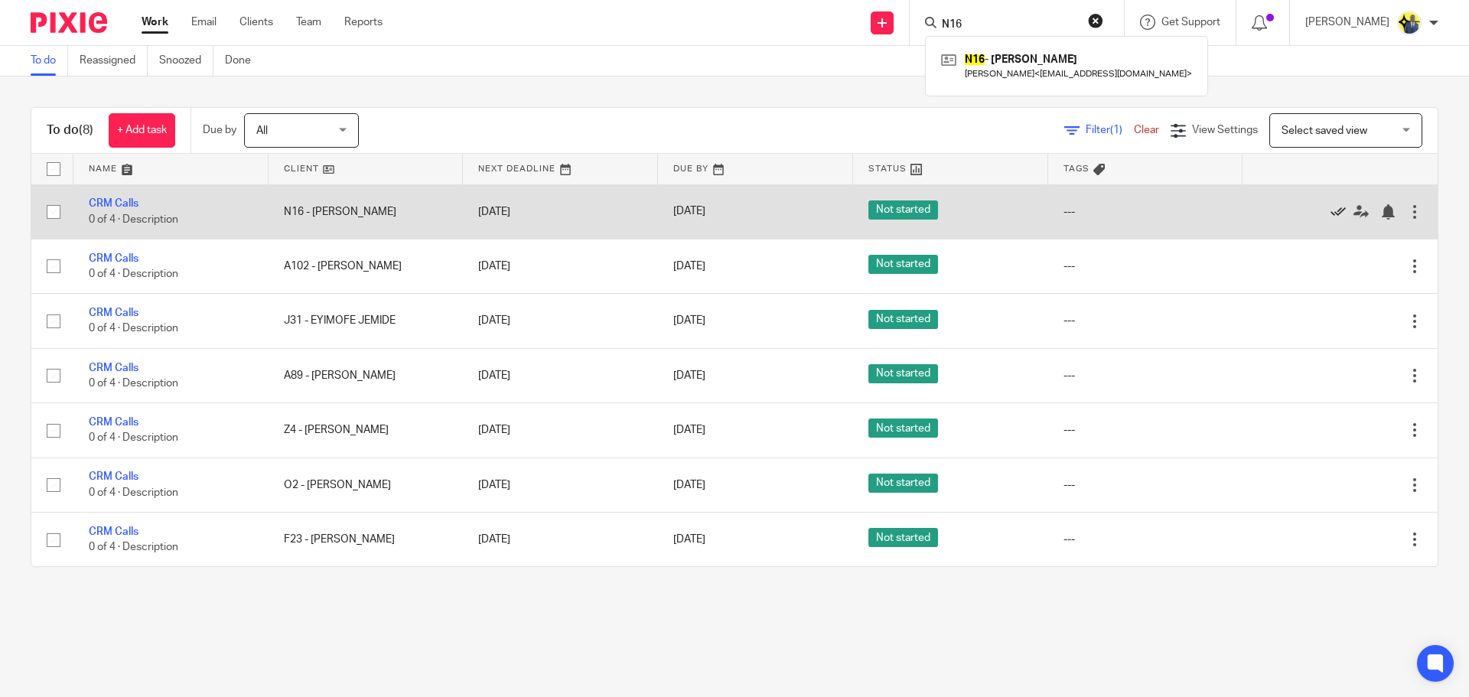
click at [1330, 207] on icon at bounding box center [1337, 211] width 15 height 15
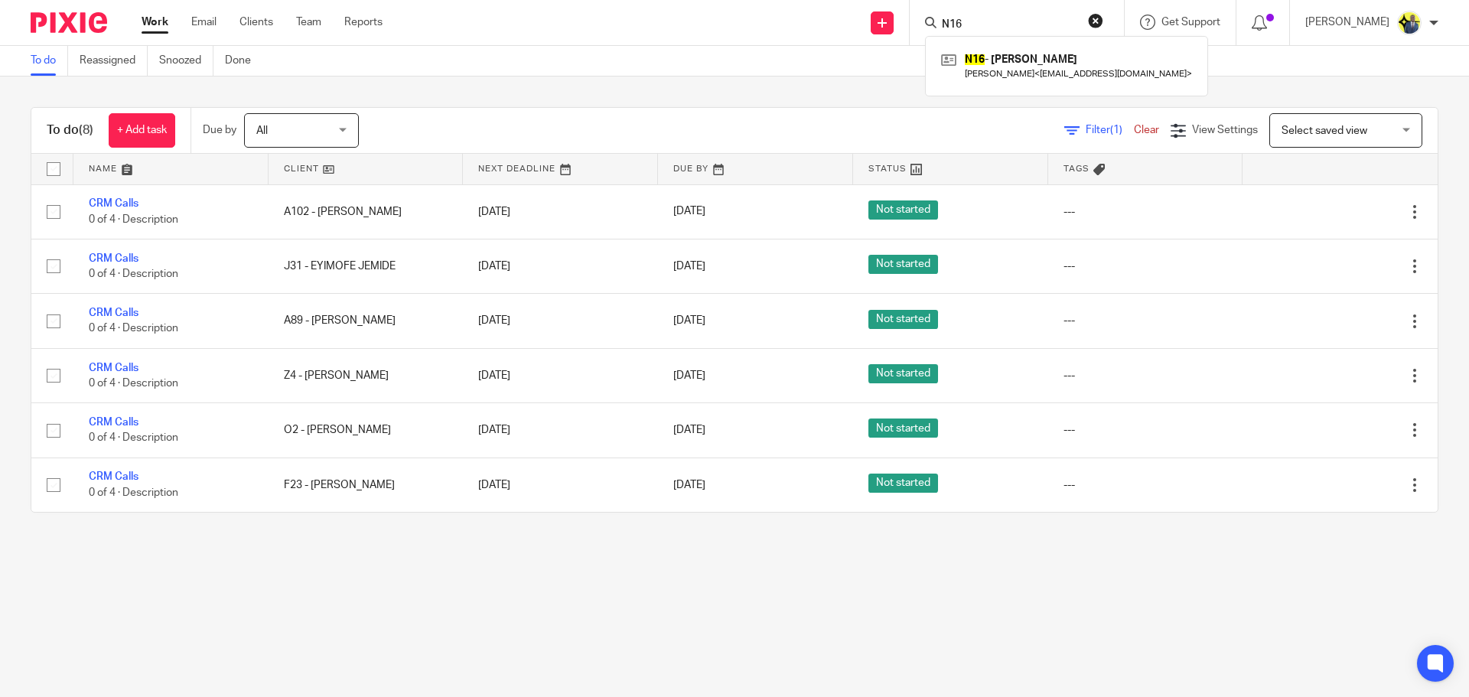
click at [1027, 26] on input "N16" at bounding box center [1009, 25] width 138 height 14
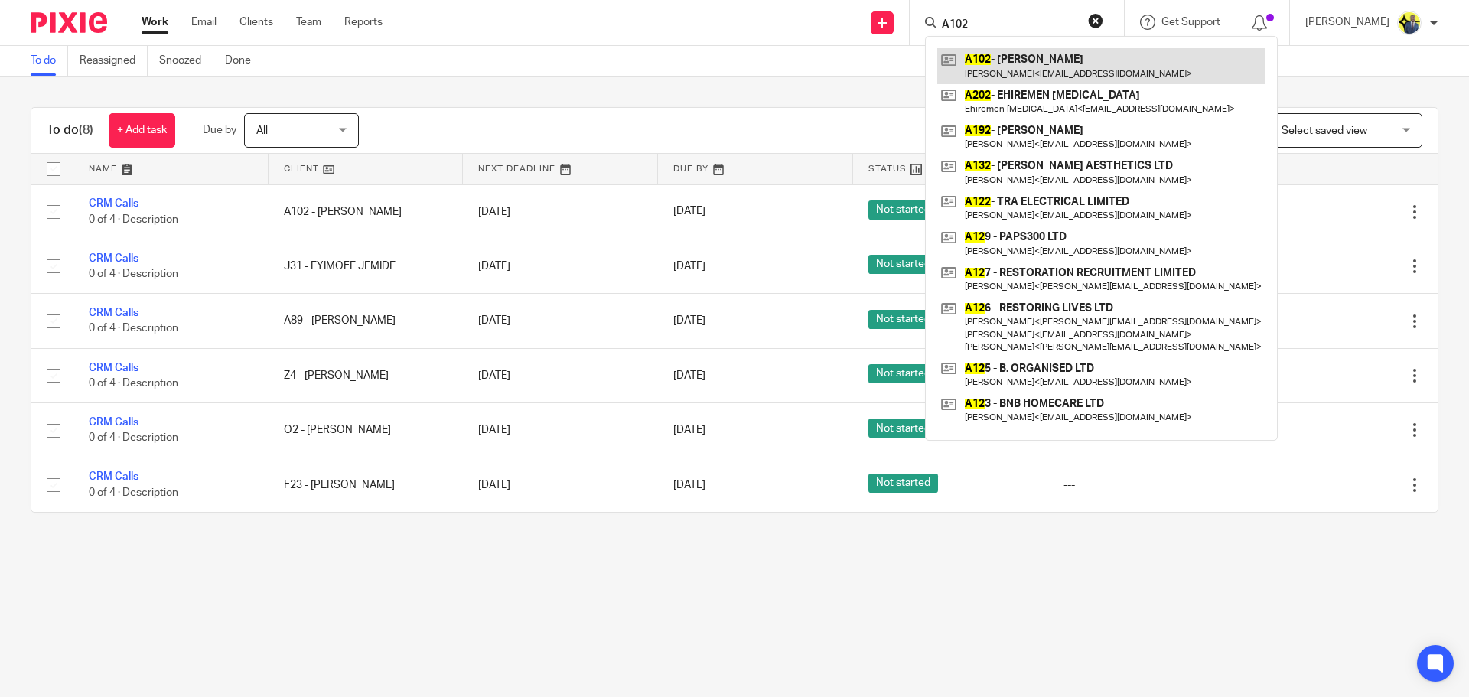
type input "A102"
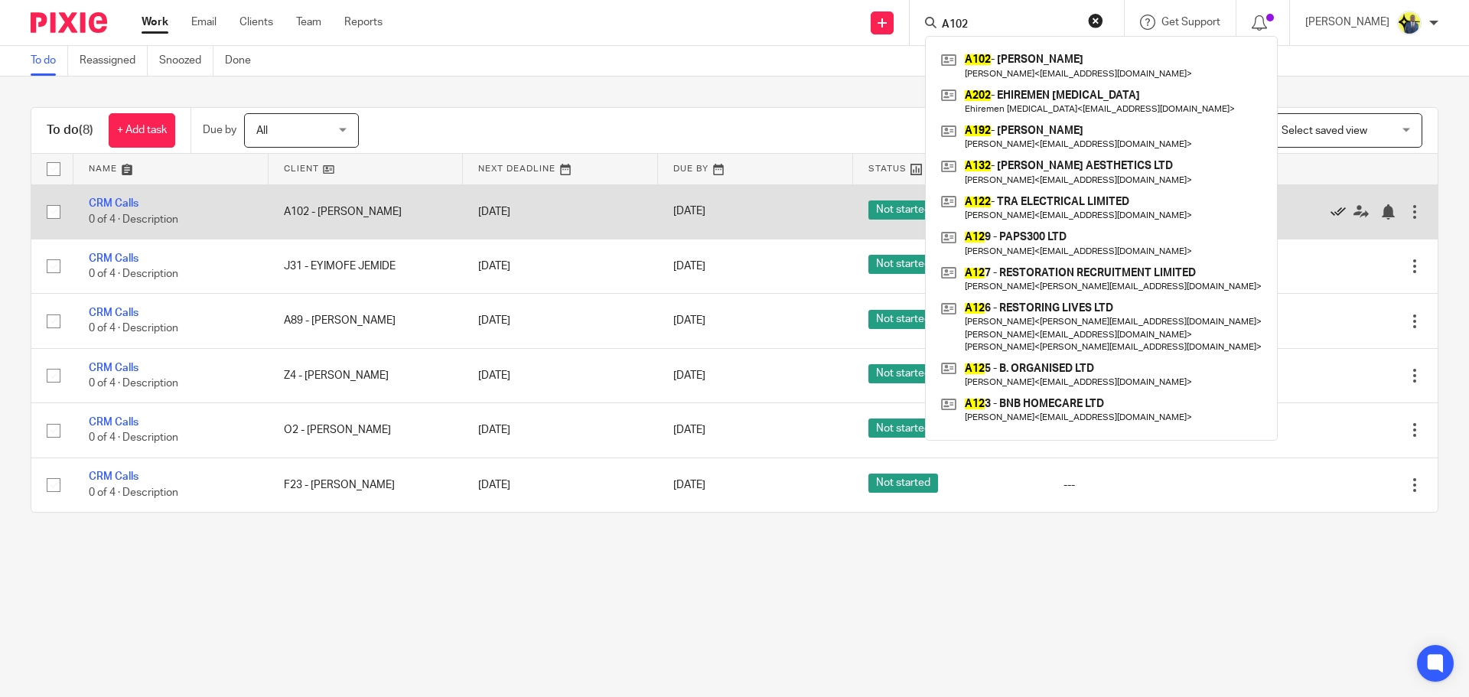
click at [1330, 214] on icon at bounding box center [1337, 211] width 15 height 15
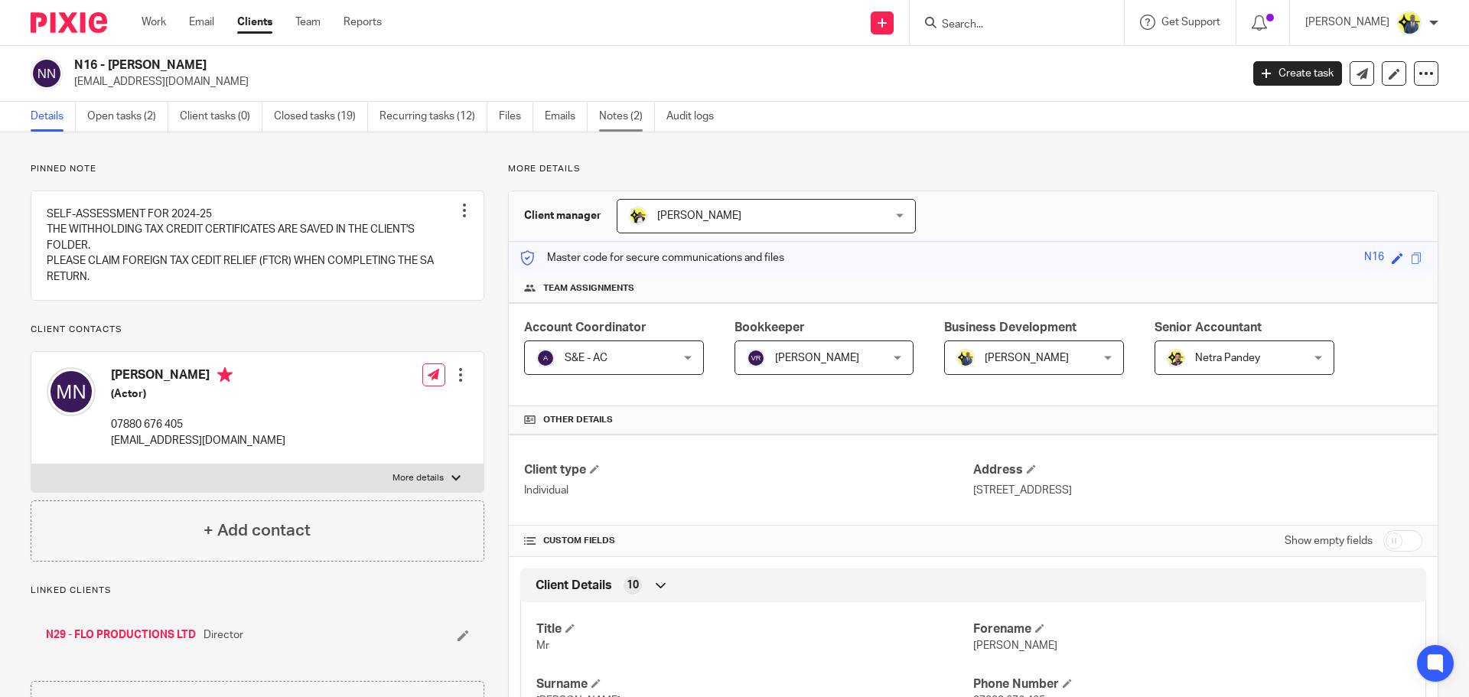
click at [614, 112] on link "Notes (2)" at bounding box center [627, 117] width 56 height 30
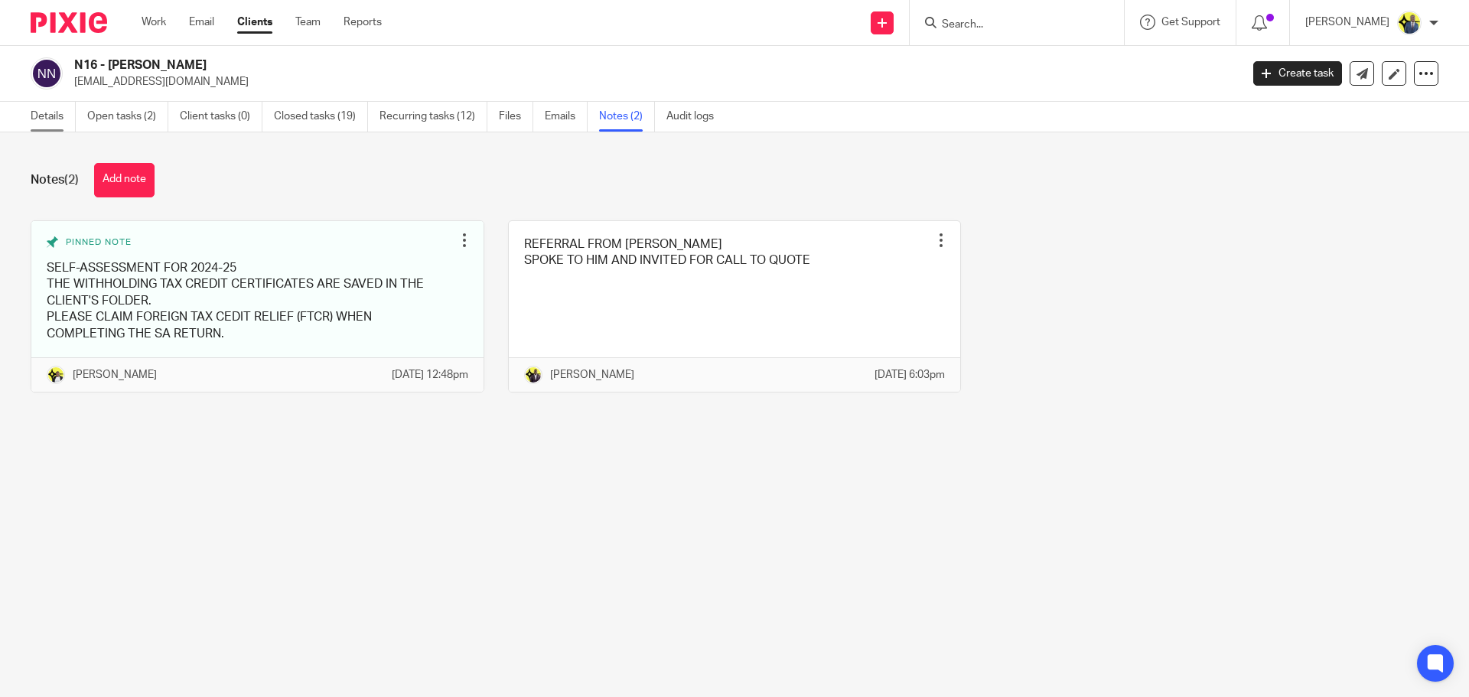
click at [42, 116] on link "Details" at bounding box center [53, 117] width 45 height 30
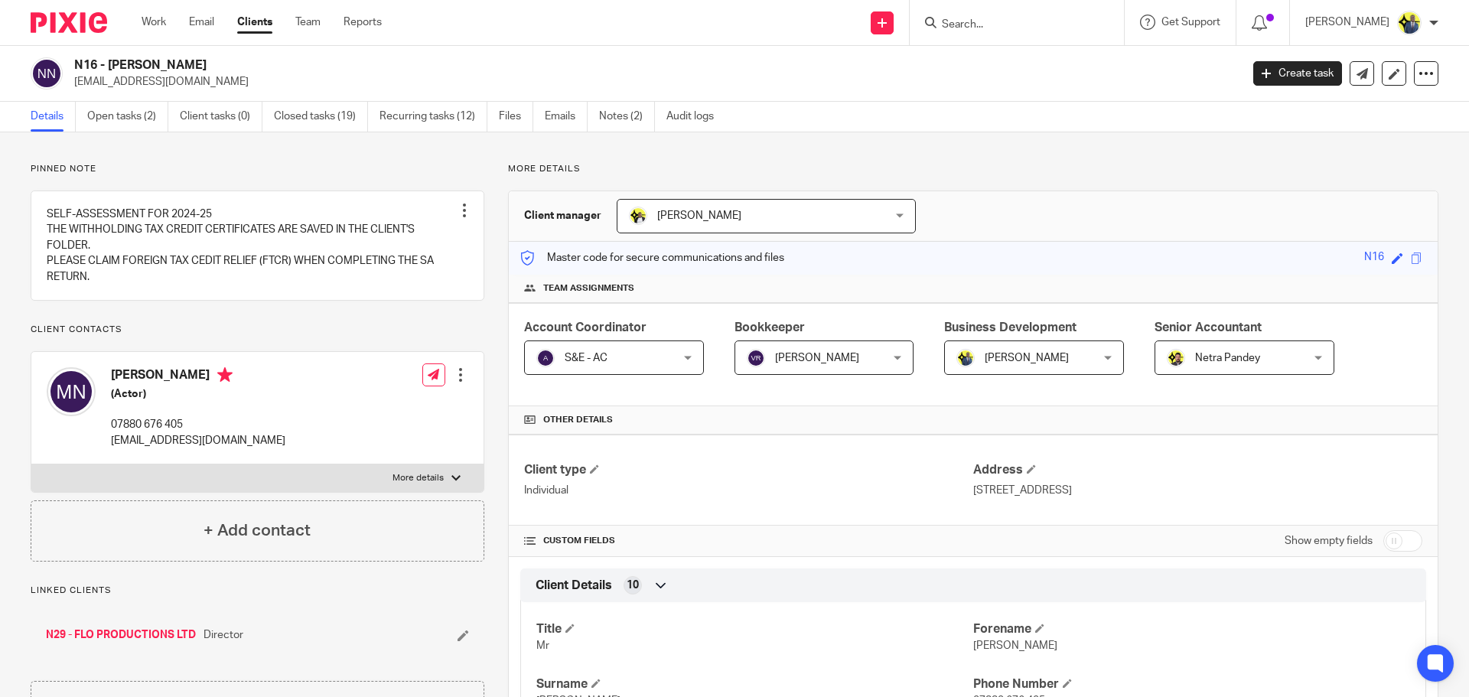
scroll to position [178, 0]
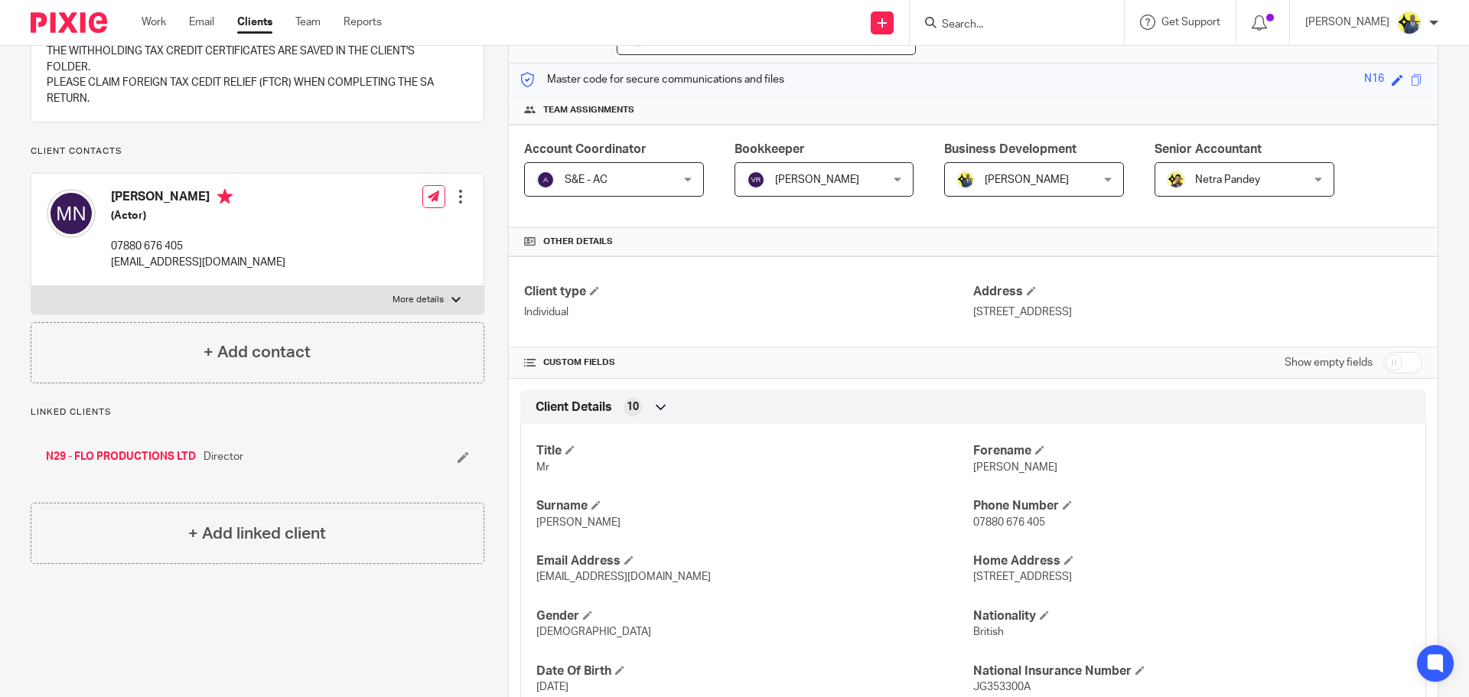
drag, startPoint x: 215, startPoint y: 208, endPoint x: 109, endPoint y: 209, distance: 106.3
click at [109, 209] on div "Matthew Needham (Actor) 07880 676 405 mgtneedham@hotmail.com" at bounding box center [166, 229] width 239 height 96
copy h4 "Matthew Needham"
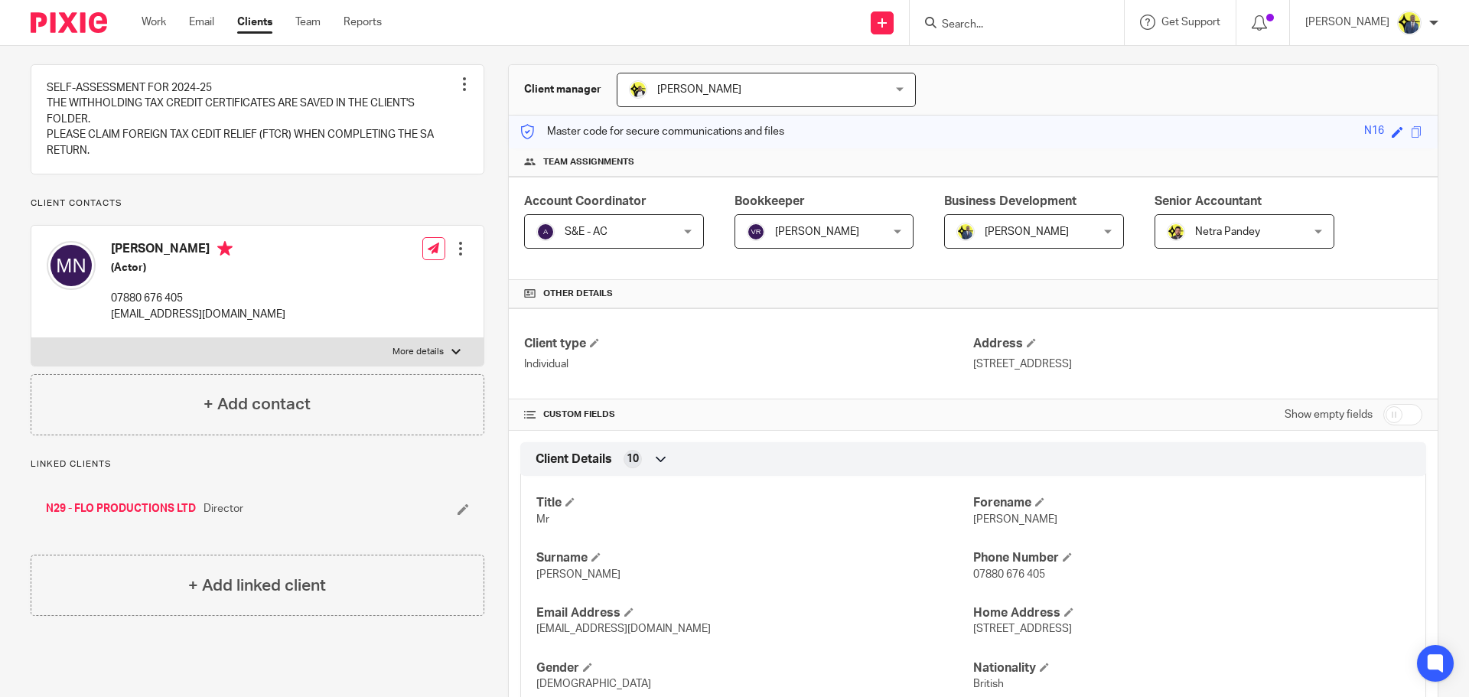
scroll to position [0, 0]
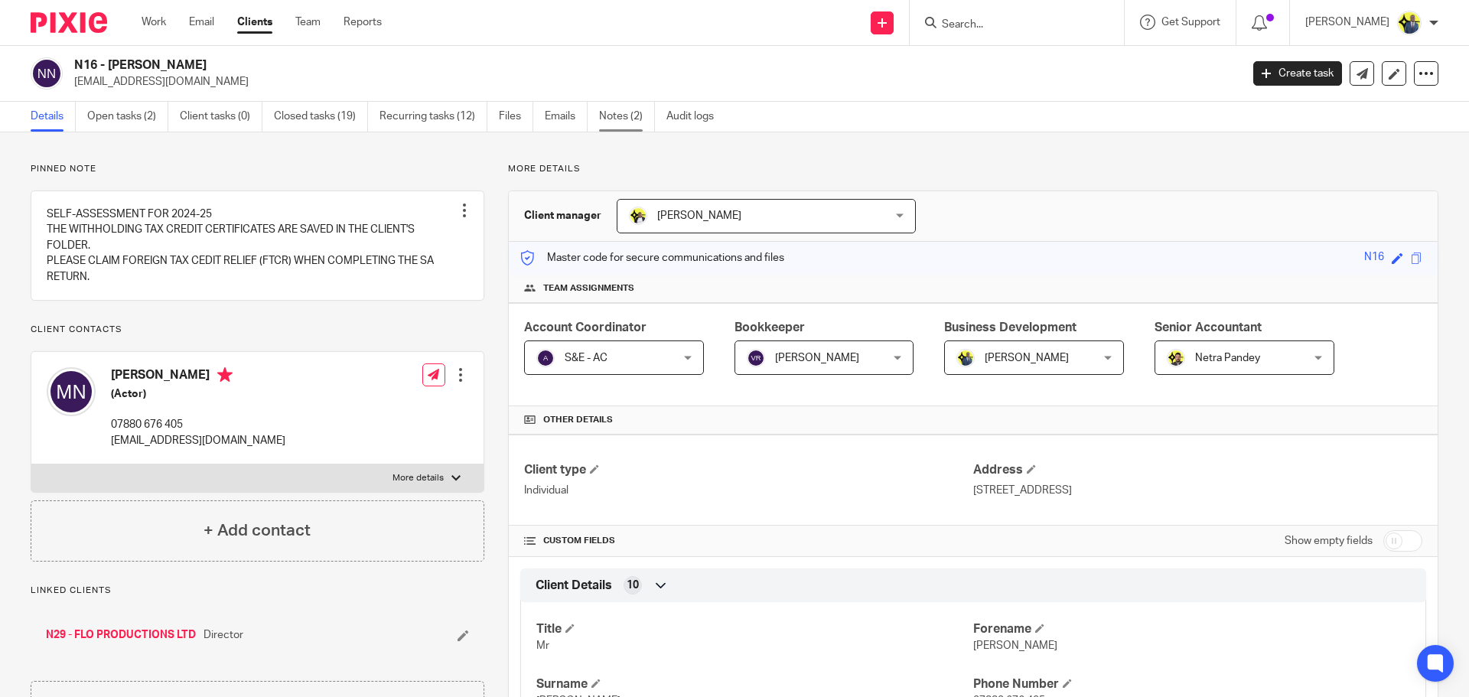
click at [620, 120] on link "Notes (2)" at bounding box center [627, 117] width 56 height 30
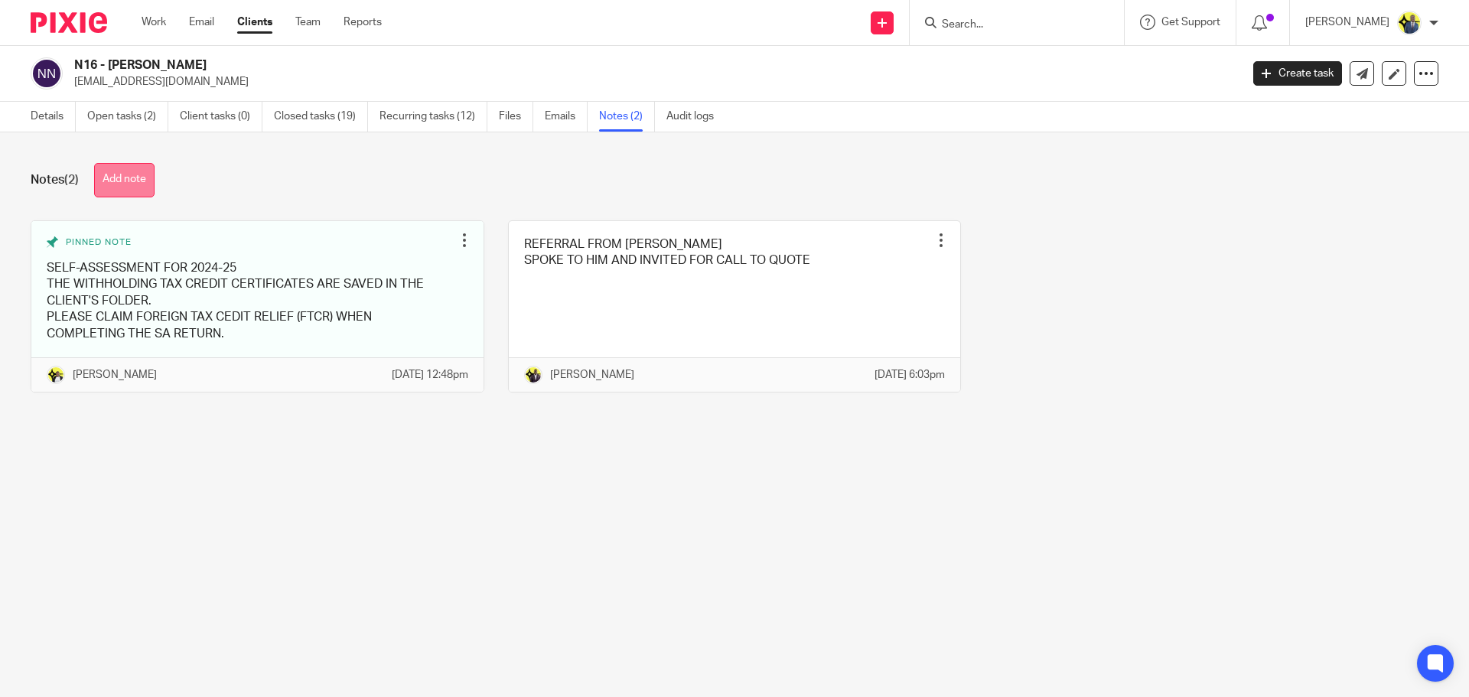
click at [129, 172] on button "Add note" at bounding box center [124, 180] width 60 height 34
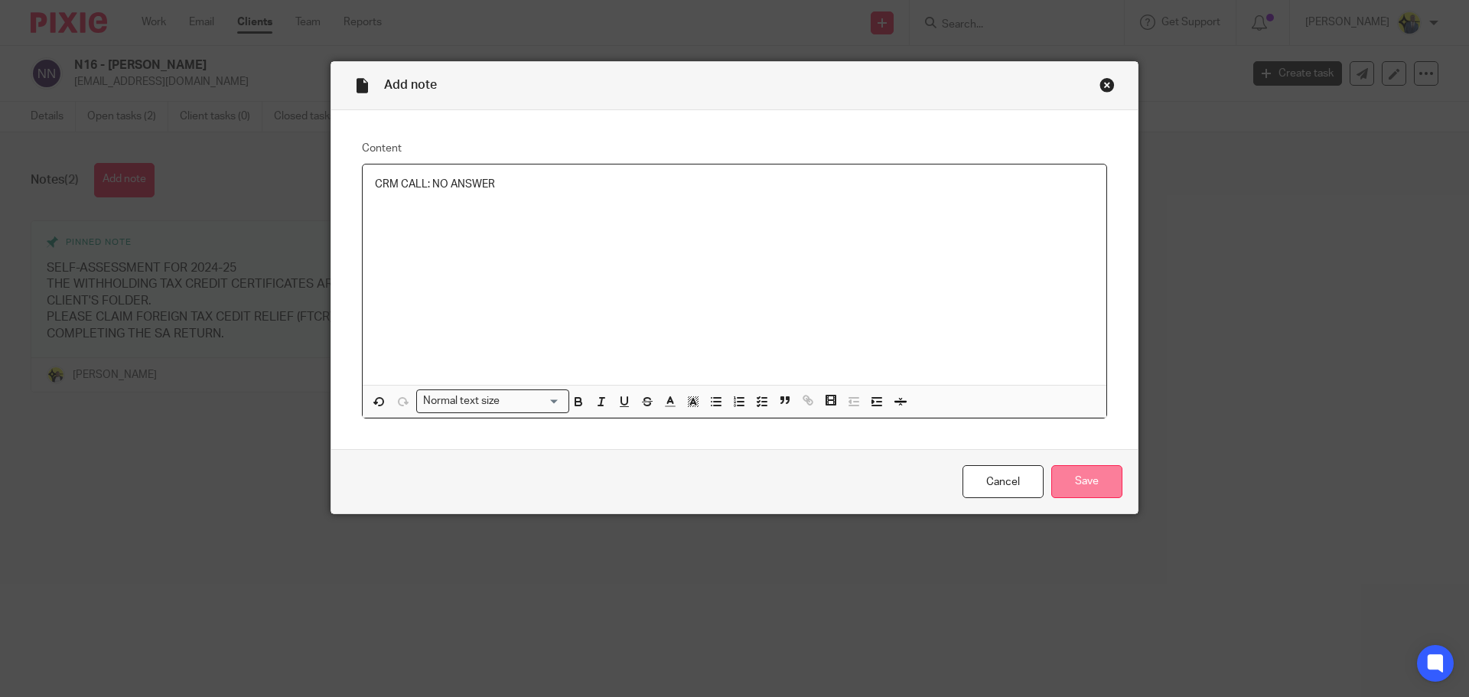
click at [1097, 470] on input "Save" at bounding box center [1086, 481] width 71 height 33
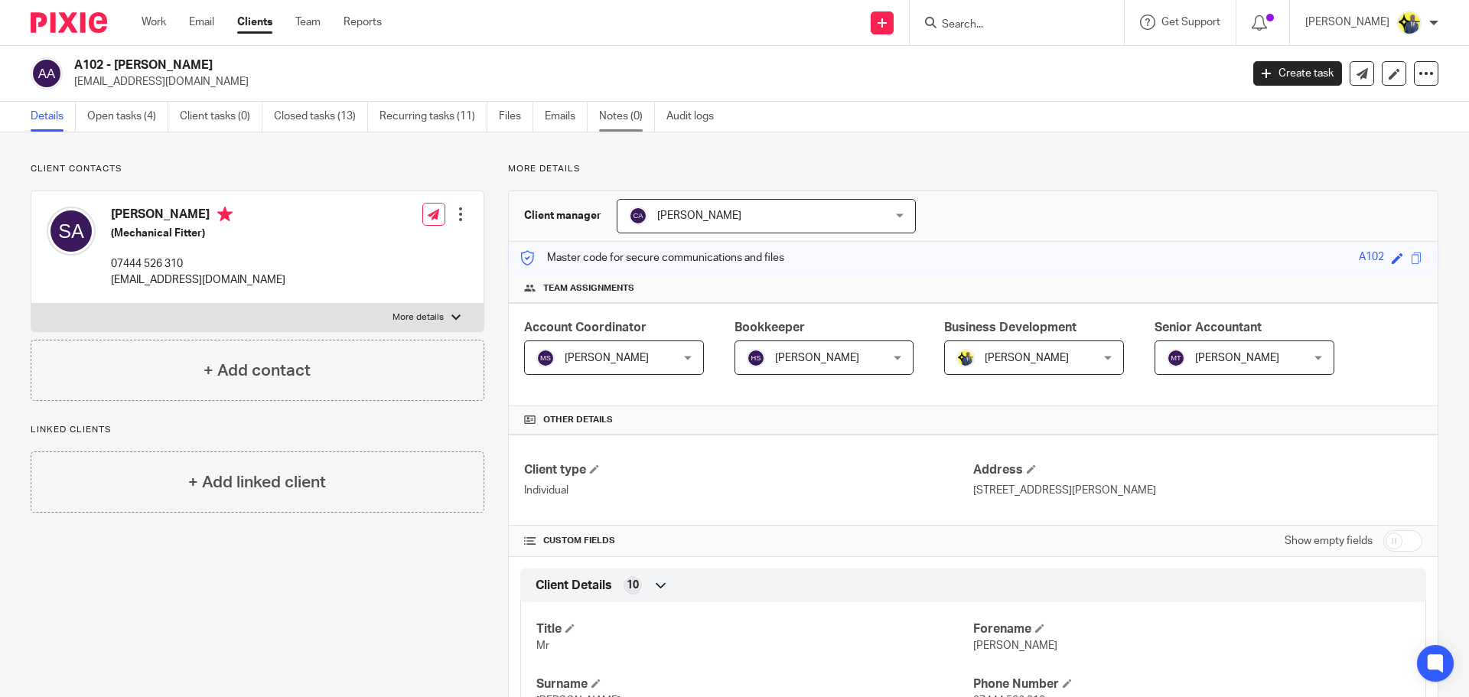
click at [626, 125] on link "Notes (0)" at bounding box center [627, 117] width 56 height 30
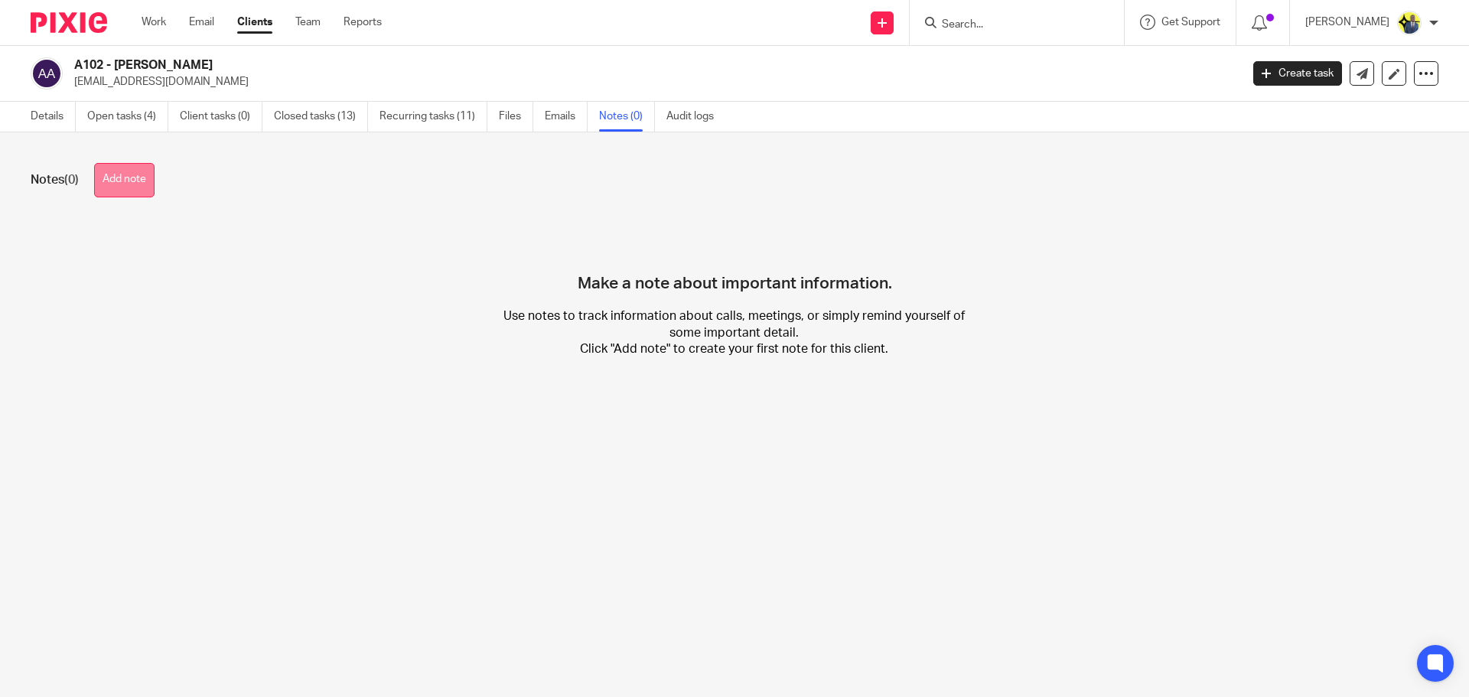
click at [123, 186] on button "Add note" at bounding box center [124, 180] width 60 height 34
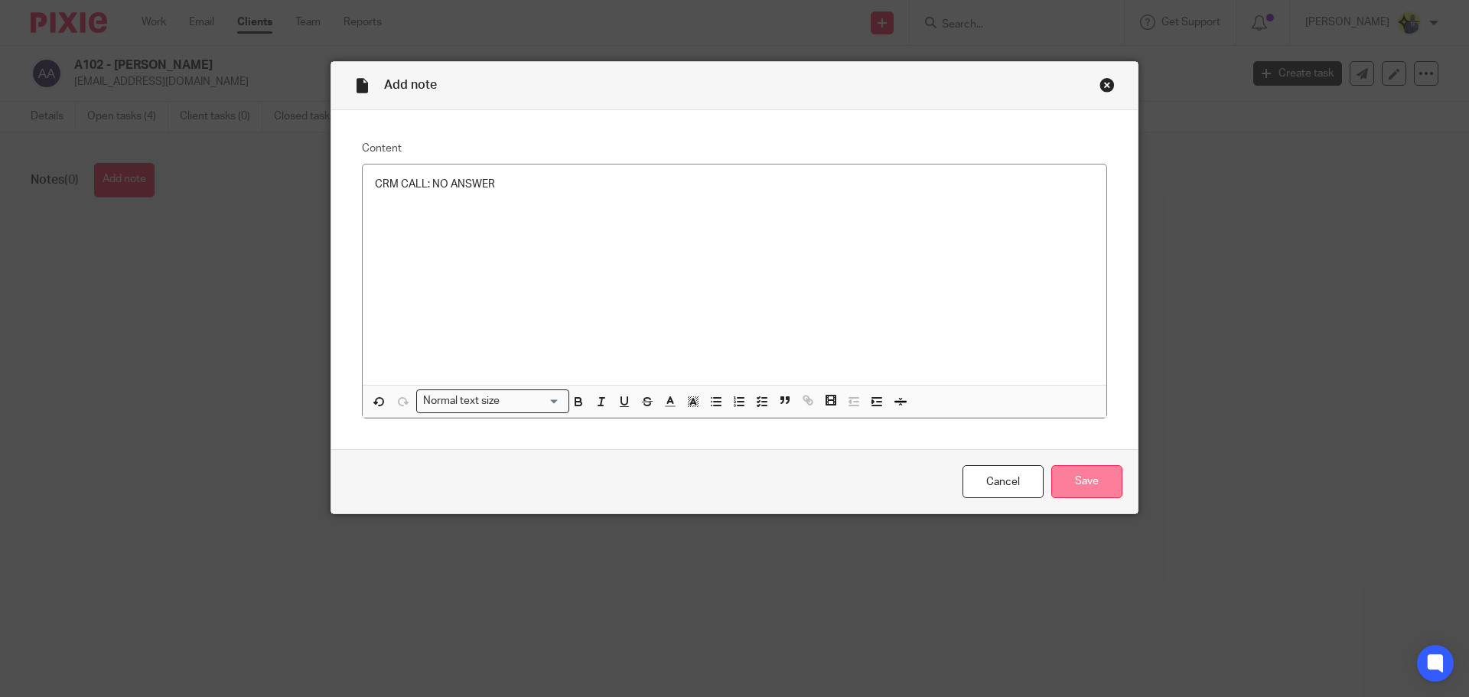
click at [1089, 484] on input "Save" at bounding box center [1086, 481] width 71 height 33
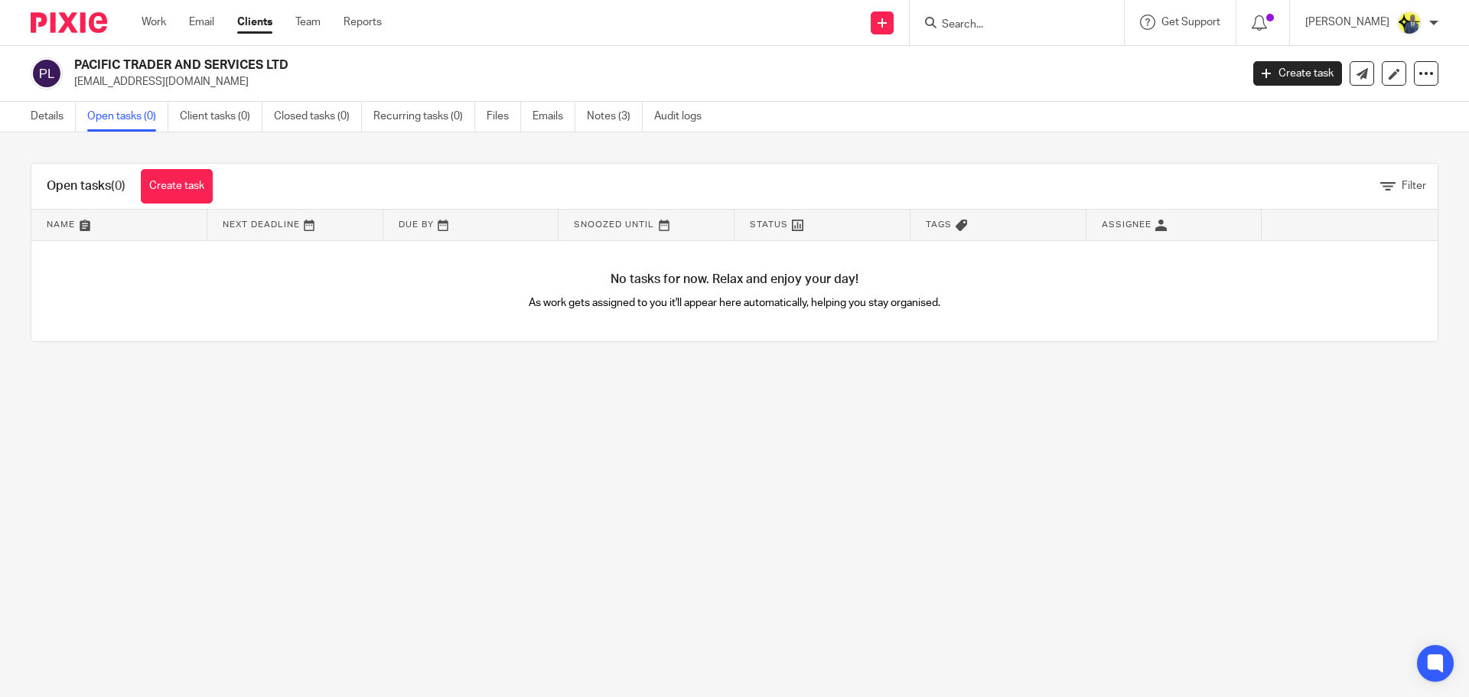
click at [255, 16] on link "Clients" at bounding box center [254, 22] width 35 height 15
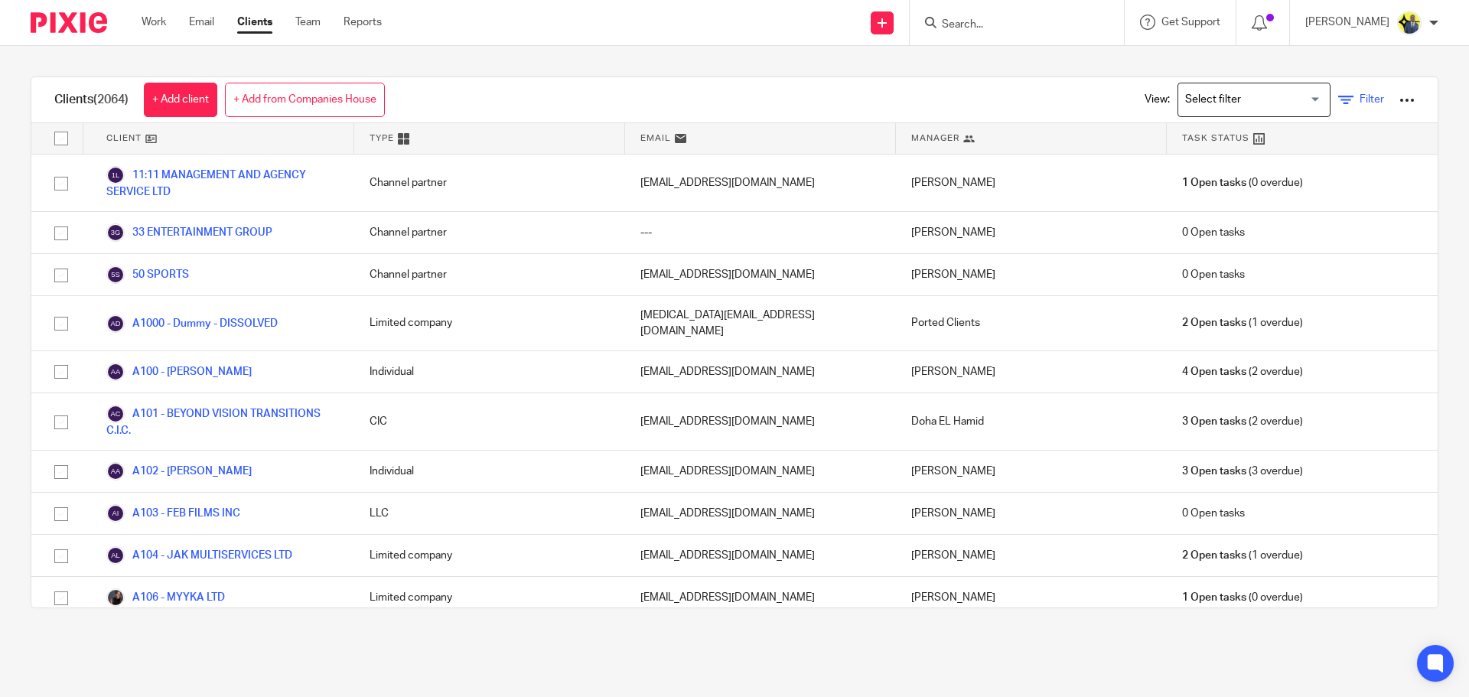
click at [1359, 96] on span "Filter" at bounding box center [1371, 99] width 24 height 11
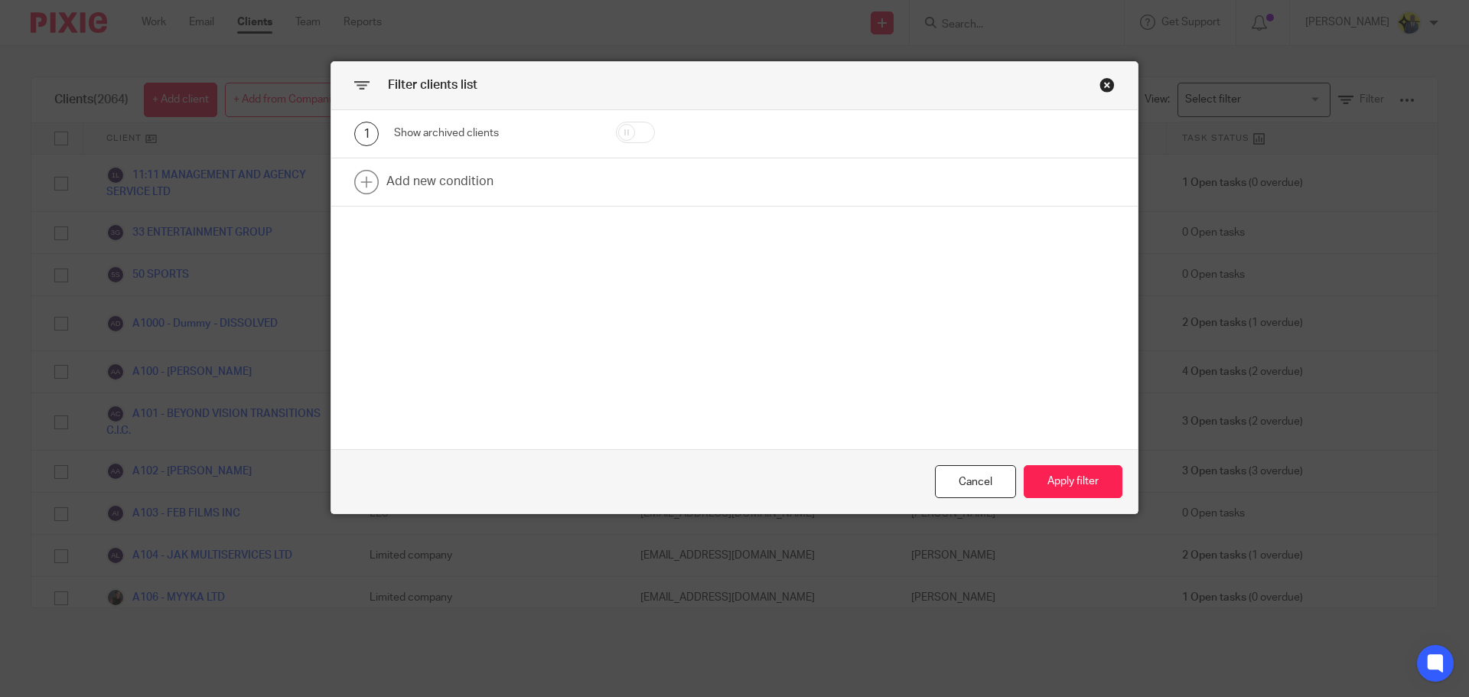
click at [1099, 89] on div "Close this dialog window" at bounding box center [1106, 84] width 15 height 15
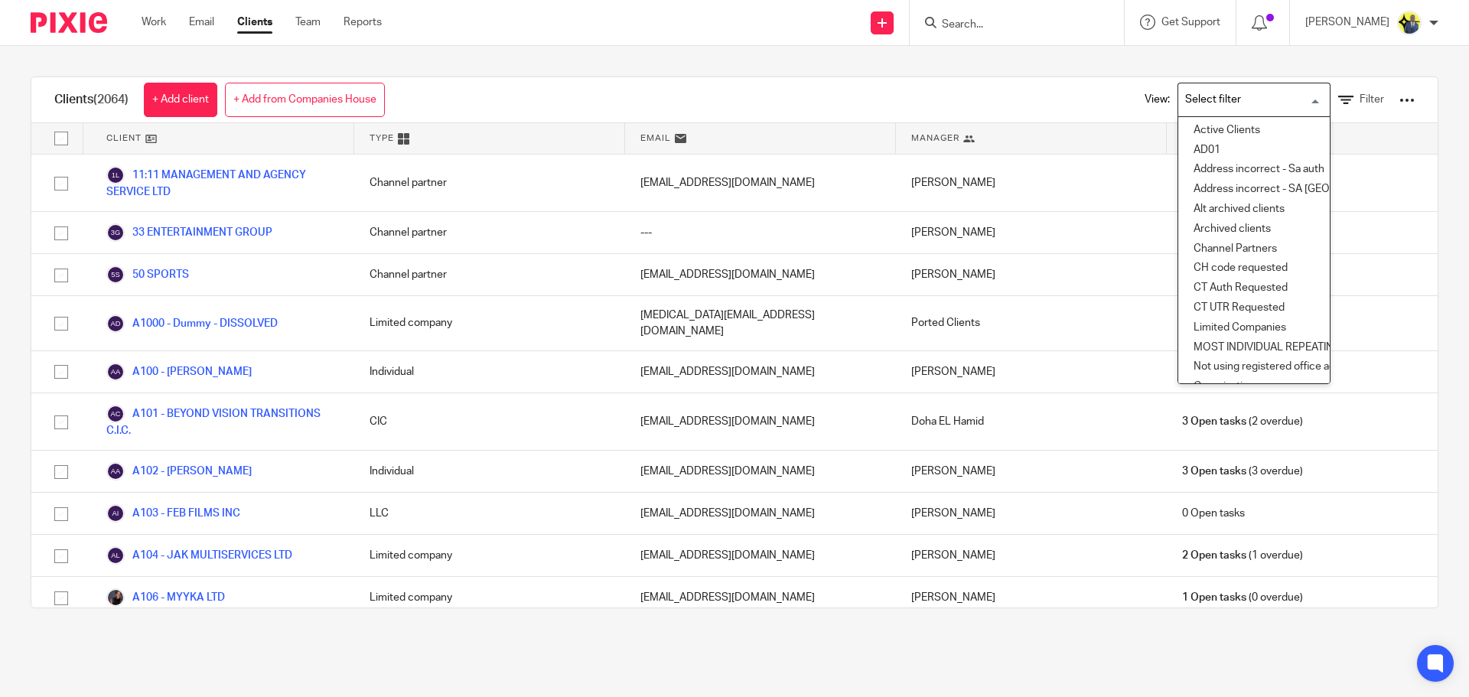
click at [1197, 103] on input "Search for option" at bounding box center [1251, 99] width 142 height 27
click at [1198, 221] on li "Prospects" at bounding box center [1253, 231] width 151 height 20
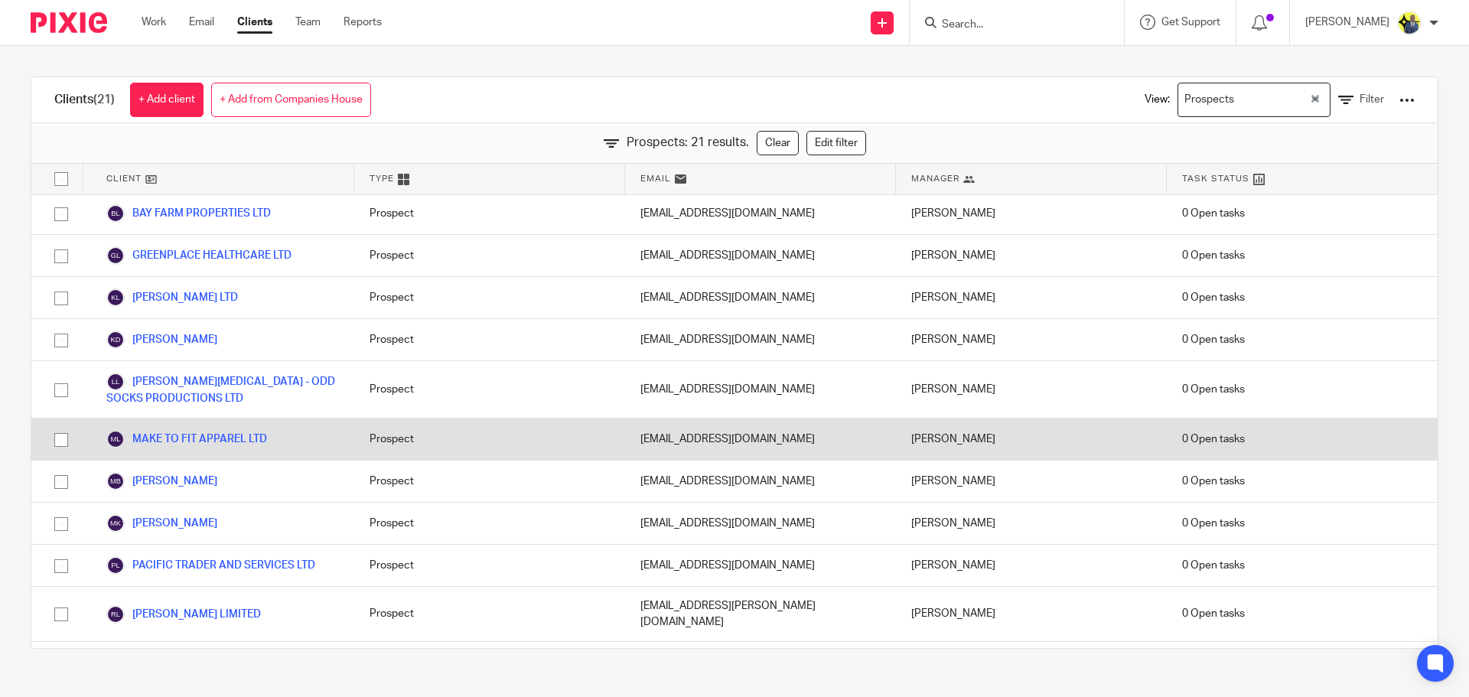
scroll to position [178, 0]
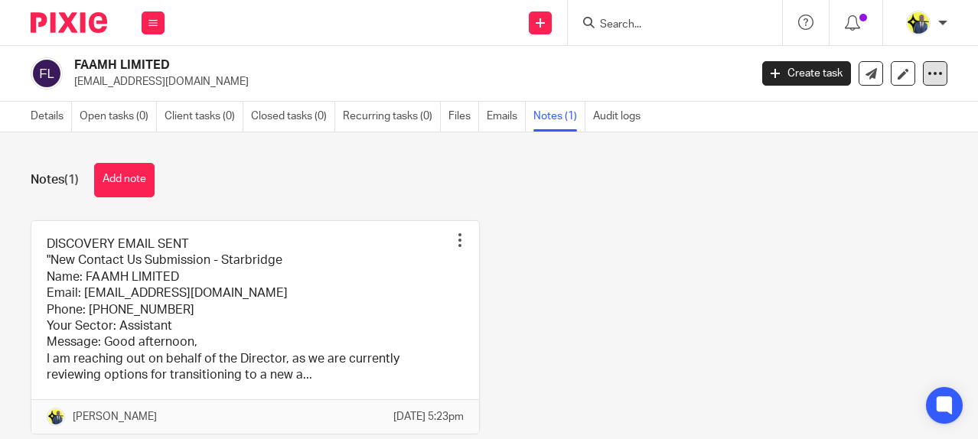
click at [933, 72] on div at bounding box center [935, 73] width 24 height 24
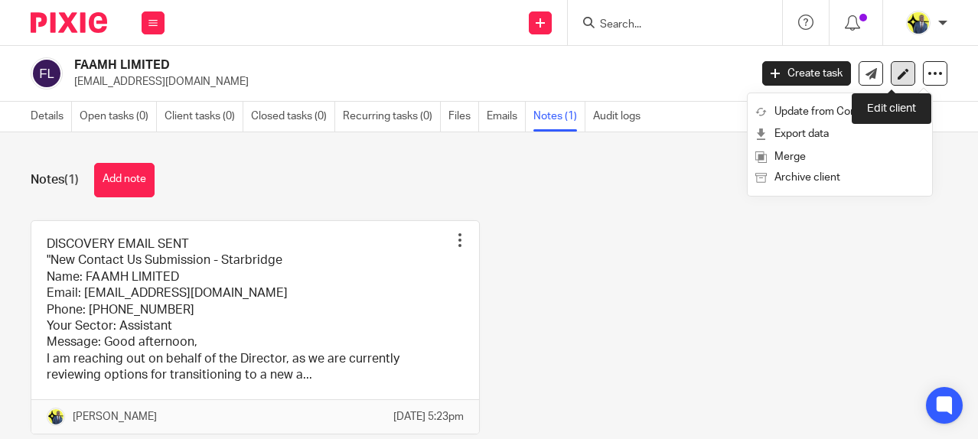
click at [897, 76] on icon at bounding box center [902, 73] width 11 height 11
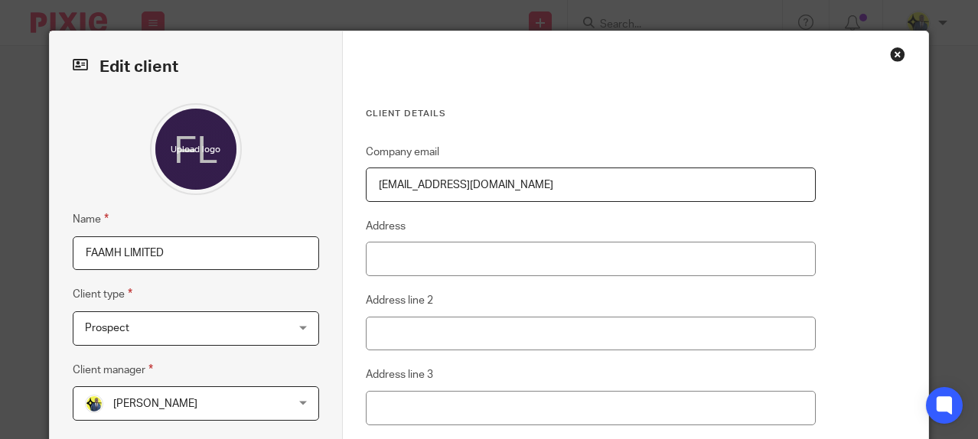
click at [184, 252] on input "FAAMH LIMITED" at bounding box center [196, 253] width 246 height 34
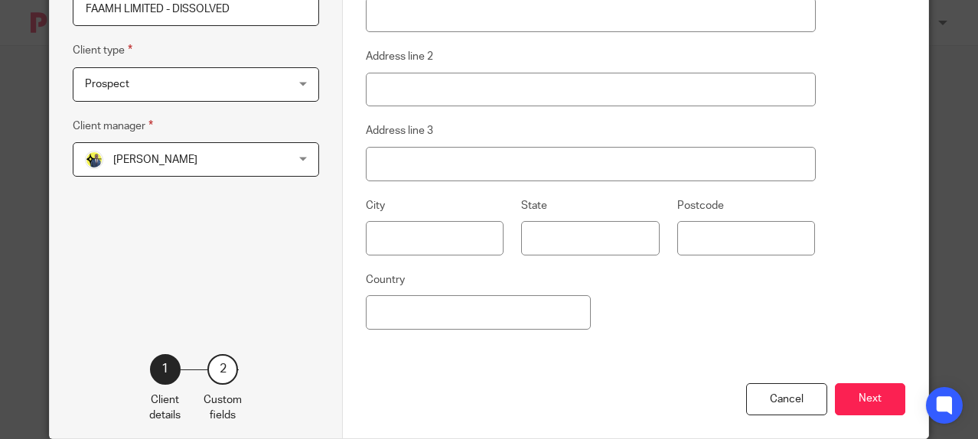
scroll to position [275, 0]
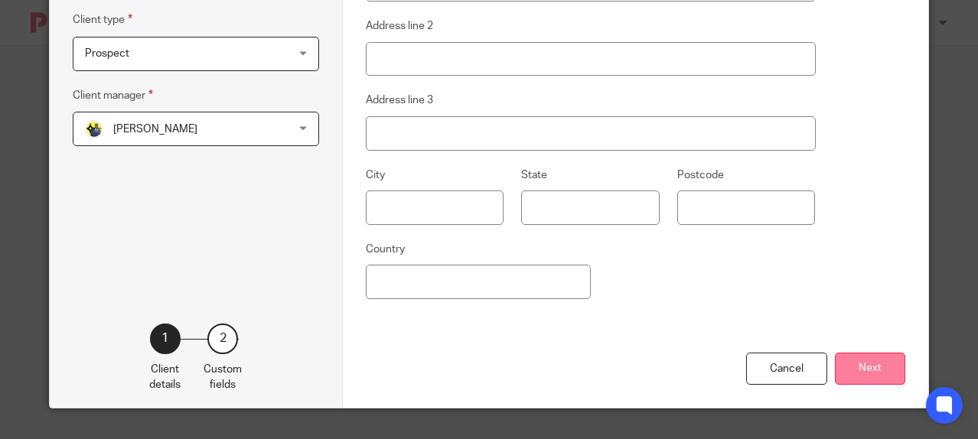
type input "FAAMH LIMITED - DISSOLVED"
click at [878, 373] on button "Next" at bounding box center [870, 369] width 70 height 33
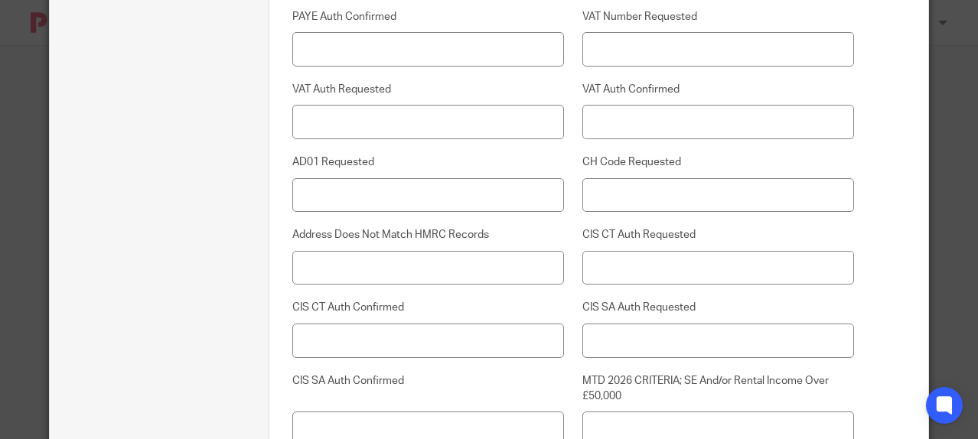
scroll to position [4162, 0]
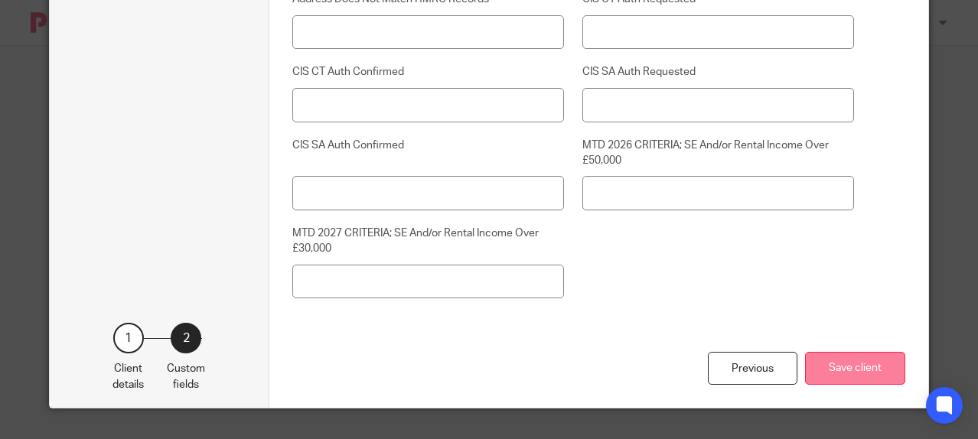
click at [805, 364] on button "Save client" at bounding box center [855, 368] width 100 height 33
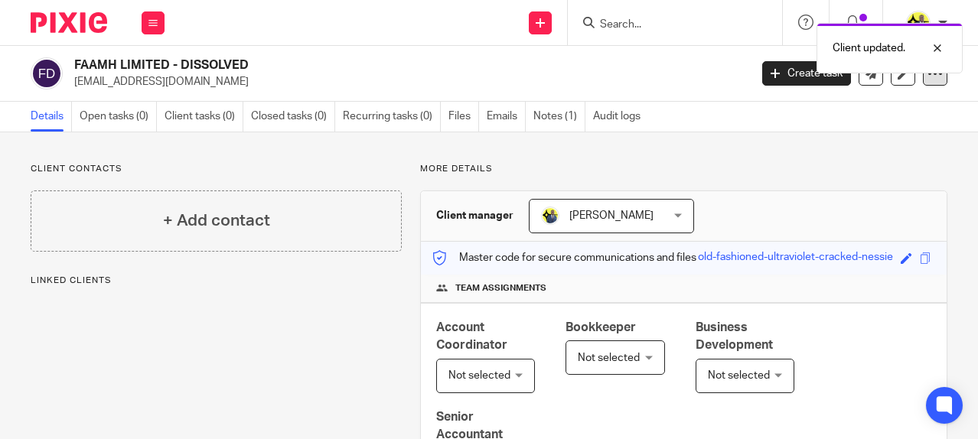
click at [927, 80] on icon at bounding box center [934, 73] width 15 height 15
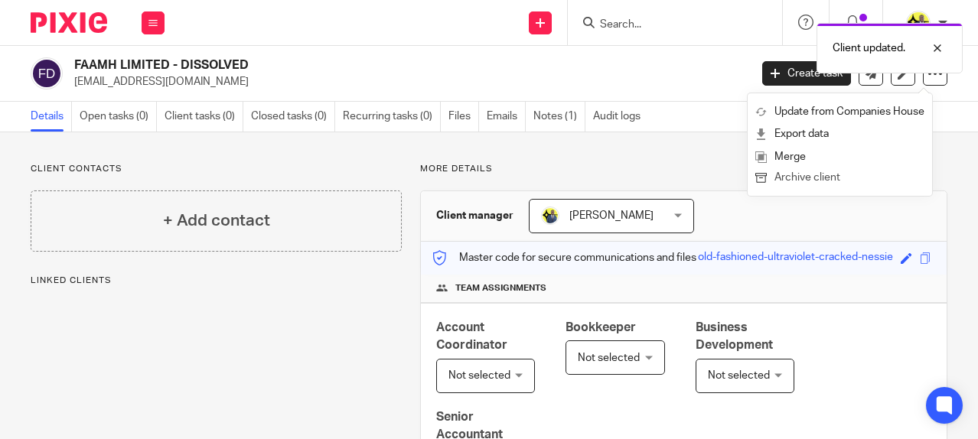
click at [824, 182] on button "Archive client" at bounding box center [839, 178] width 169 height 20
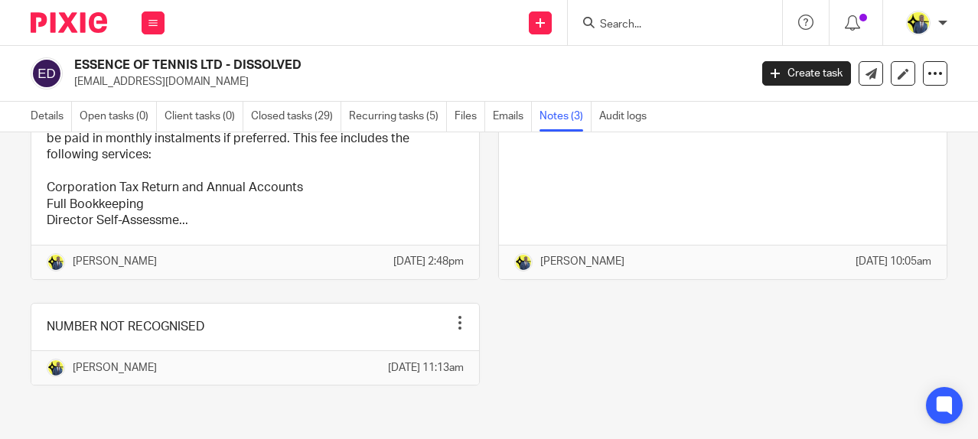
scroll to position [220, 0]
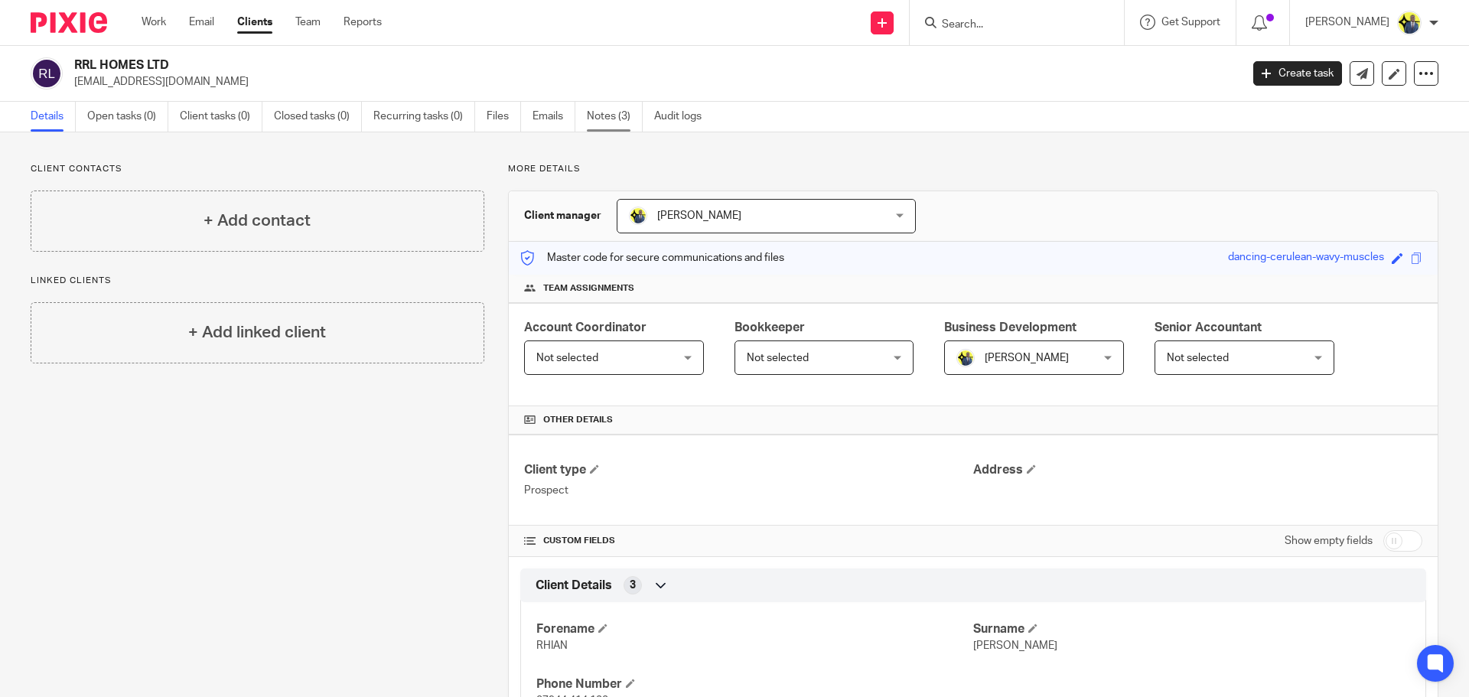
click at [594, 119] on link "Notes (3)" at bounding box center [615, 117] width 56 height 30
click at [630, 119] on link "Notes (13)" at bounding box center [618, 117] width 62 height 30
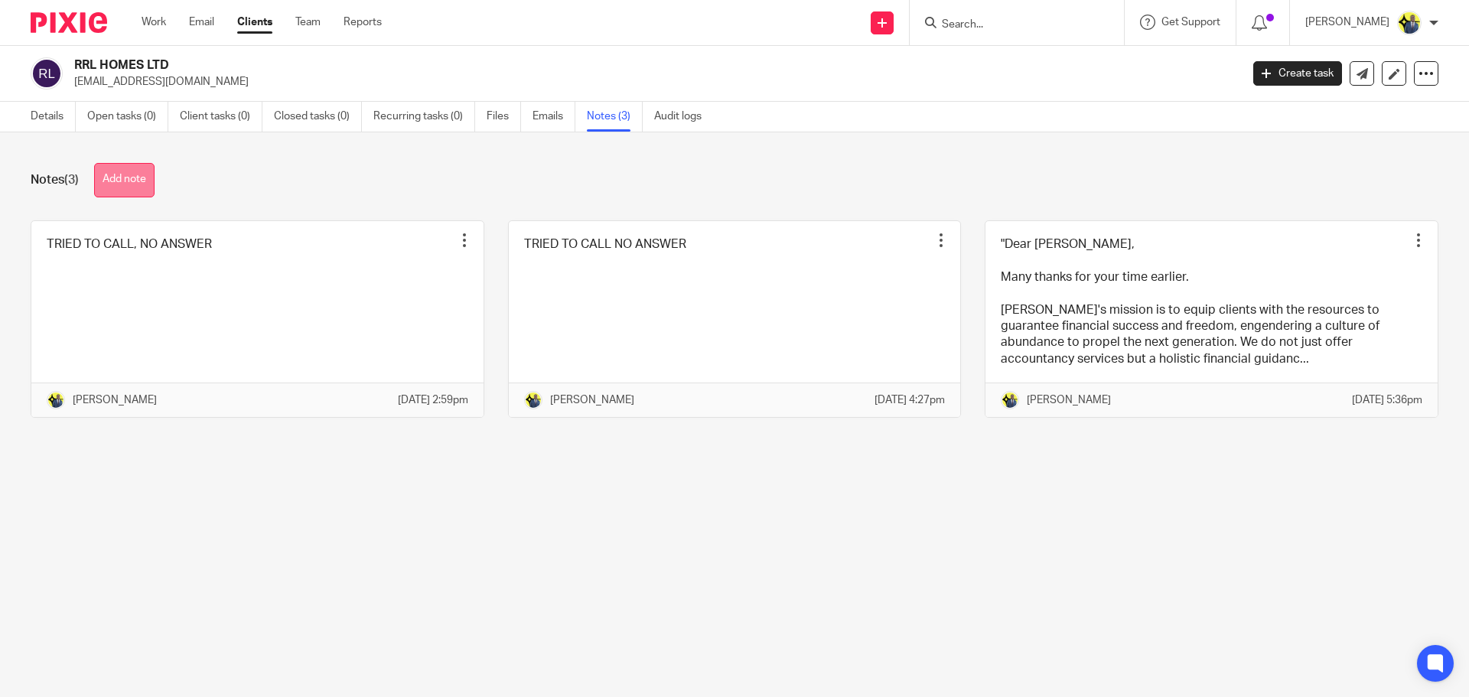
click at [132, 175] on button "Add note" at bounding box center [124, 180] width 60 height 34
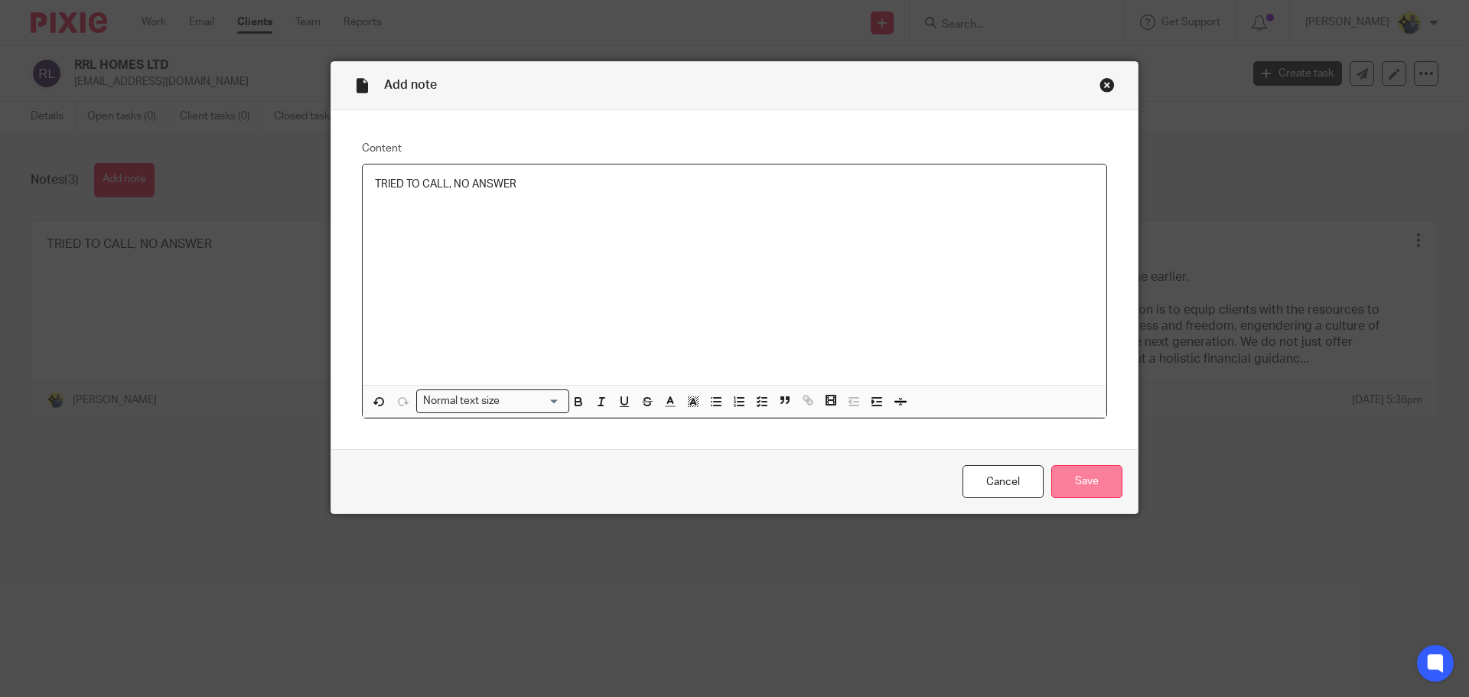
click at [1086, 471] on input "Save" at bounding box center [1086, 481] width 71 height 33
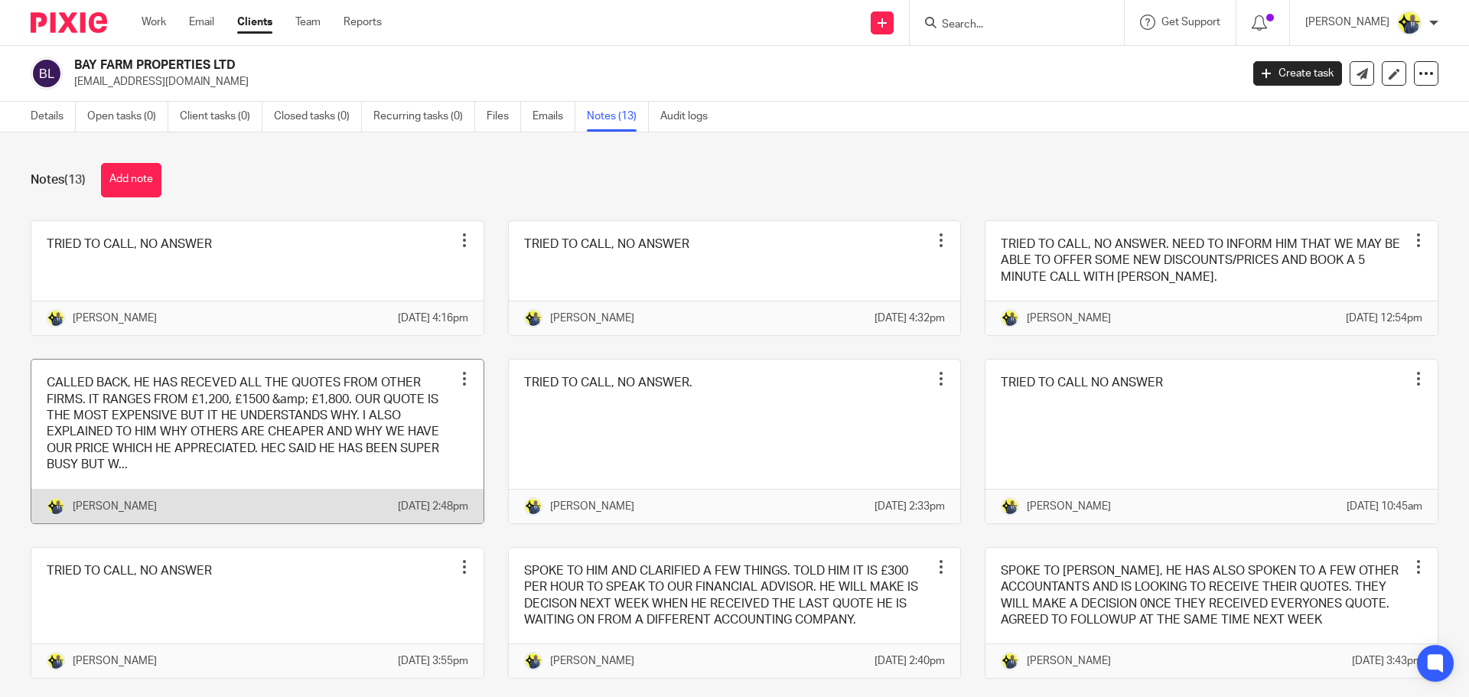
click at [242, 471] on link at bounding box center [257, 442] width 452 height 164
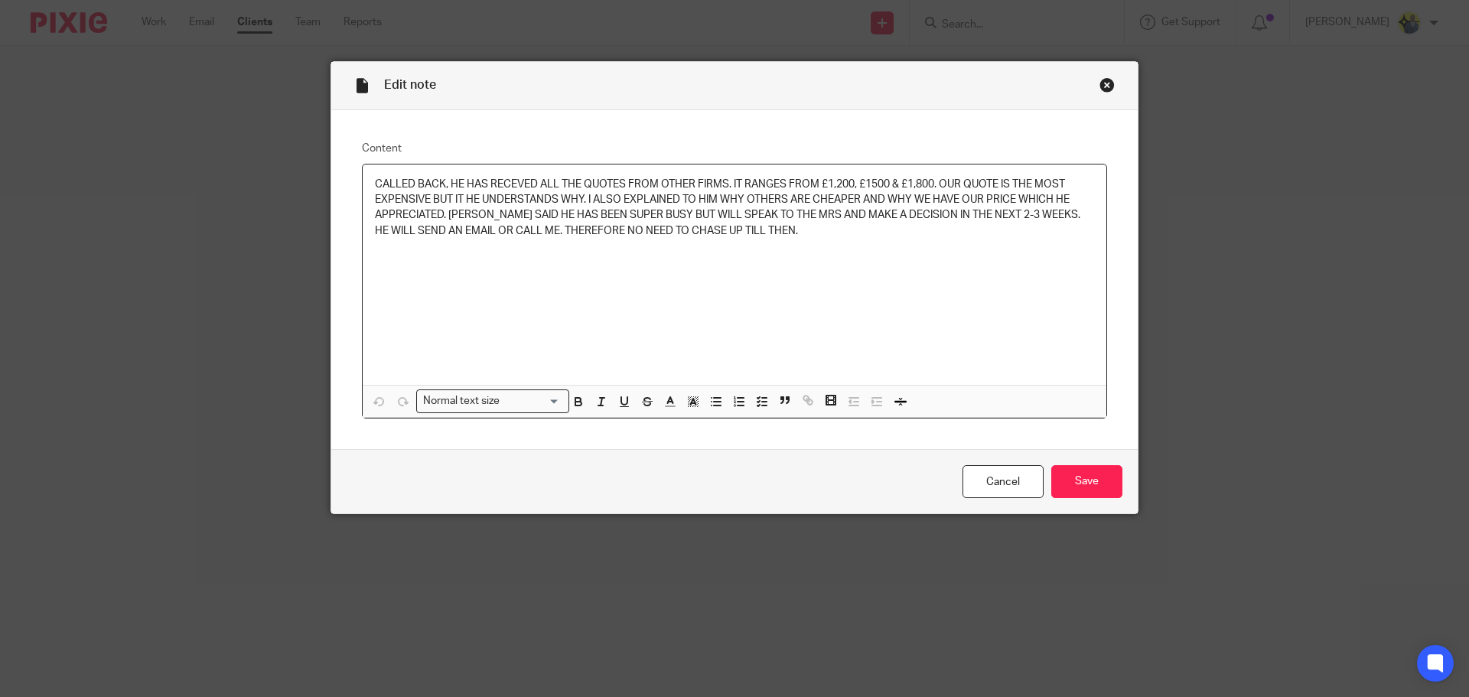
click at [1103, 86] on div "Close this dialog window" at bounding box center [1106, 84] width 15 height 15
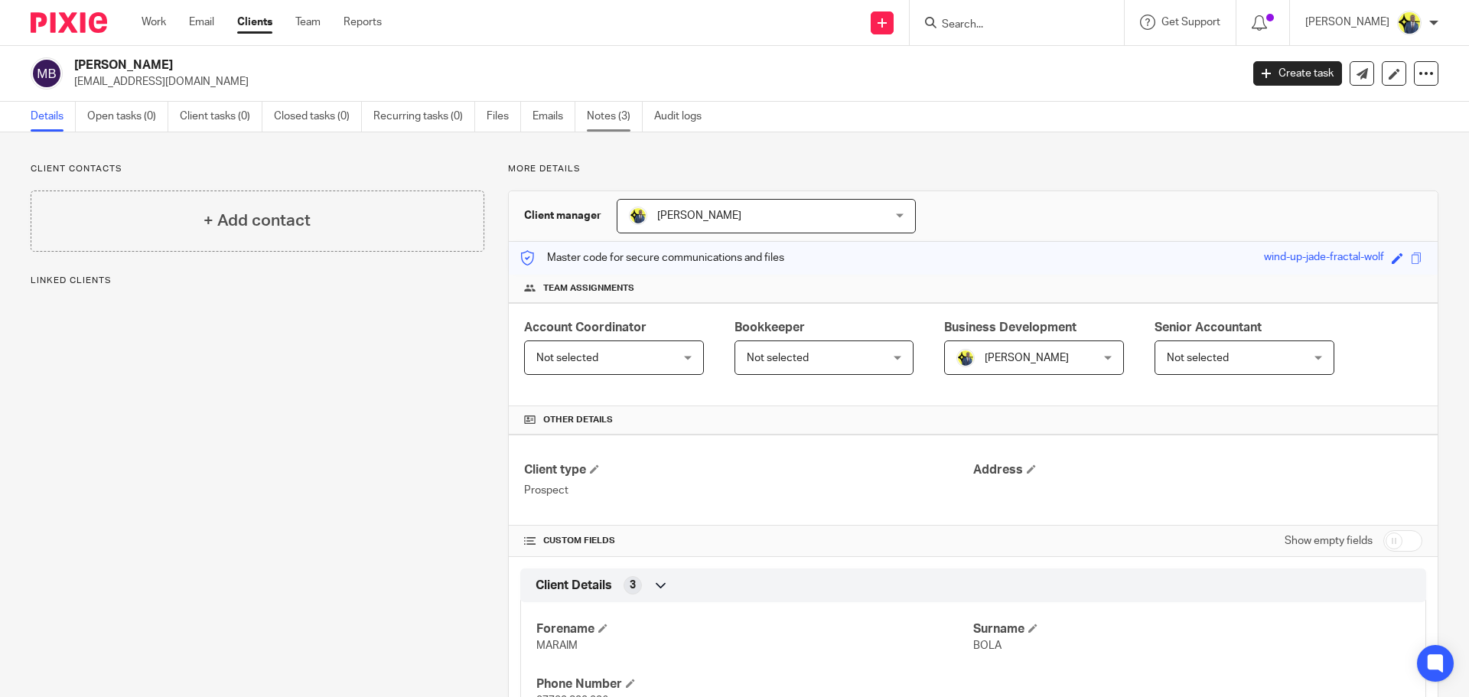
click at [595, 106] on link "Notes (3)" at bounding box center [615, 117] width 56 height 30
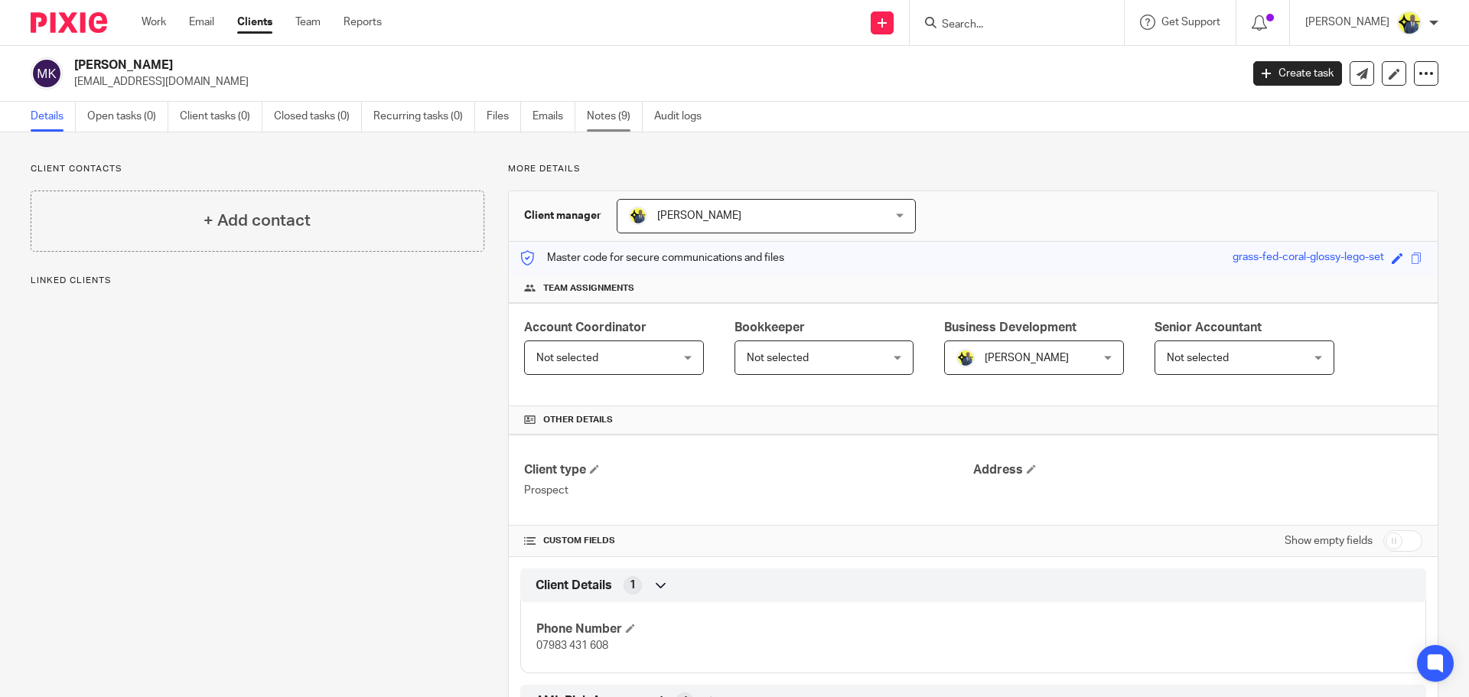
click at [598, 109] on link "Notes (9)" at bounding box center [615, 117] width 56 height 30
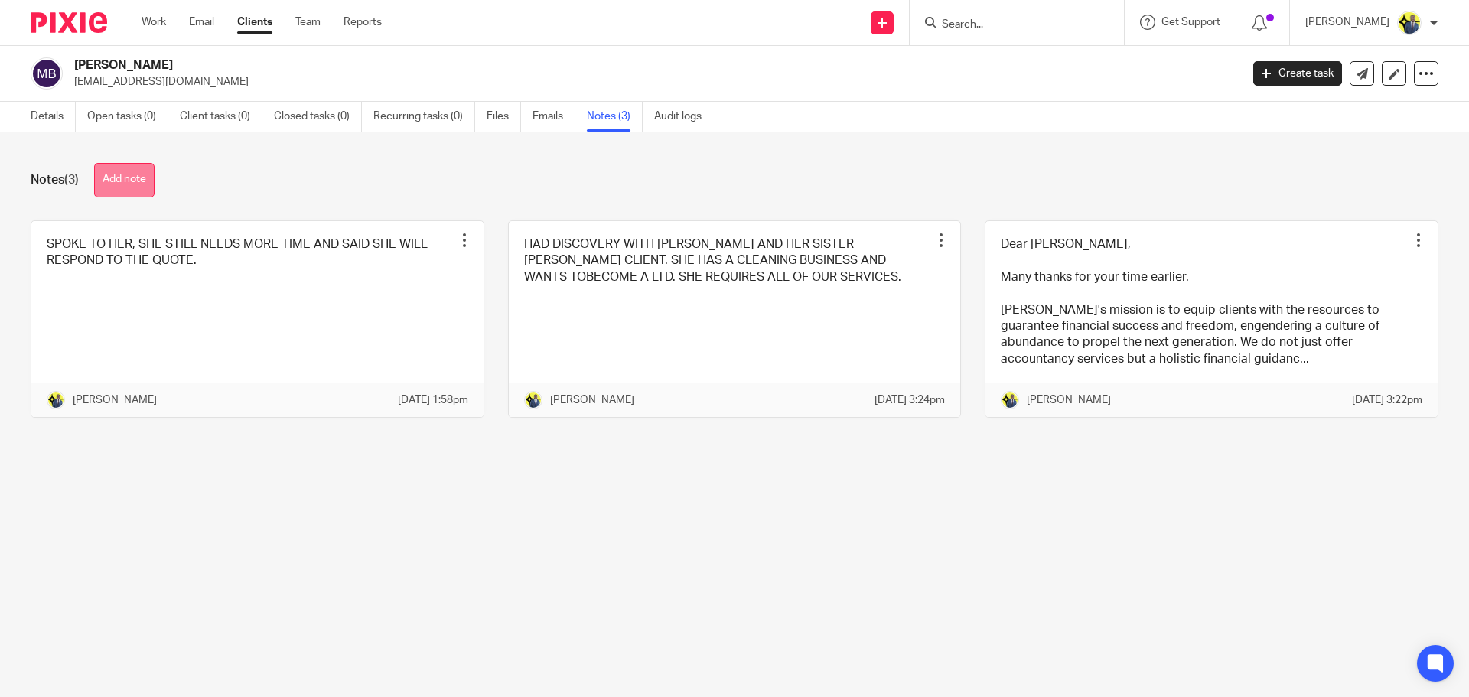
click at [138, 168] on button "Add note" at bounding box center [124, 180] width 60 height 34
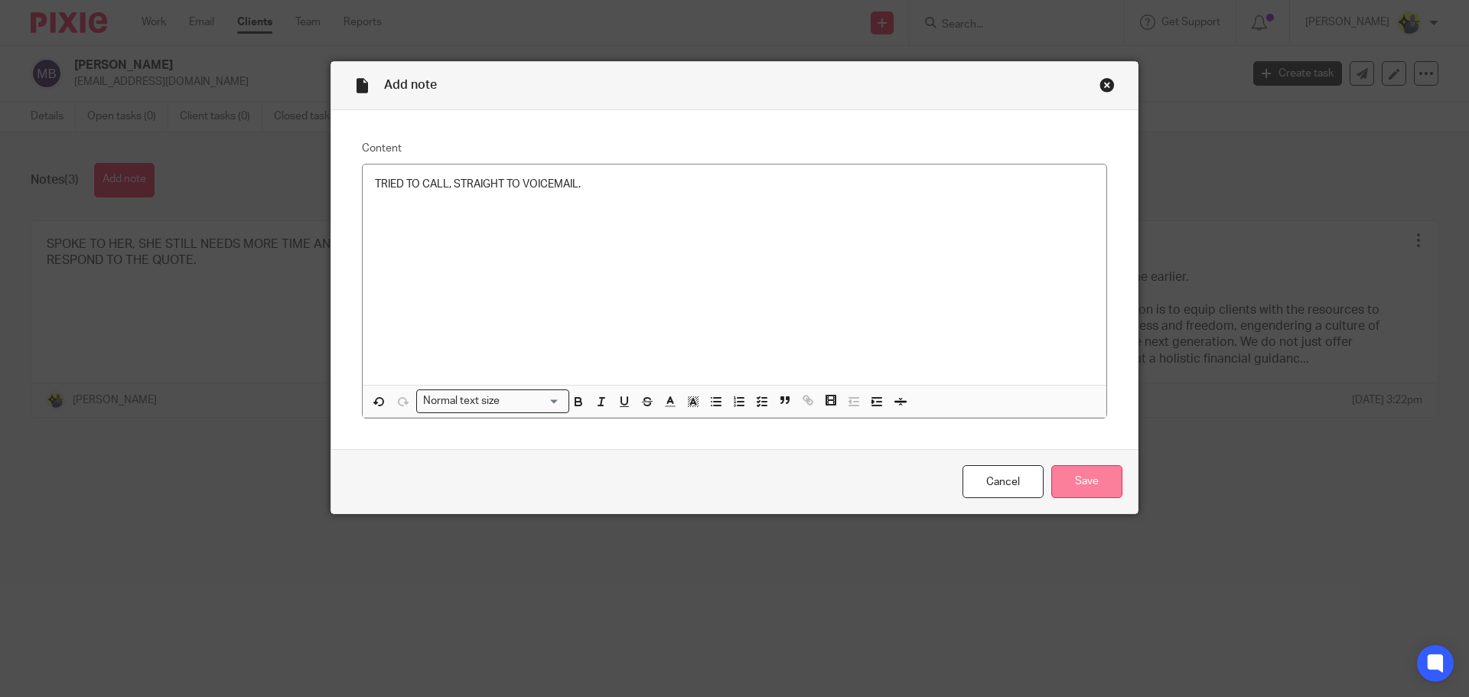
click at [1101, 472] on input "Save" at bounding box center [1086, 481] width 71 height 33
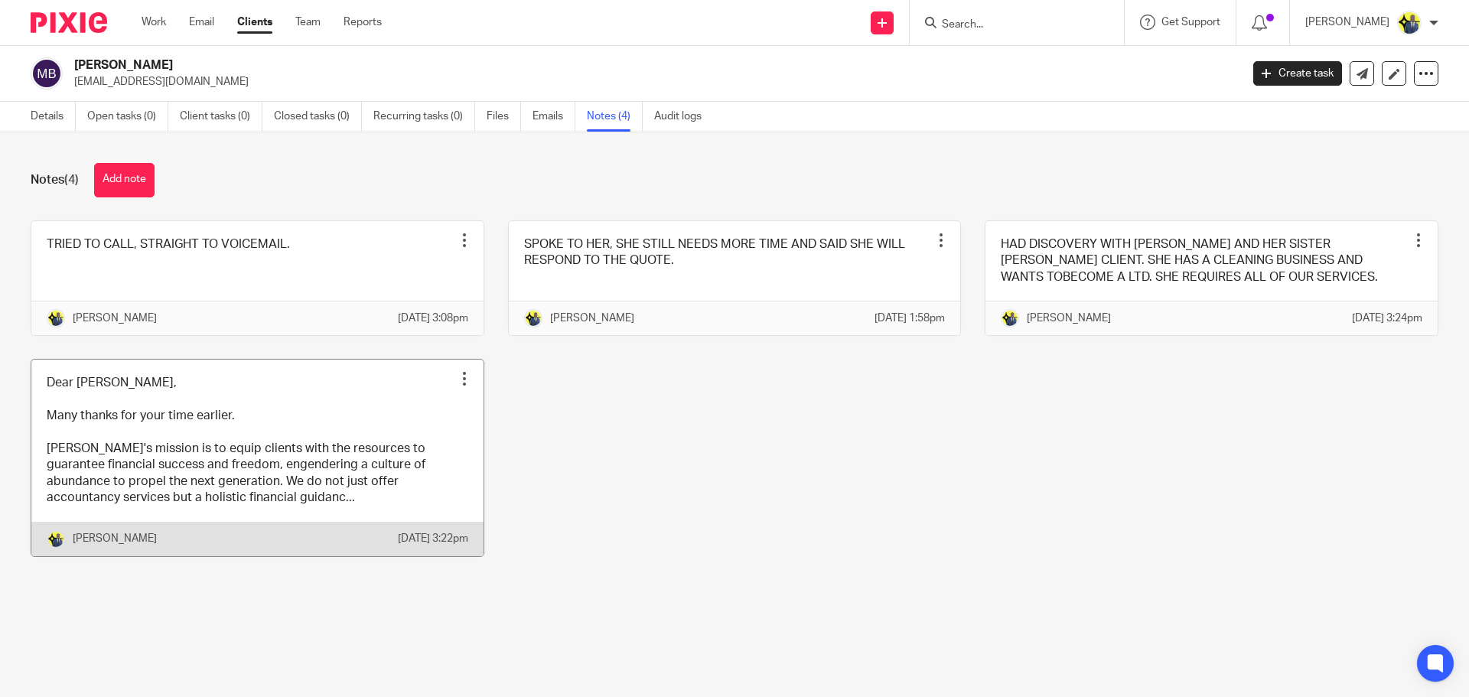
click at [233, 489] on link at bounding box center [257, 458] width 452 height 197
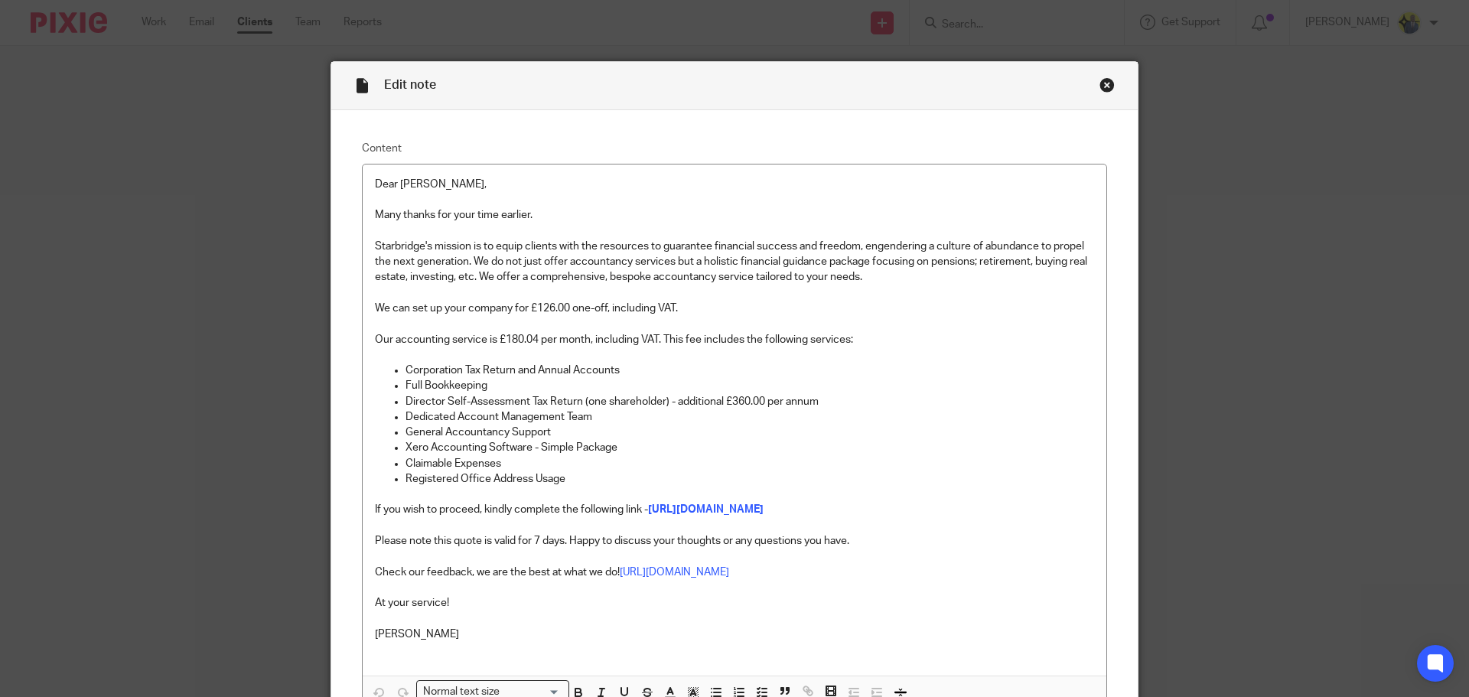
click at [1099, 85] on div "Close this dialog window" at bounding box center [1106, 84] width 15 height 15
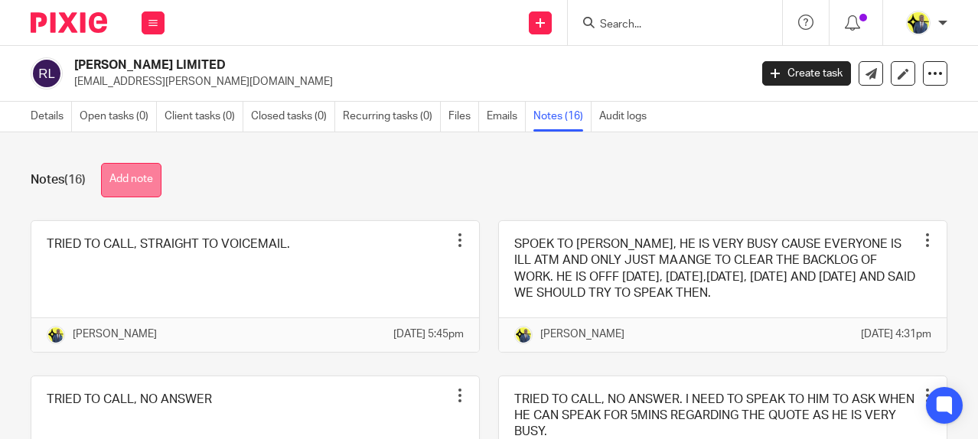
click at [119, 183] on button "Add note" at bounding box center [131, 180] width 60 height 34
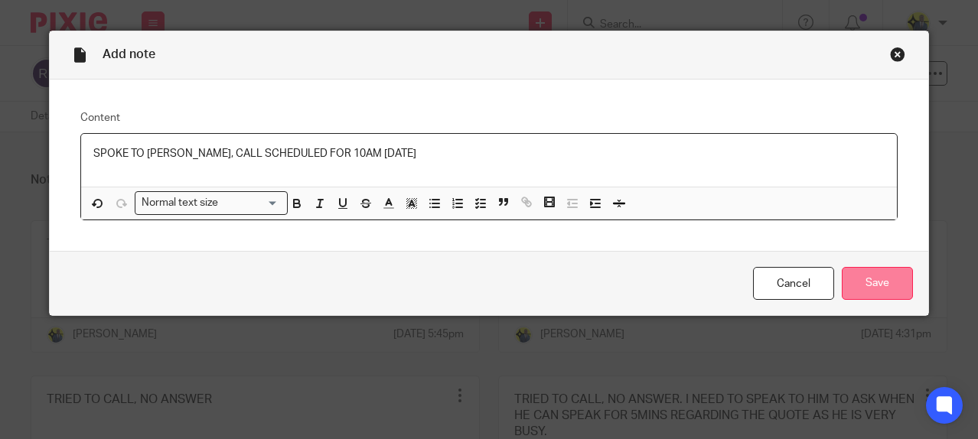
click at [864, 285] on input "Save" at bounding box center [876, 283] width 71 height 33
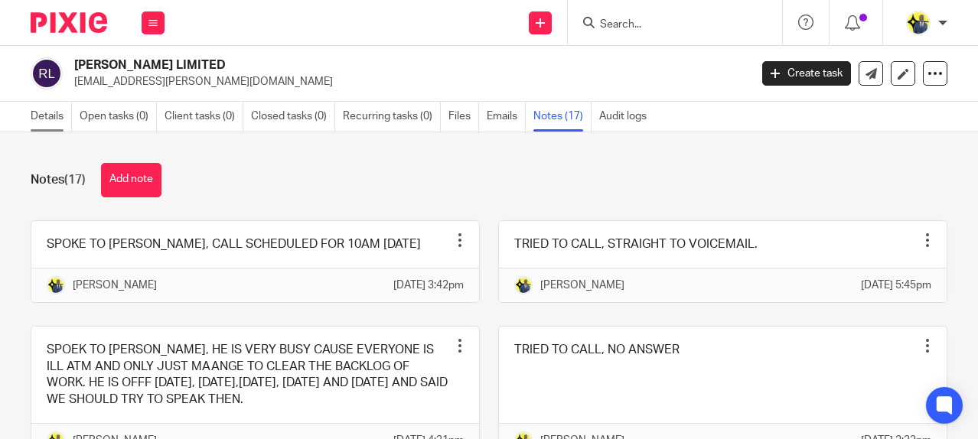
click at [41, 113] on link "Details" at bounding box center [51, 117] width 41 height 30
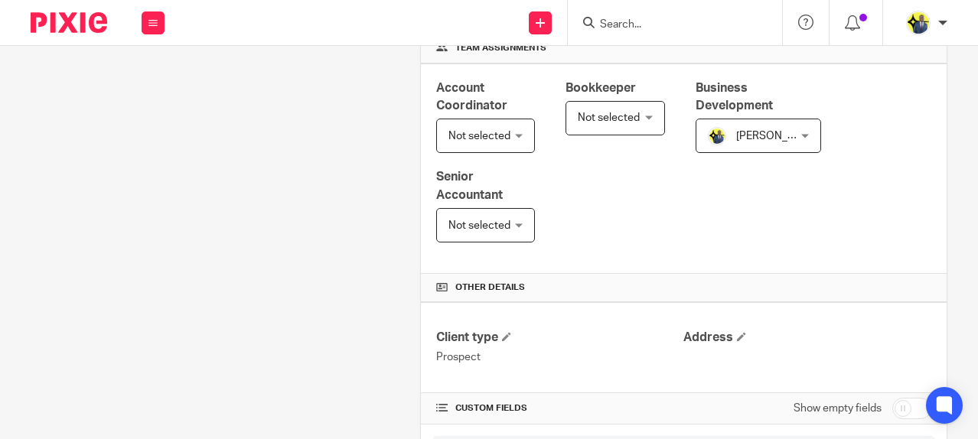
scroll to position [357, 0]
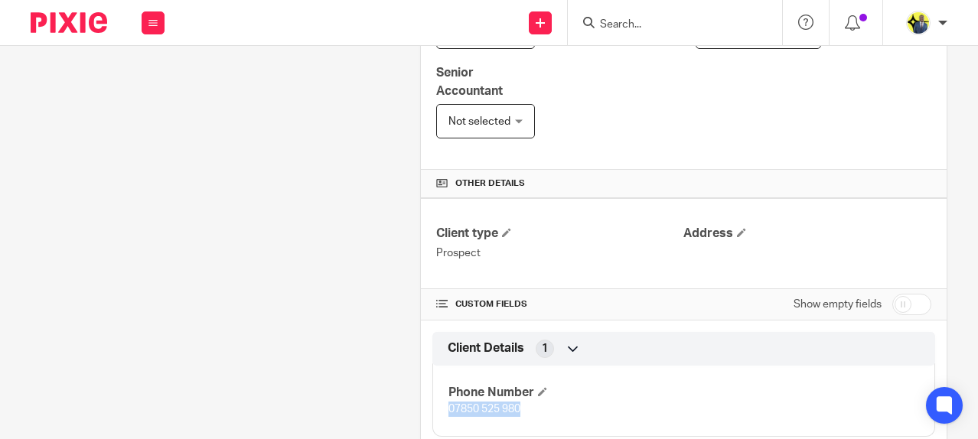
drag, startPoint x: 522, startPoint y: 388, endPoint x: 445, endPoint y: 392, distance: 76.6
click at [448, 402] on p "07850 525 980" at bounding box center [566, 409] width 236 height 15
copy span "07850 525 980"
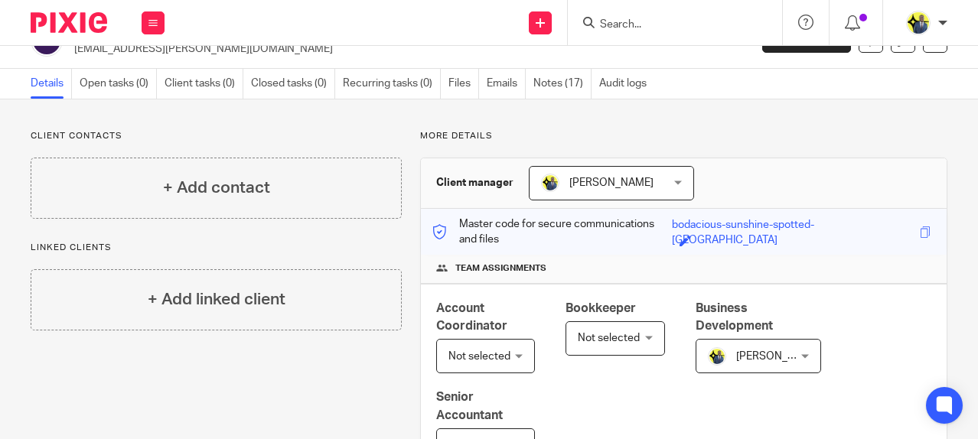
scroll to position [0, 0]
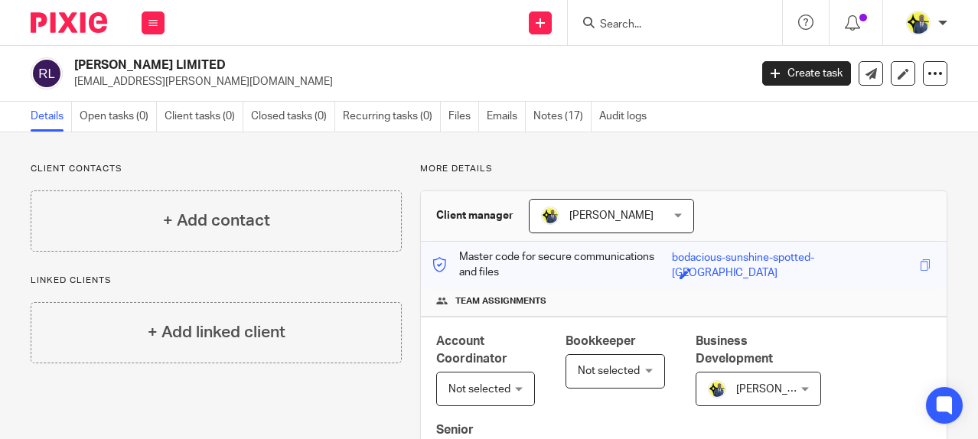
click at [119, 76] on p "[EMAIL_ADDRESS][PERSON_NAME][DOMAIN_NAME]" at bounding box center [406, 81] width 665 height 15
click at [122, 83] on p "[EMAIL_ADDRESS][PERSON_NAME][DOMAIN_NAME]" at bounding box center [406, 81] width 665 height 15
click at [890, 72] on link at bounding box center [902, 73] width 24 height 24
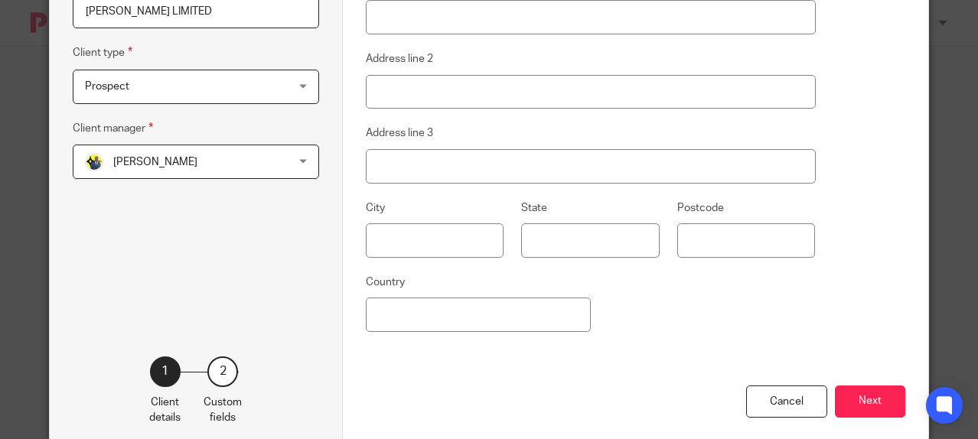
scroll to position [275, 0]
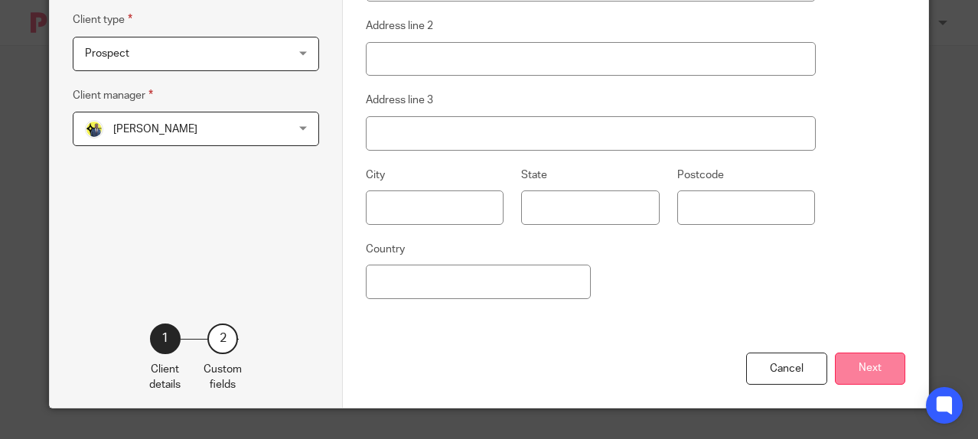
click at [876, 375] on button "Next" at bounding box center [870, 369] width 70 height 33
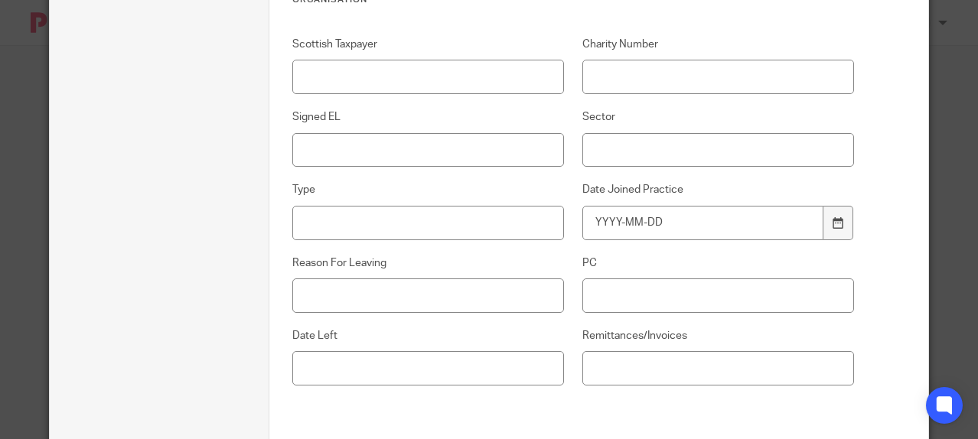
scroll to position [0, 0]
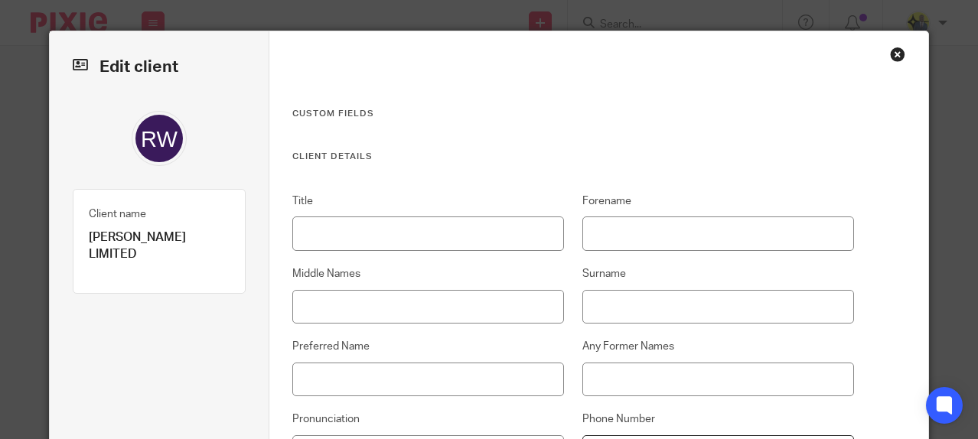
click at [894, 57] on div "Close this dialog window" at bounding box center [897, 54] width 15 height 15
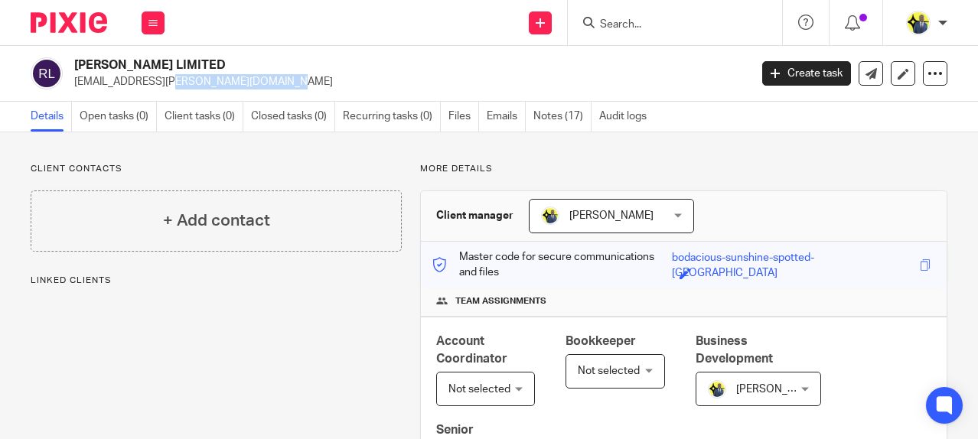
drag, startPoint x: 179, startPoint y: 83, endPoint x: 76, endPoint y: 86, distance: 103.3
click at [76, 86] on p "rob.waller@ymail.com" at bounding box center [406, 81] width 665 height 15
copy p "rob.waller@ymail.com"
click at [559, 116] on link "Notes (17)" at bounding box center [562, 117] width 58 height 30
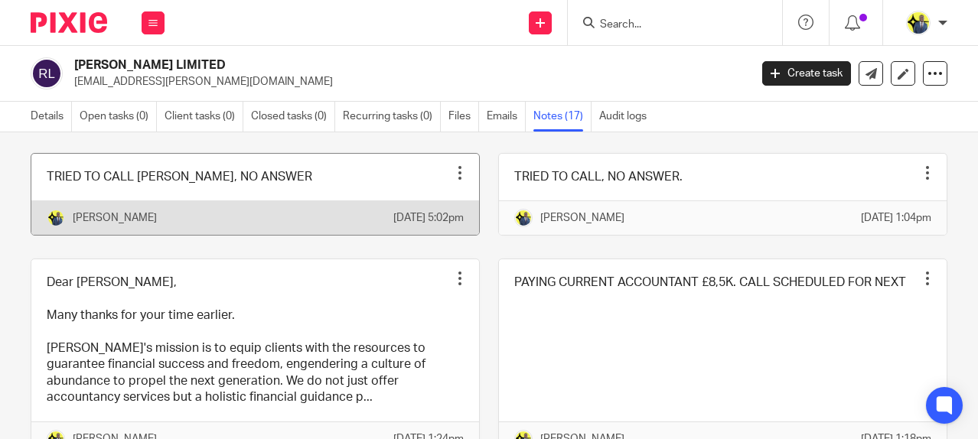
scroll to position [1046, 0]
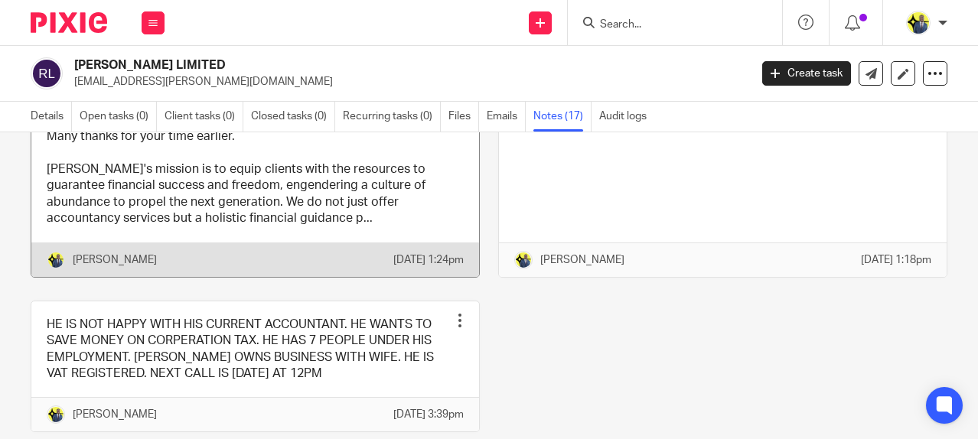
click at [252, 277] on link at bounding box center [255, 178] width 448 height 197
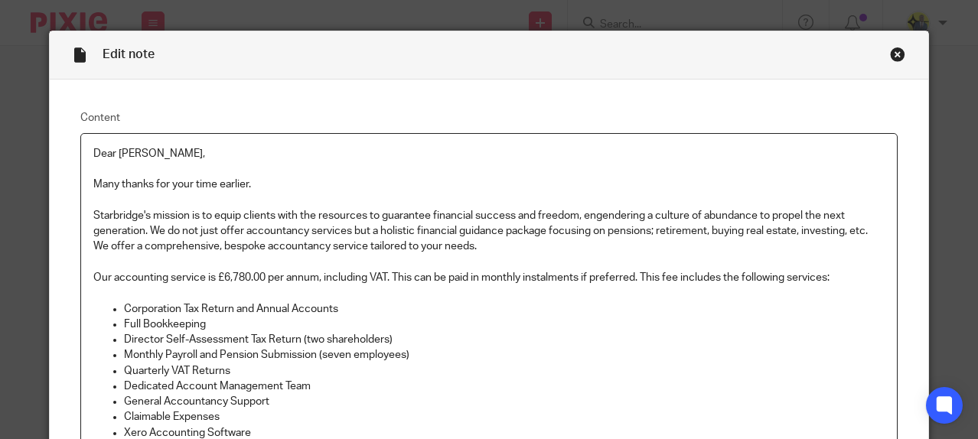
click at [285, 190] on p "Many thanks for your time earlier." at bounding box center [488, 184] width 791 height 15
drag, startPoint x: 273, startPoint y: 186, endPoint x: 83, endPoint y: 140, distance: 195.9
click at [83, 140] on div "Dear [PERSON_NAME], Many thanks for your time earlier. [PERSON_NAME]'s mission …" at bounding box center [488, 389] width 815 height 511
copy div "Dear [PERSON_NAME], Many thanks for your time earlier."
click at [890, 50] on div "Close this dialog window" at bounding box center [897, 54] width 15 height 15
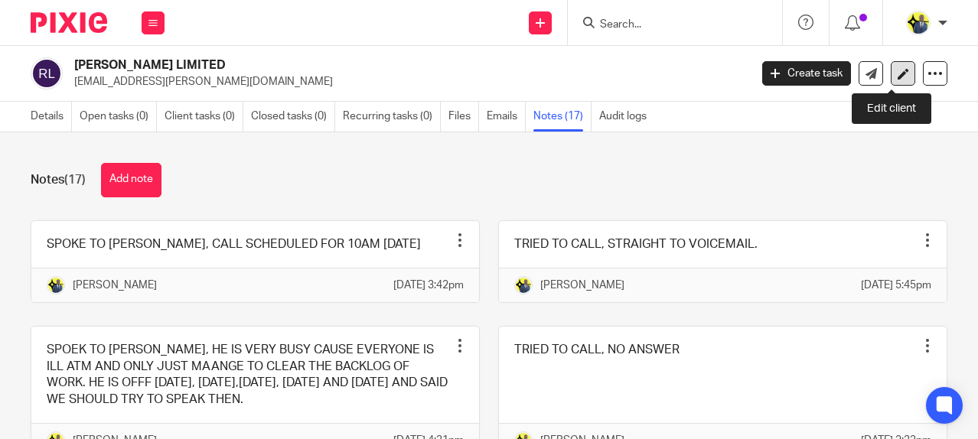
click at [897, 70] on icon at bounding box center [902, 73] width 11 height 11
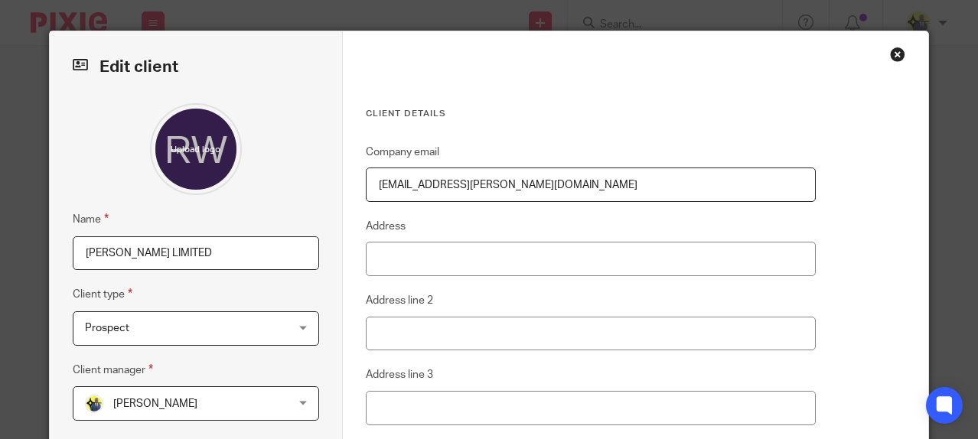
click at [434, 184] on input "[EMAIL_ADDRESS][PERSON_NAME][DOMAIN_NAME]" at bounding box center [591, 185] width 450 height 34
drag, startPoint x: 496, startPoint y: 181, endPoint x: 309, endPoint y: 173, distance: 186.8
click at [309, 173] on div "Edit client Name ROB WALLER LIMITED Client type Prospect Prospect Individual Li…" at bounding box center [489, 356] width 878 height 651
type input "rob.waller@gmail.com"
click at [891, 53] on div "Close this dialog window" at bounding box center [897, 54] width 15 height 15
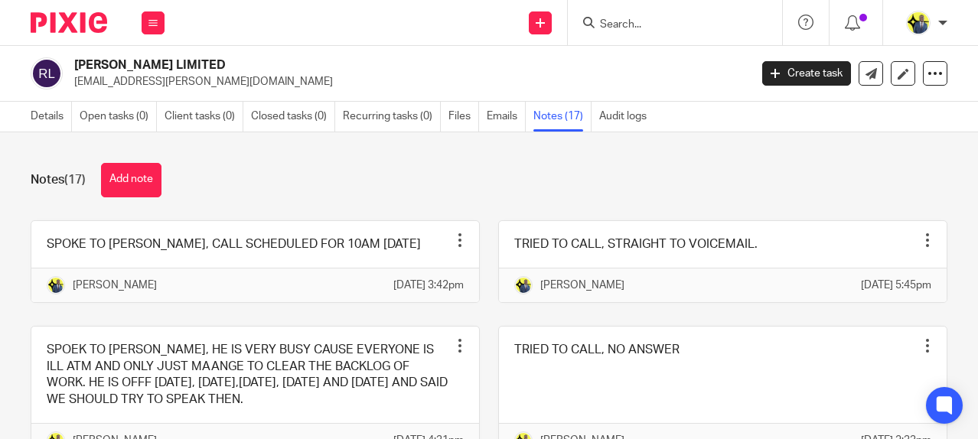
click at [929, 171] on div "Notes (17) Add note SPOKE TO [PERSON_NAME], CALL SCHEDULED FOR 10AM [DATE] Pin …" at bounding box center [489, 285] width 978 height 307
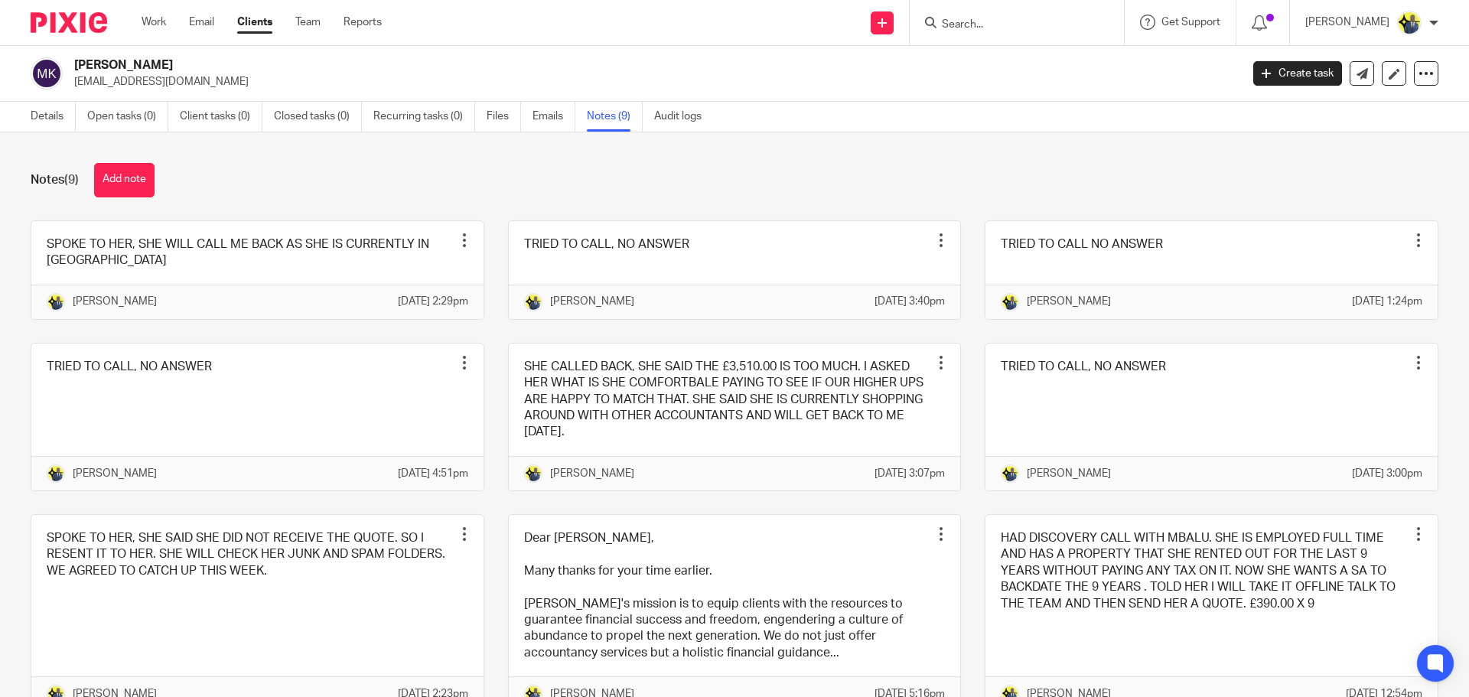
click at [543, 11] on div "Send new email Create task Add client Request signature Get Support Contact Sup…" at bounding box center [937, 22] width 1064 height 45
click at [977, 24] on input "Search" at bounding box center [1009, 25] width 138 height 14
paste input "Lats The DJ"
type input "Lats The DJ"
click at [364, 54] on div "MBALU KAMARA mbalufkamara@yahoo.co.uk Create task Update from Companies House E…" at bounding box center [734, 74] width 1469 height 56
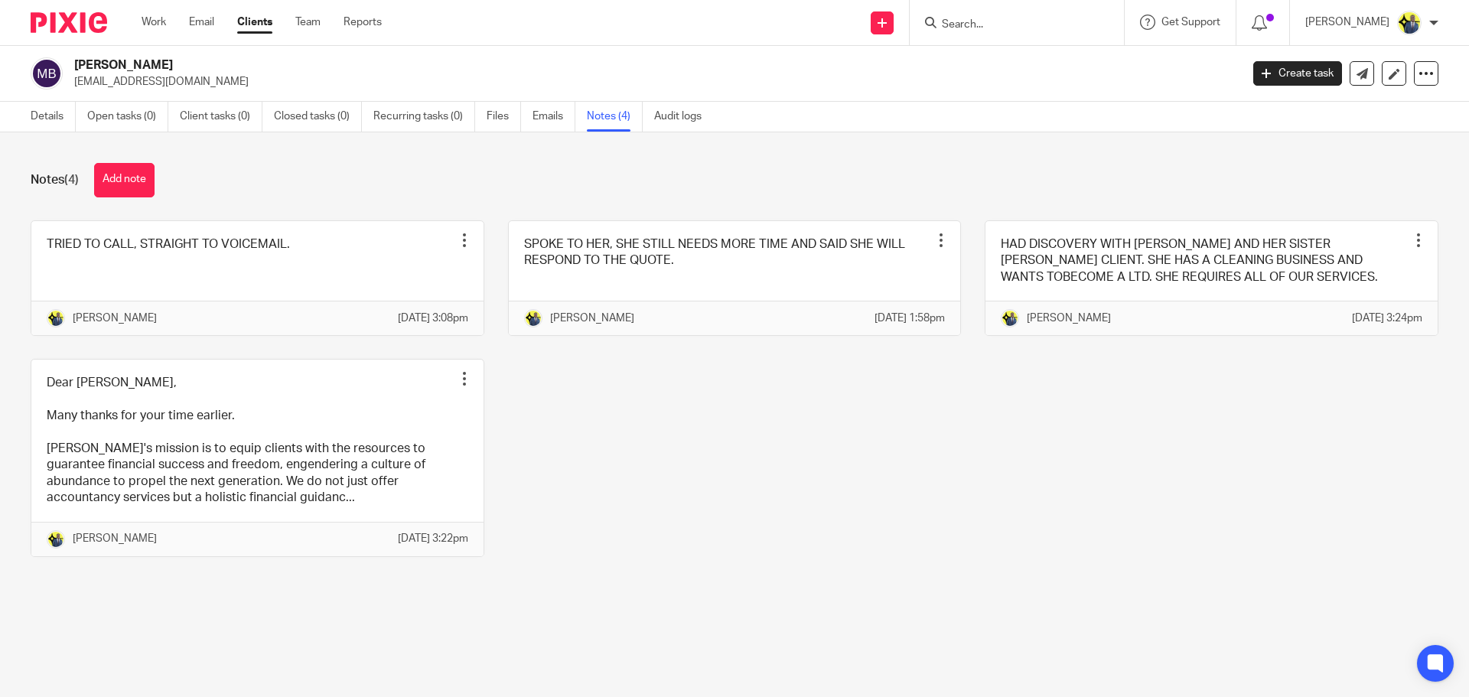
click at [968, 20] on input "Search" at bounding box center [1009, 25] width 138 height 14
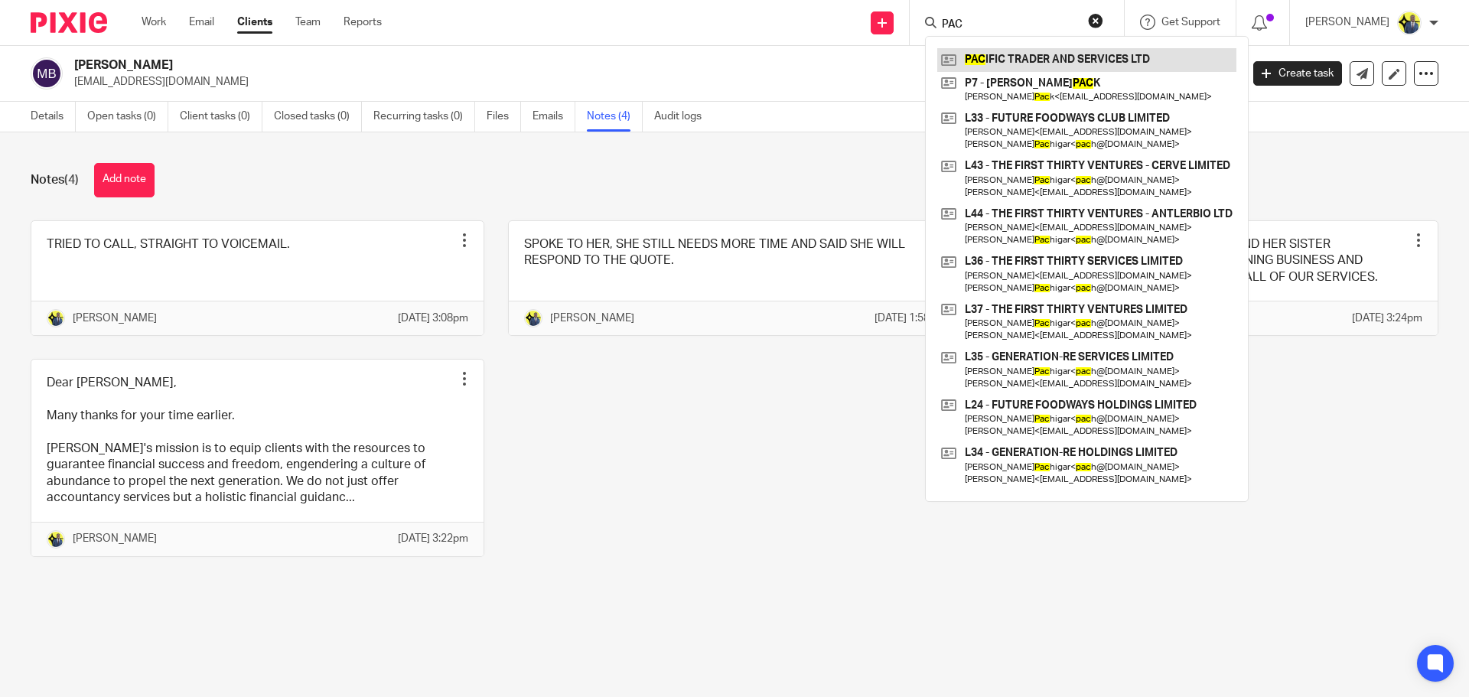
type input "PAC"
click at [1113, 60] on link at bounding box center [1086, 59] width 299 height 23
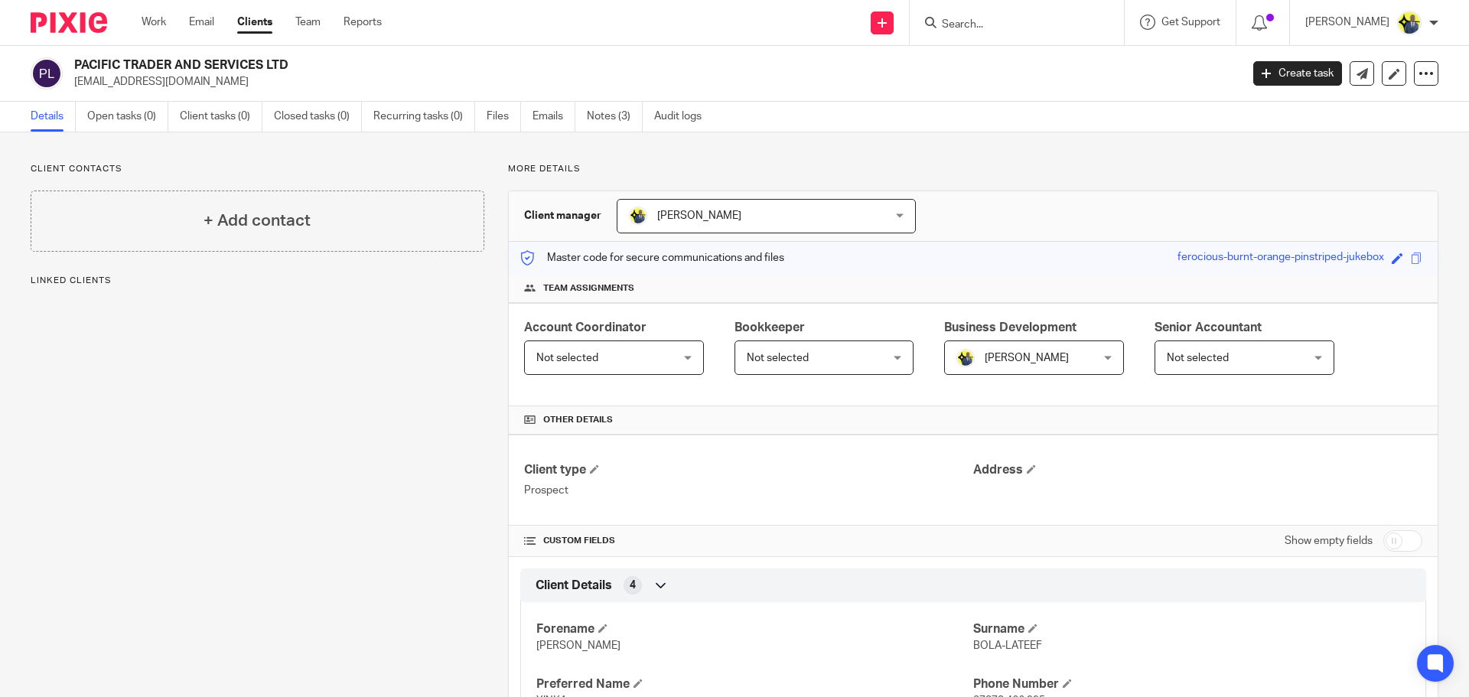
drag, startPoint x: 302, startPoint y: 60, endPoint x: 75, endPoint y: 66, distance: 227.3
click at [75, 66] on h2 "PACIFIC TRADER AND SERVICES LTD" at bounding box center [536, 65] width 925 height 16
copy h2 "PACIFIC TRADER AND SERVICES LTD"
click at [1010, 19] on input "Search" at bounding box center [1009, 25] width 138 height 14
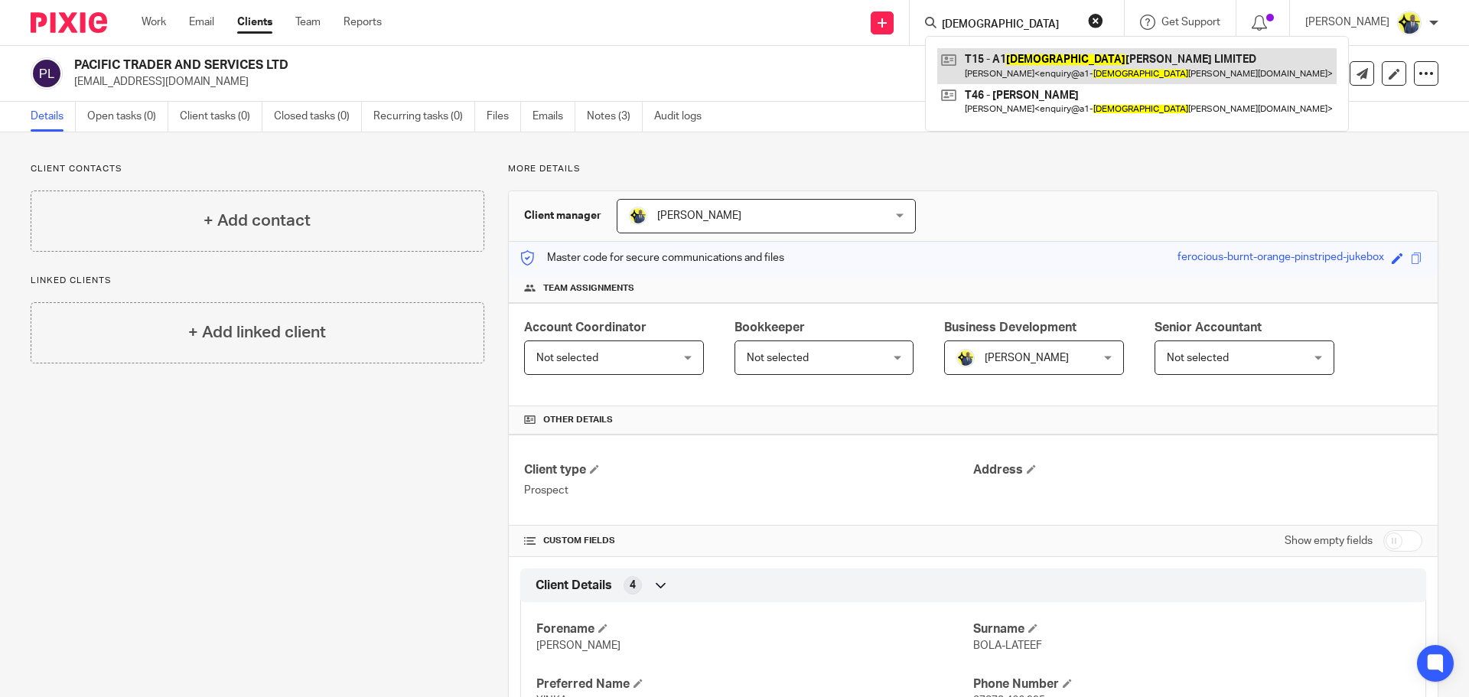
type input "[DEMOGRAPHIC_DATA]"
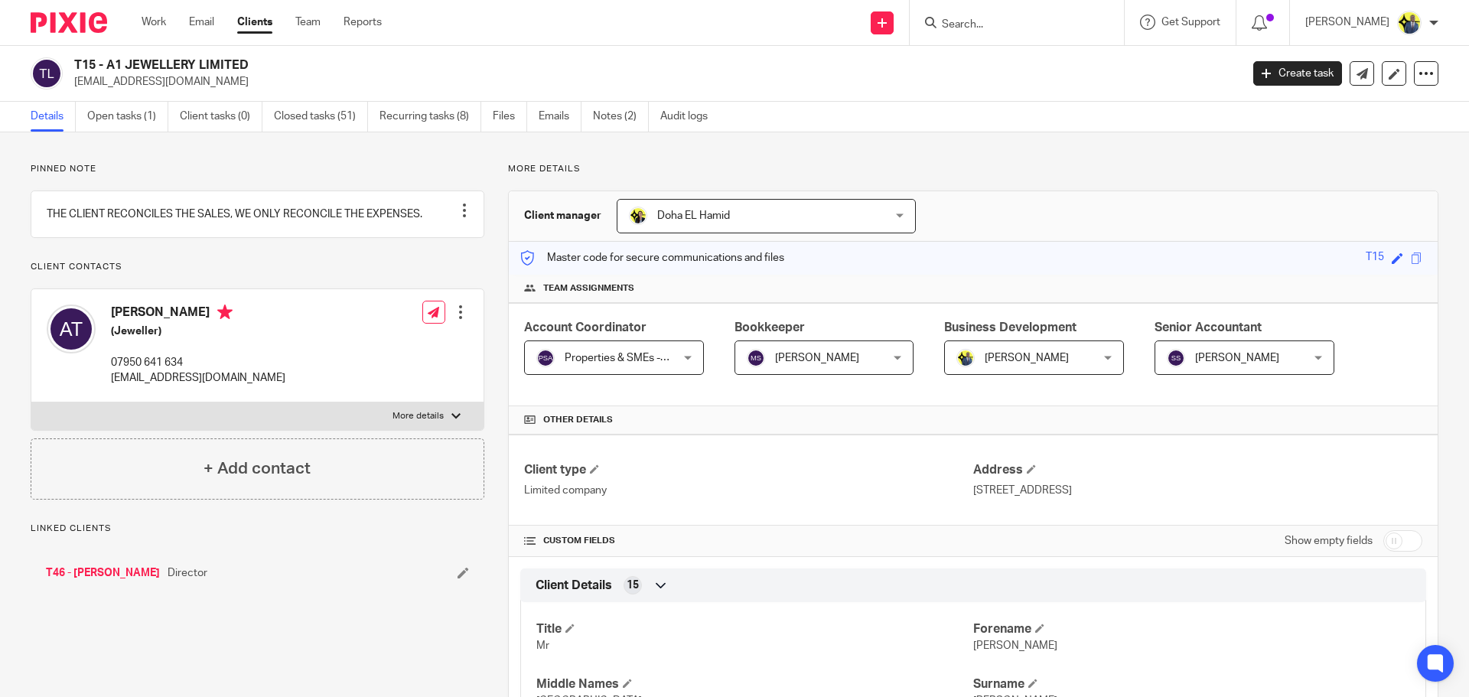
click at [241, 63] on h2 "T15 - A1 JEWELLERY LIMITED" at bounding box center [536, 65] width 925 height 16
drag, startPoint x: 259, startPoint y: 69, endPoint x: 104, endPoint y: 58, distance: 155.7
click at [104, 58] on h2 "T15 - A1 JEWELLERY LIMITED" at bounding box center [536, 65] width 925 height 16
copy h2 "A1 JEWELLERY LIMITED"
click at [1037, 18] on input "Search" at bounding box center [1009, 25] width 138 height 14
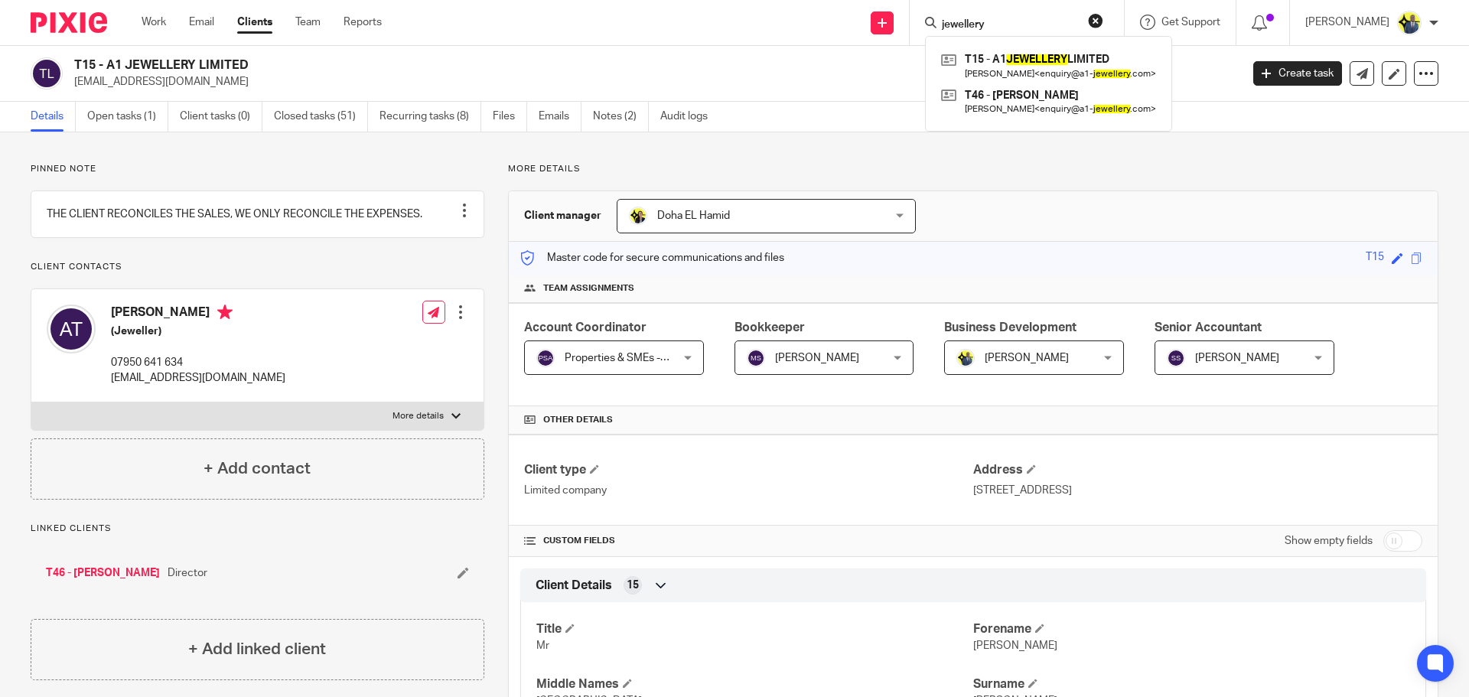
type input "jewellery"
click at [599, 69] on h2 "T15 - A1 JEWELLERY LIMITED" at bounding box center [536, 65] width 925 height 16
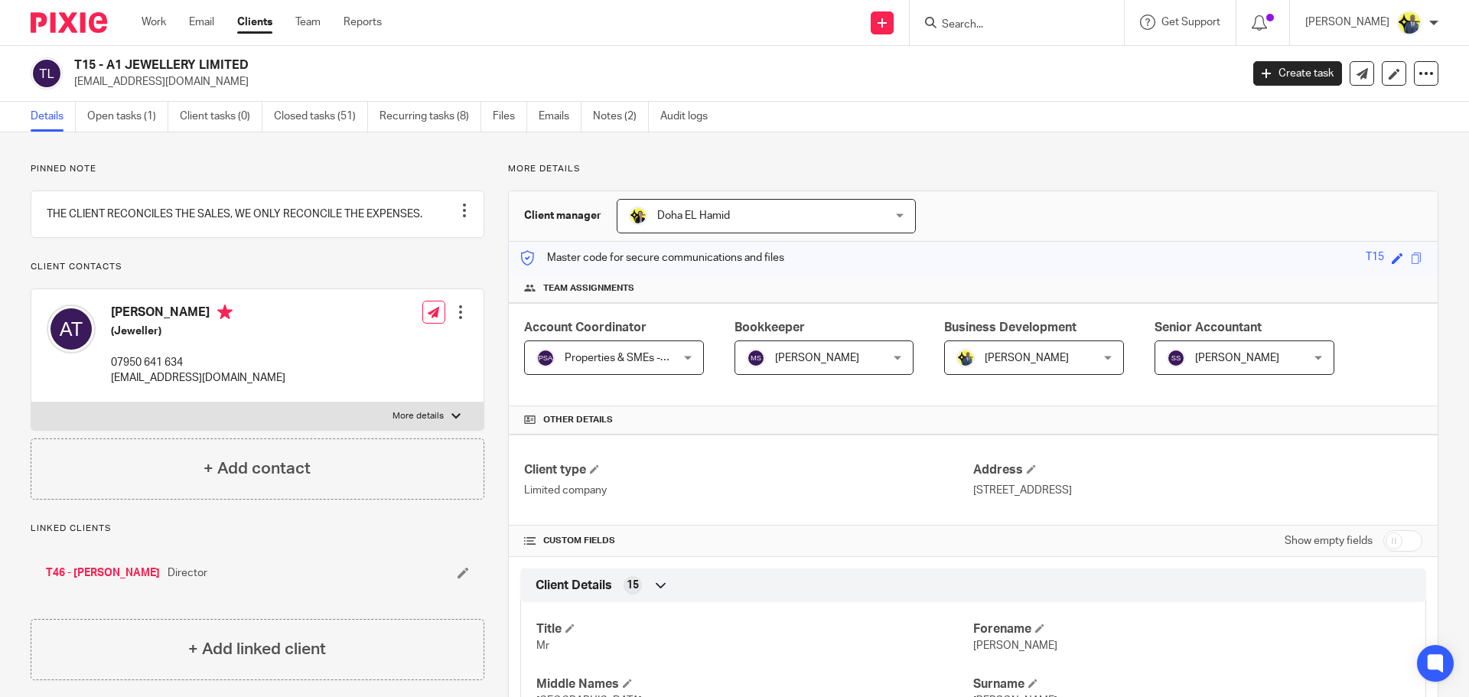
click at [978, 31] on input "Search" at bounding box center [1009, 25] width 138 height 14
type input "k8"
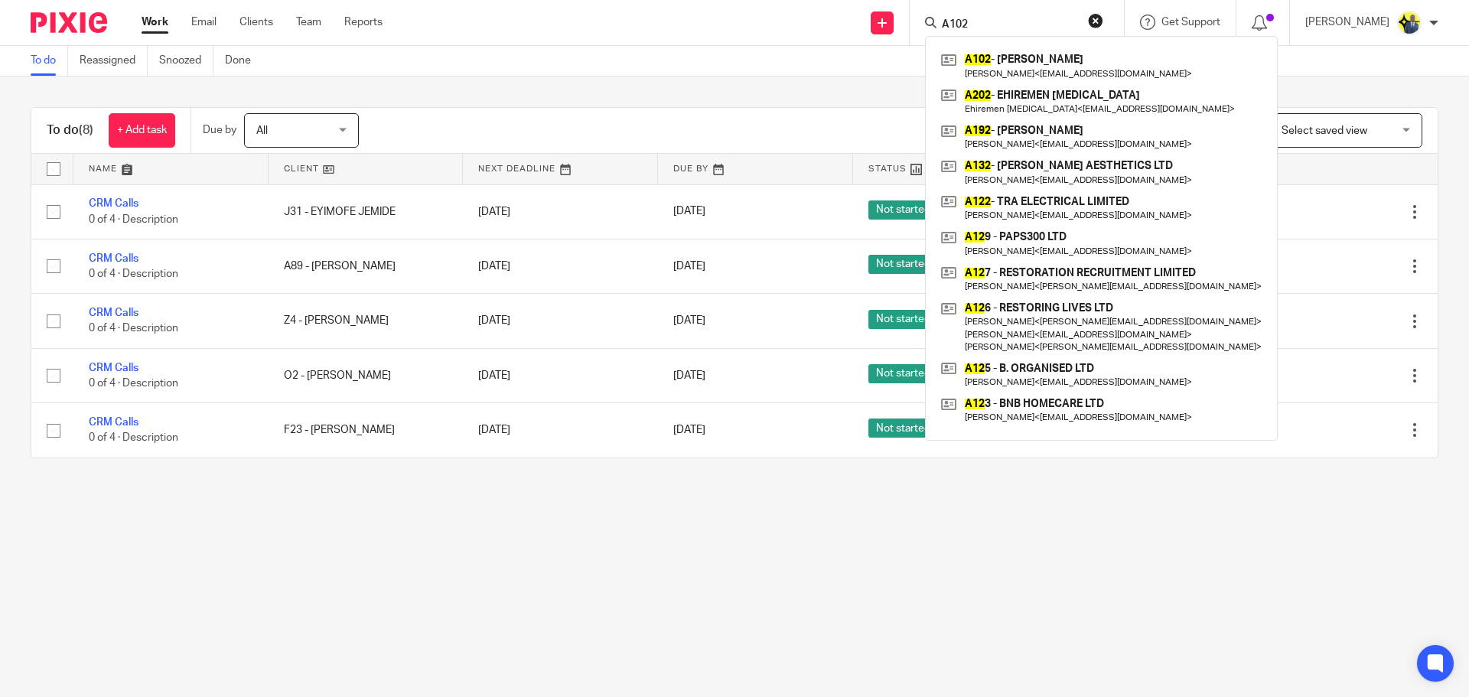
click at [524, 61] on div "To do Reassigned Snoozed Done" at bounding box center [734, 61] width 1469 height 31
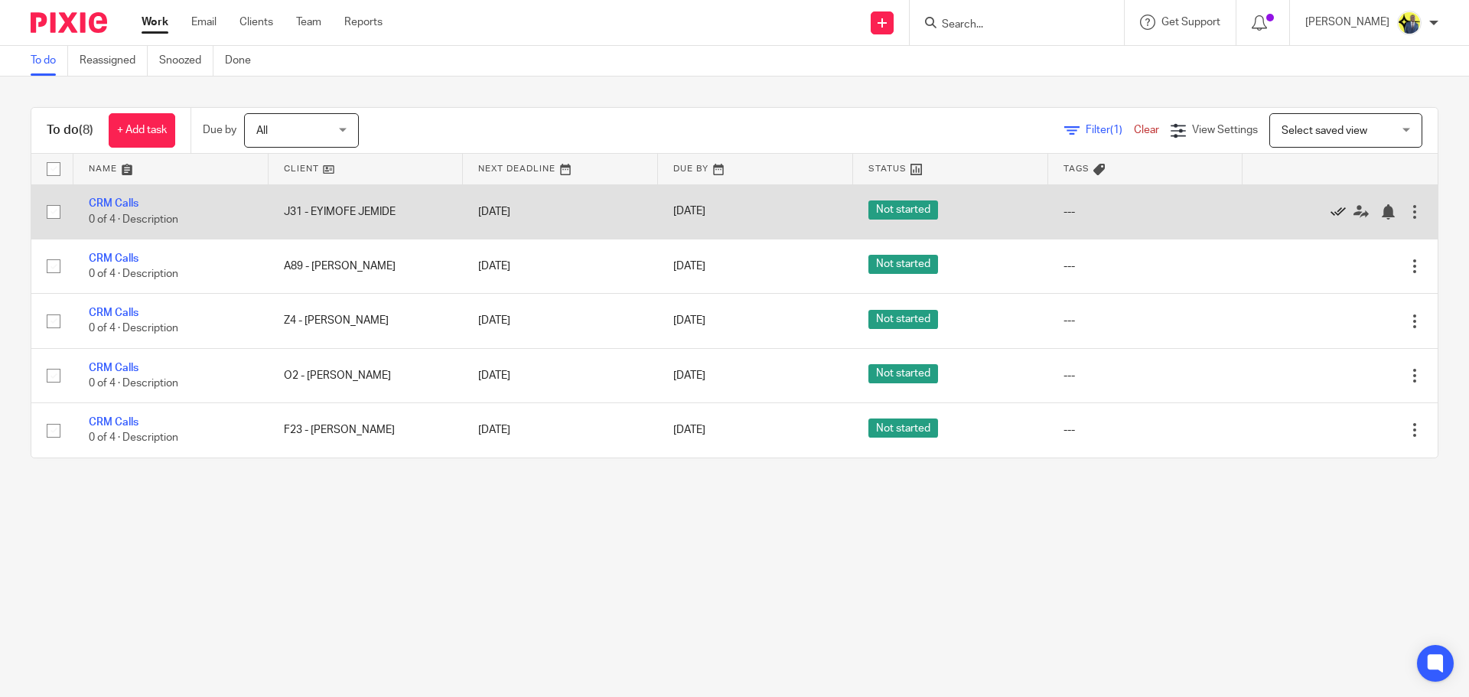
click at [1330, 211] on icon at bounding box center [1337, 211] width 15 height 15
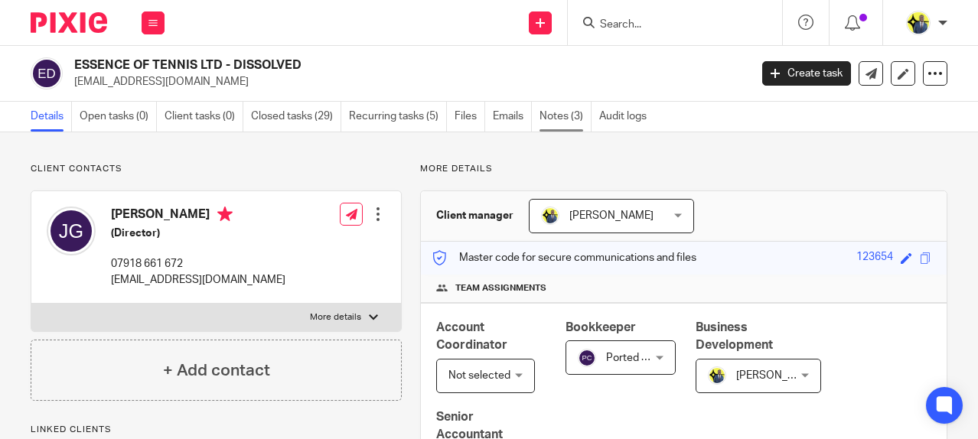
click at [558, 119] on link "Notes (3)" at bounding box center [565, 117] width 52 height 30
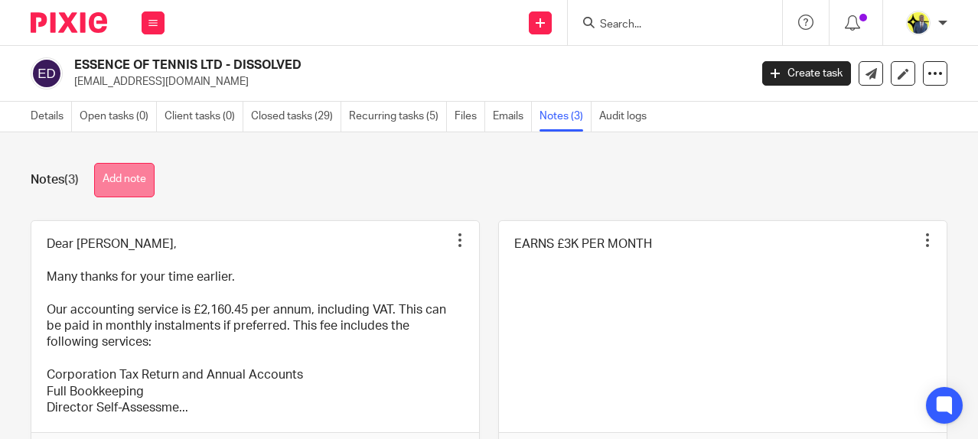
click at [112, 181] on button "Add note" at bounding box center [124, 180] width 60 height 34
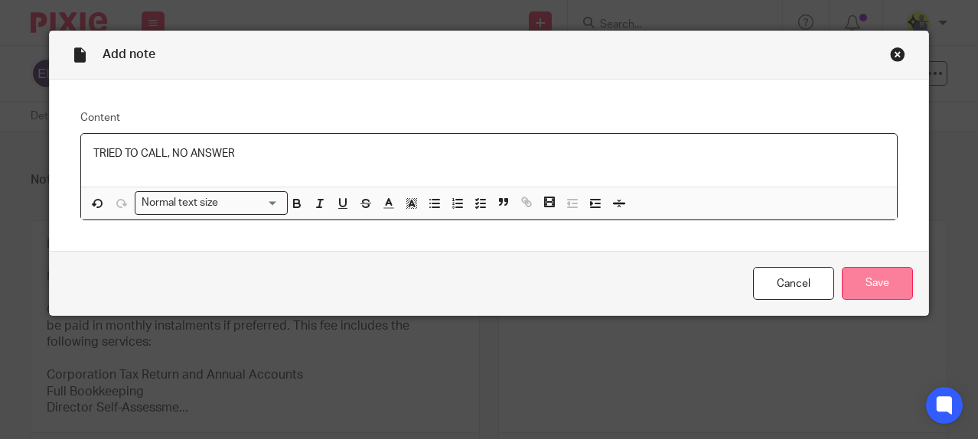
click at [849, 282] on input "Save" at bounding box center [876, 283] width 71 height 33
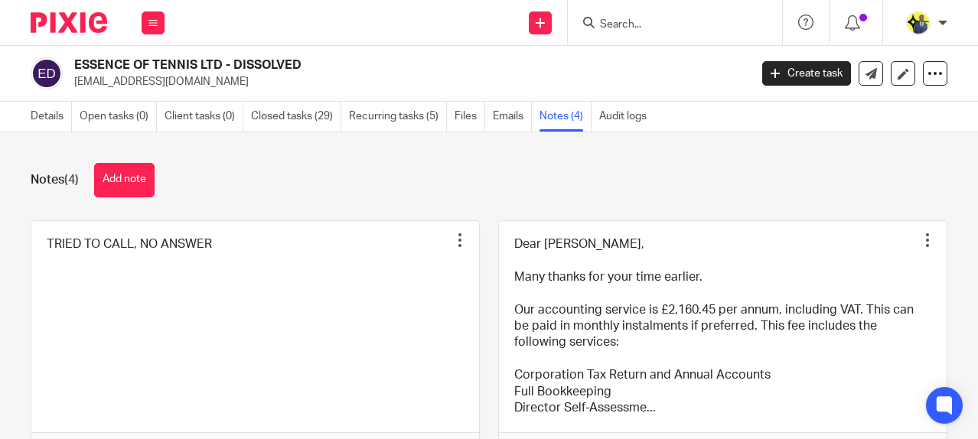
drag, startPoint x: 302, startPoint y: 21, endPoint x: 339, endPoint y: 11, distance: 37.8
click at [302, 21] on div "Send new email Create task Add client Request signature Get Support Contact Sup…" at bounding box center [579, 22] width 798 height 45
click at [623, 26] on input "Search" at bounding box center [667, 25] width 138 height 14
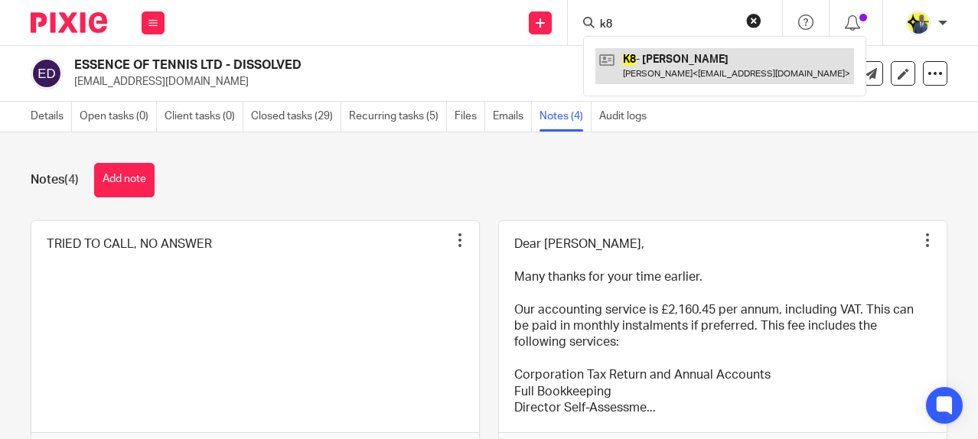
type input "k8"
click at [675, 53] on link at bounding box center [724, 65] width 259 height 35
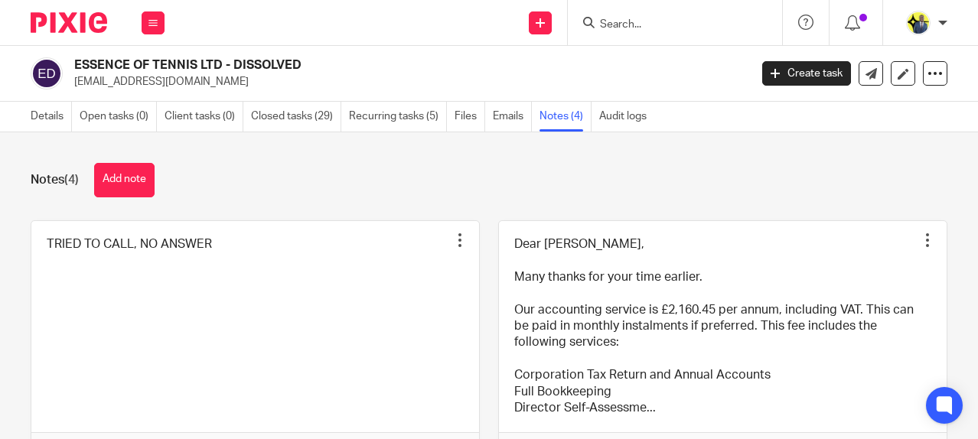
click at [674, 18] on input "Search" at bounding box center [667, 25] width 138 height 14
click at [40, 115] on link "Details" at bounding box center [51, 117] width 41 height 30
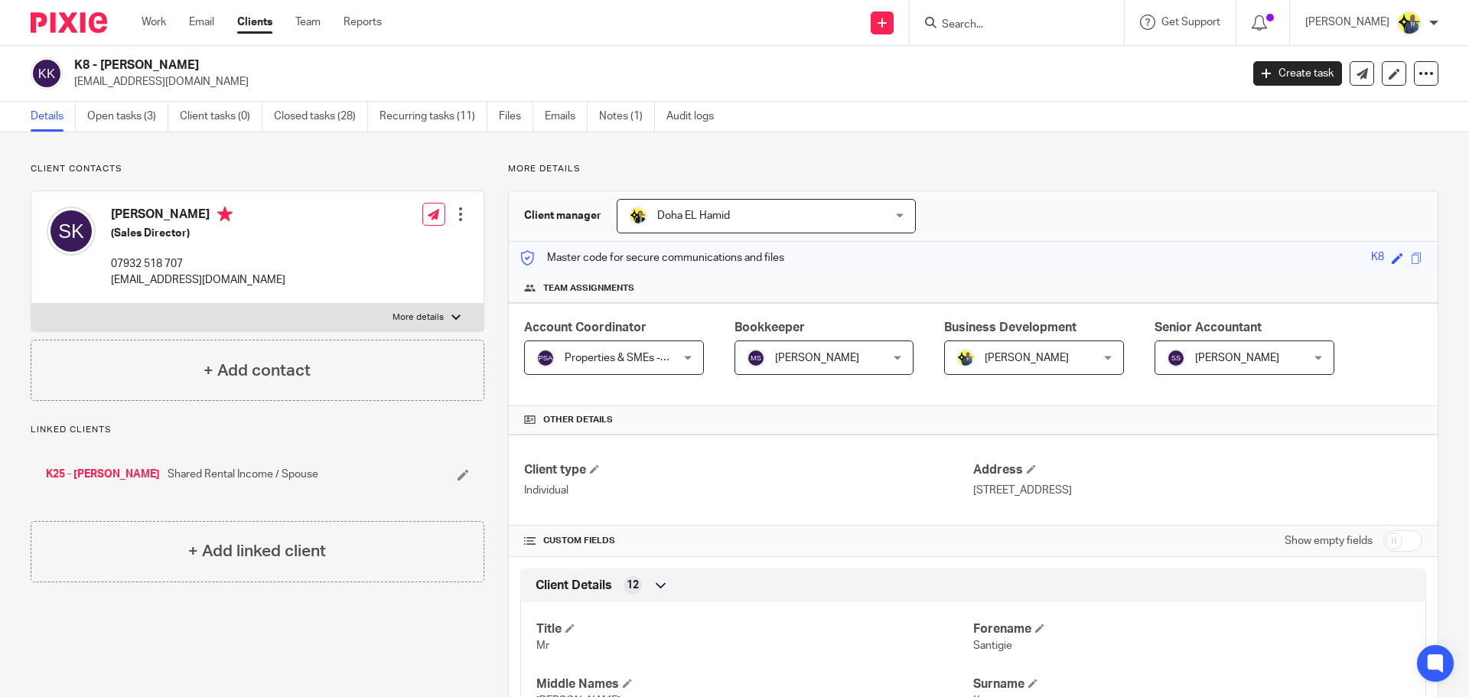
click at [97, 474] on link "K25 - [PERSON_NAME]" at bounding box center [103, 474] width 114 height 15
click at [639, 125] on link "Notes (1)" at bounding box center [627, 117] width 56 height 30
click at [120, 479] on link "K8 - SANTIGIE KANU" at bounding box center [100, 474] width 108 height 15
drag, startPoint x: 210, startPoint y: 67, endPoint x: 101, endPoint y: 48, distance: 110.2
click at [101, 48] on div "K8 - SANTIGIE KANU skanu@k2partnering.com Create task Update from Companies Hou…" at bounding box center [734, 74] width 1469 height 56
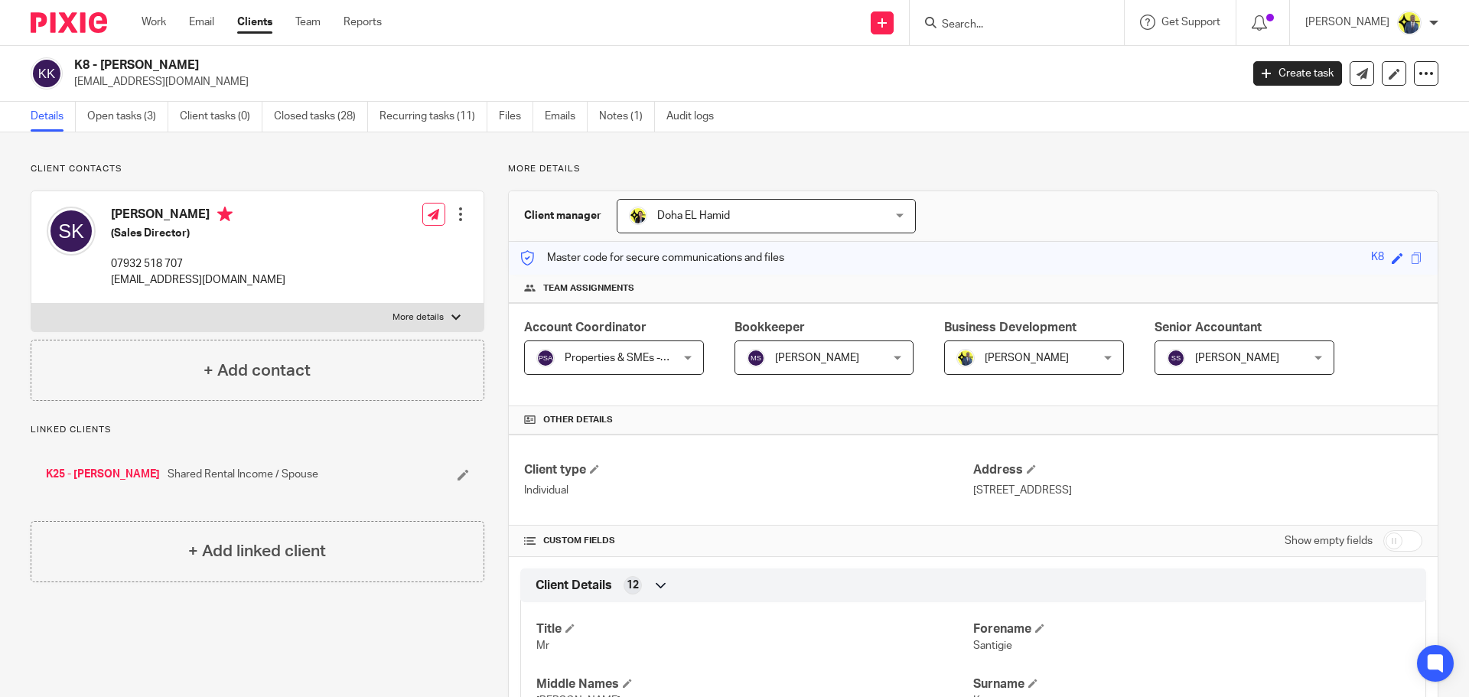
copy h2 "SANTIGIE KANU"
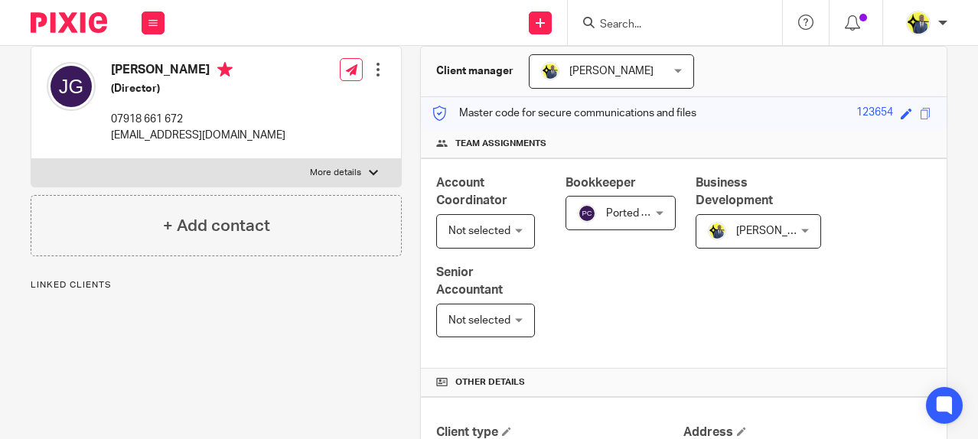
scroll to position [178, 0]
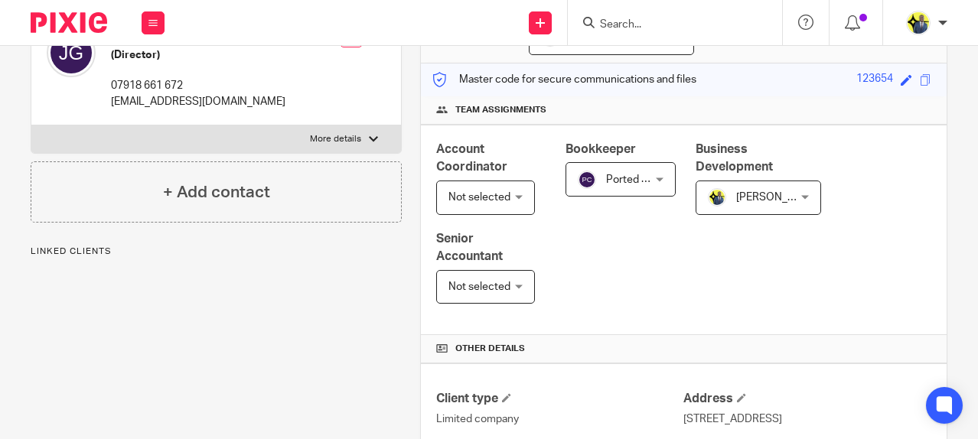
click at [145, 204] on div "+ Add contact" at bounding box center [216, 191] width 371 height 61
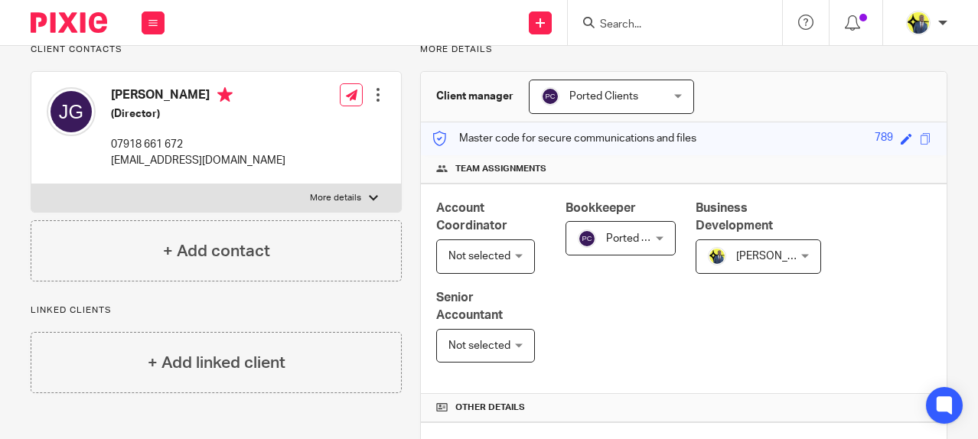
scroll to position [178, 0]
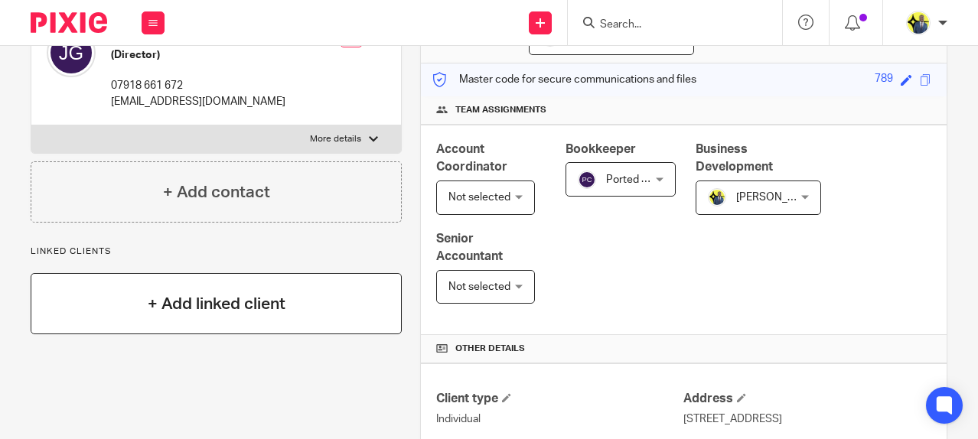
click at [190, 307] on h4 "+ Add linked client" at bounding box center [217, 304] width 138 height 24
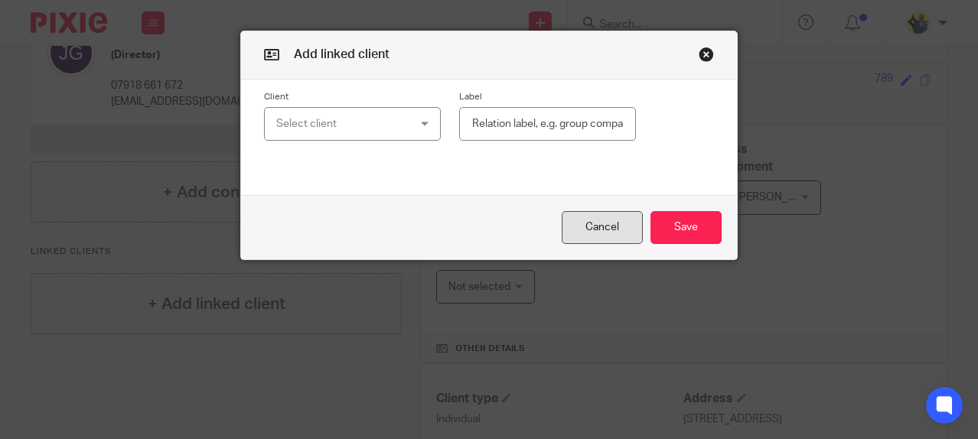
click at [594, 226] on button "Cancel" at bounding box center [601, 227] width 81 height 33
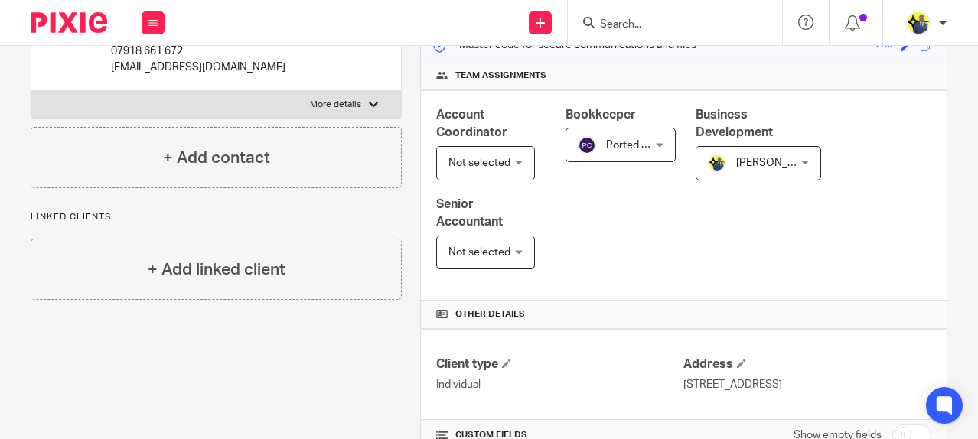
scroll to position [357, 0]
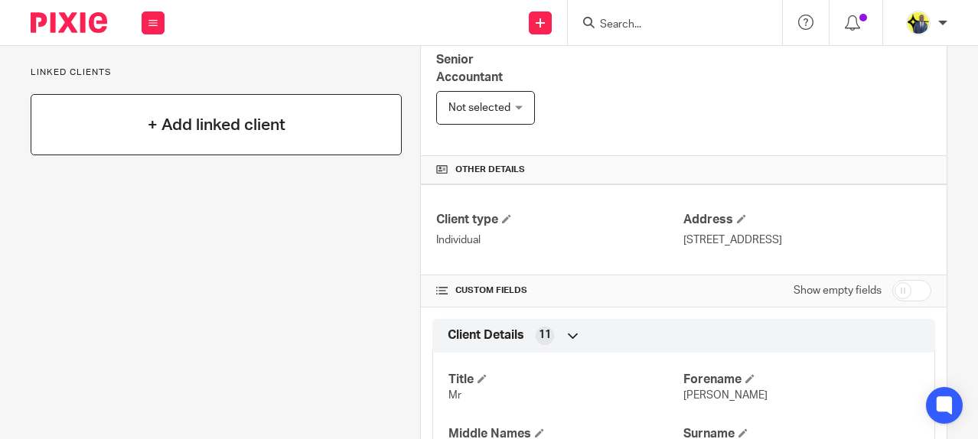
click at [200, 127] on h4 "+ Add linked client" at bounding box center [217, 125] width 138 height 24
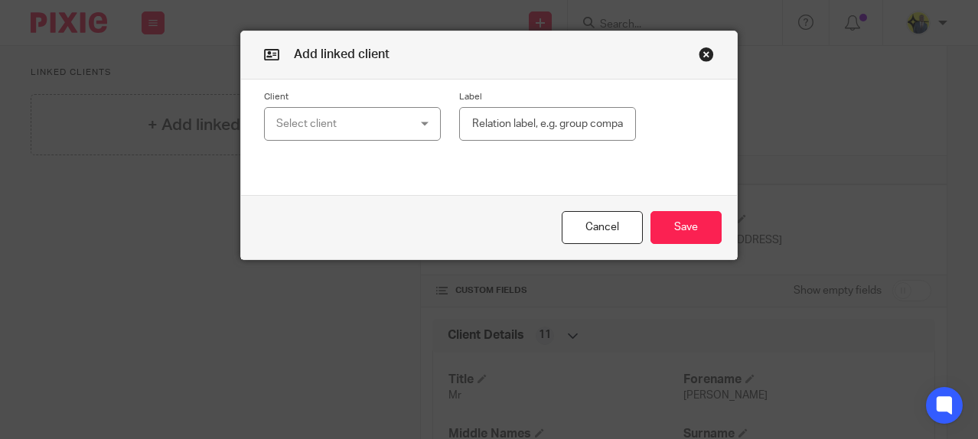
click at [368, 120] on div "Select client" at bounding box center [341, 124] width 131 height 32
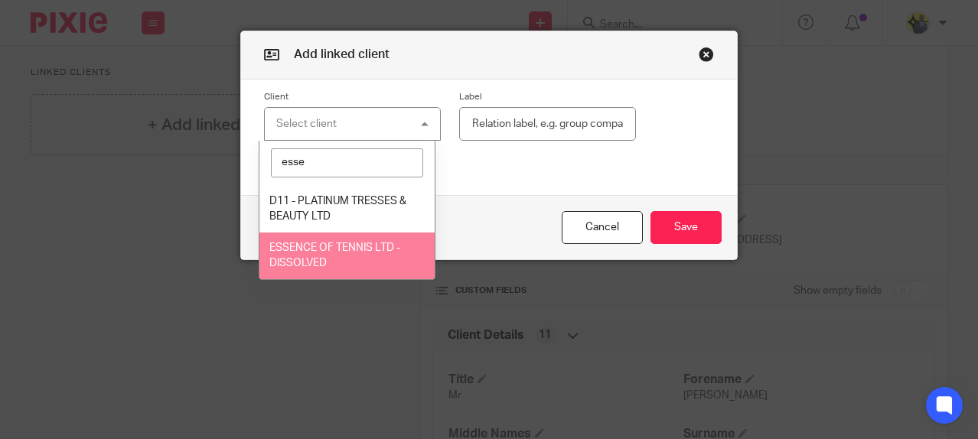
type input "esse"
click at [356, 247] on span "ESSENCE OF TENNIS LTD - DISSOLVED" at bounding box center [334, 255] width 131 height 27
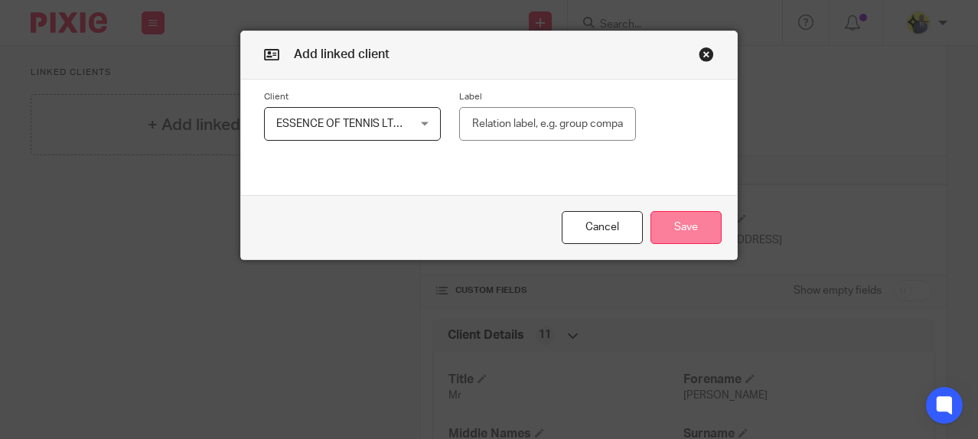
click at [673, 226] on button "Save" at bounding box center [685, 227] width 71 height 33
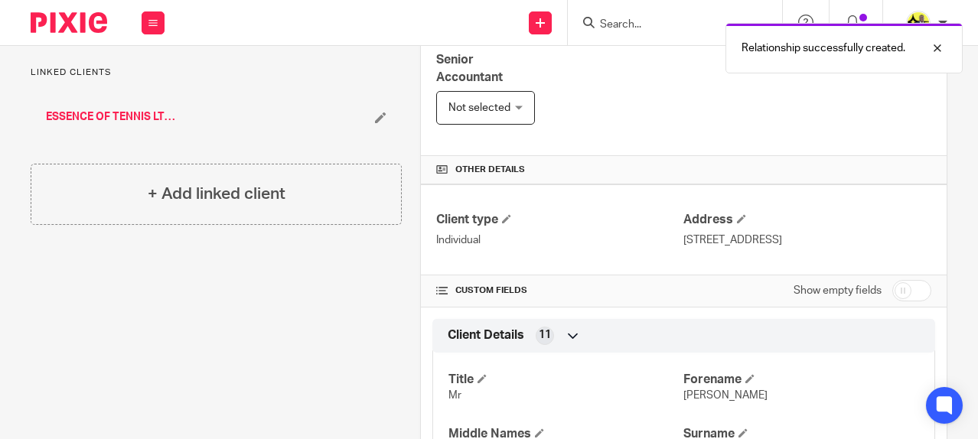
click at [97, 118] on link "ESSENCE OF TENNIS LTD - DISSOLVED" at bounding box center [114, 116] width 136 height 15
